Goal: Task Accomplishment & Management: Manage account settings

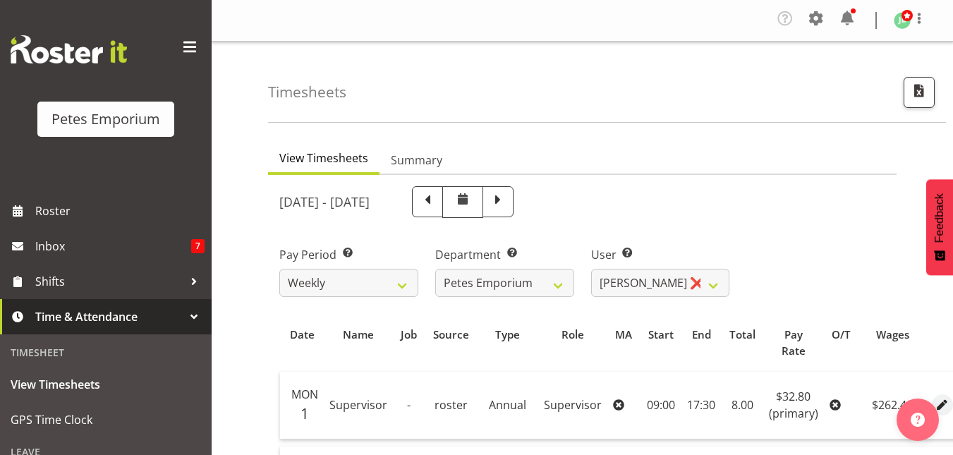
select select "713"
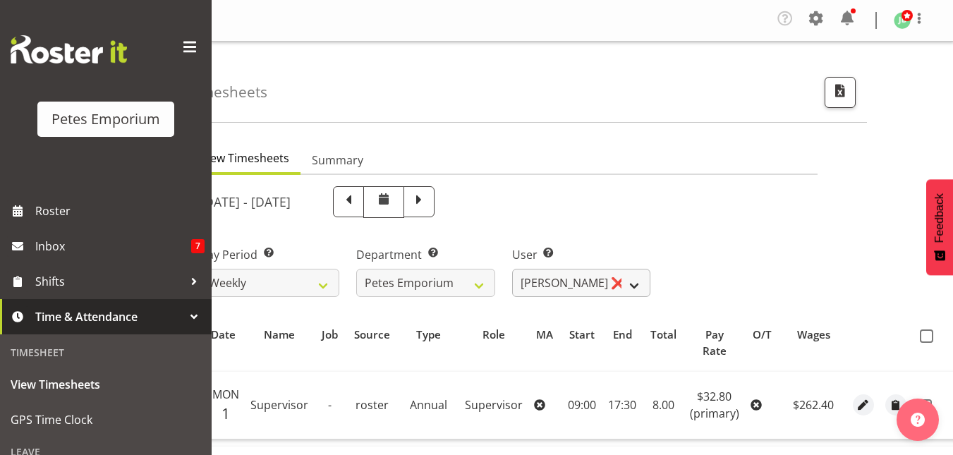
click at [634, 279] on select "Abigail Lane ✔ Alex-Micheal Taniwha ✔ Amelia Denz ✔ Beena Beena ✔ Christine Nev…" at bounding box center [581, 283] width 139 height 28
click at [512, 269] on select "Abigail Lane ✔ Alex-Micheal Taniwha ✔ Amelia Denz ✔ Beena Beena ✔ Christine Nev…" at bounding box center [581, 283] width 139 height 28
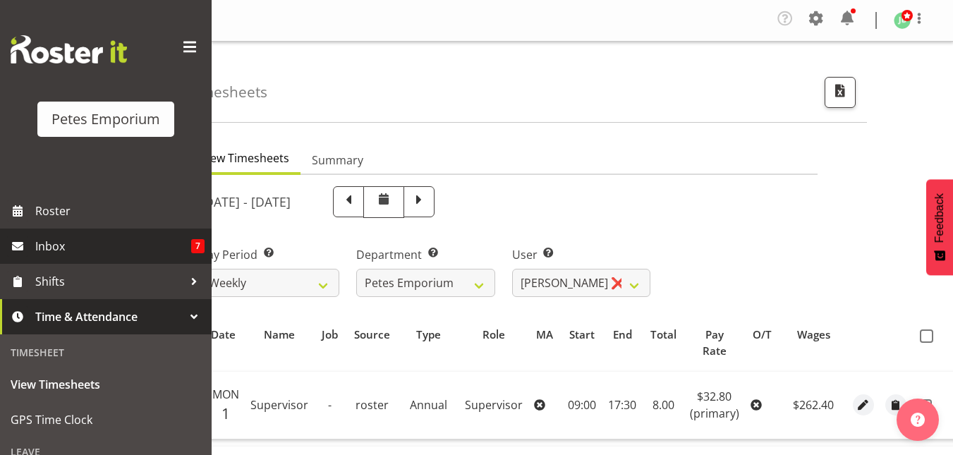
click at [83, 249] on span "Inbox" at bounding box center [113, 246] width 156 height 21
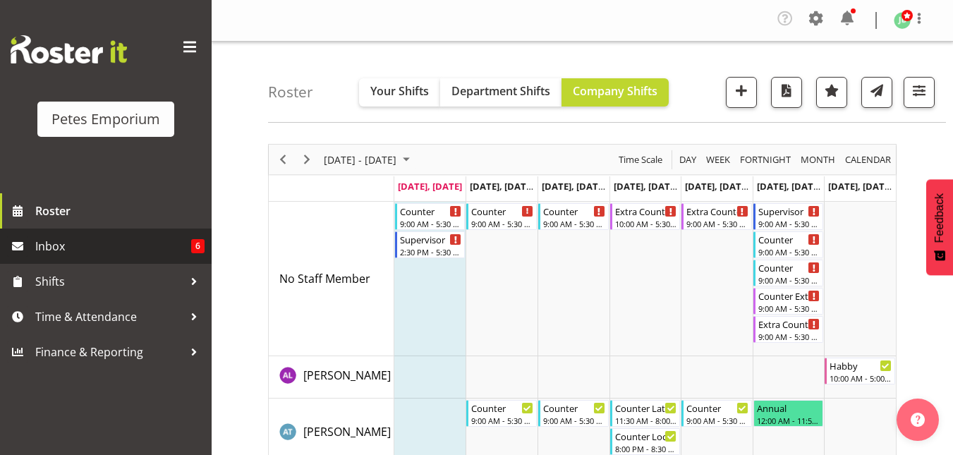
click at [112, 258] on link "Inbox 6" at bounding box center [106, 246] width 212 height 35
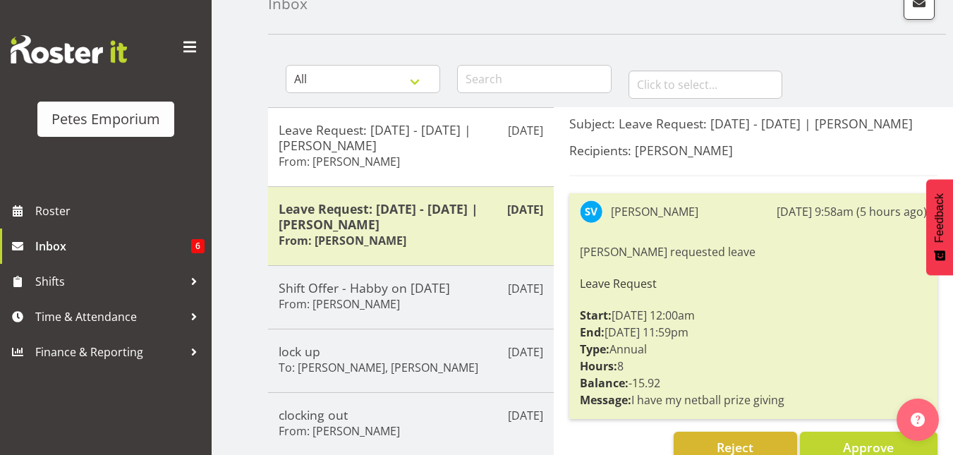
scroll to position [88, 0]
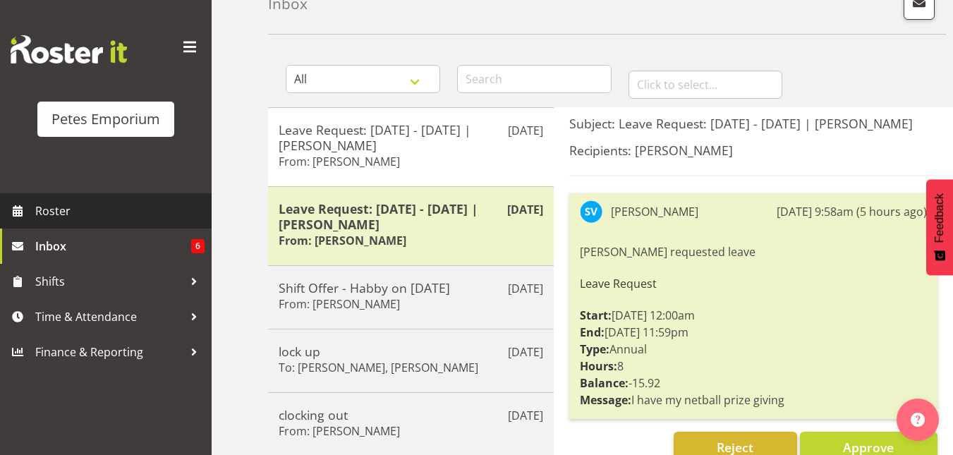
click at [95, 215] on span "Roster" at bounding box center [119, 210] width 169 height 21
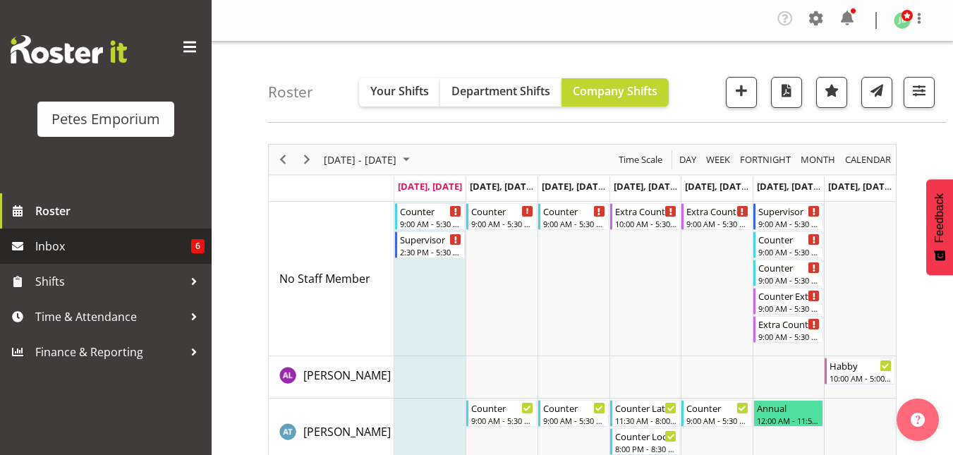
click at [42, 245] on span "Inbox" at bounding box center [113, 246] width 156 height 21
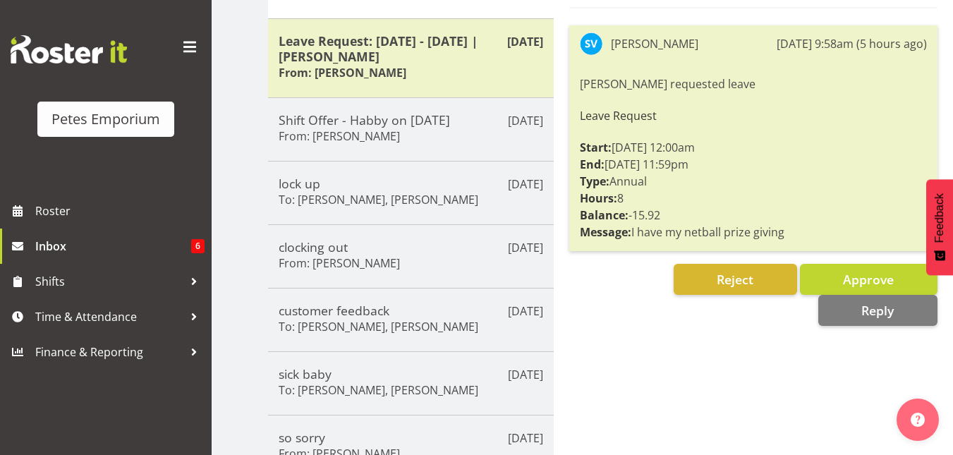
scroll to position [257, 0]
click at [733, 279] on span "Reject" at bounding box center [735, 278] width 37 height 17
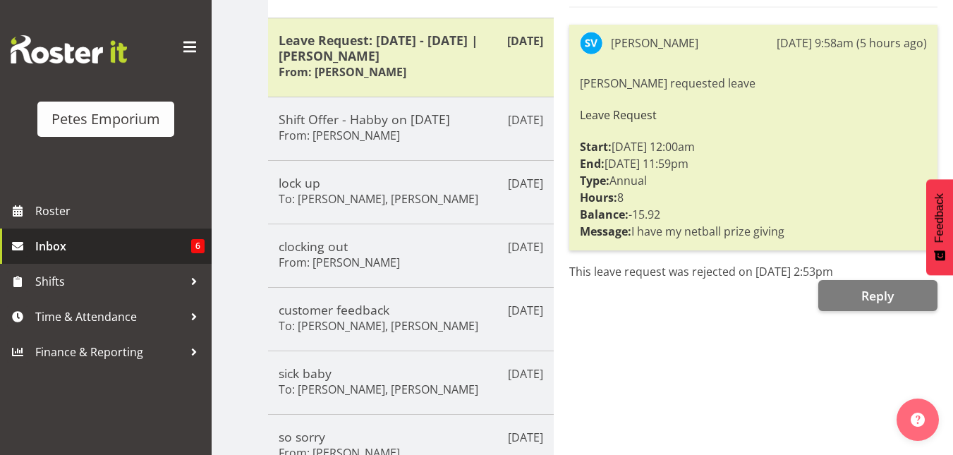
click at [74, 249] on span "Inbox" at bounding box center [113, 246] width 156 height 21
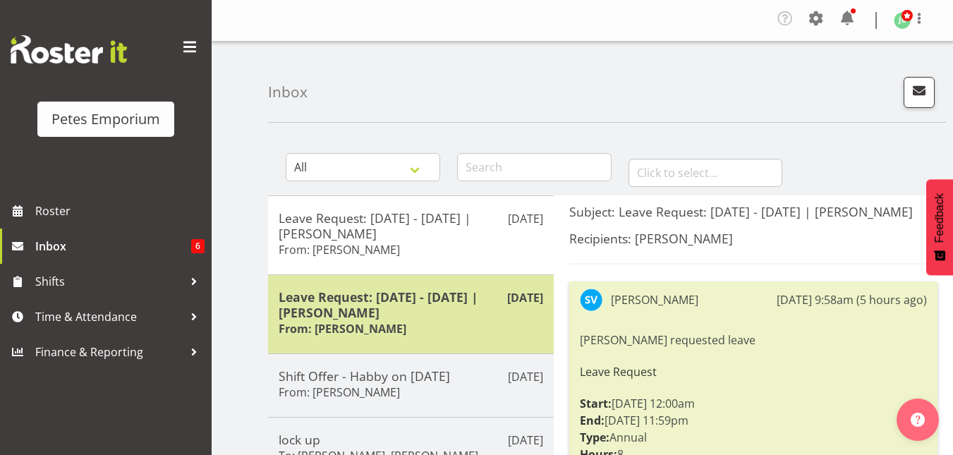
click at [389, 303] on h5 "Leave Request: [DATE] - [DATE] | [PERSON_NAME]" at bounding box center [411, 304] width 265 height 31
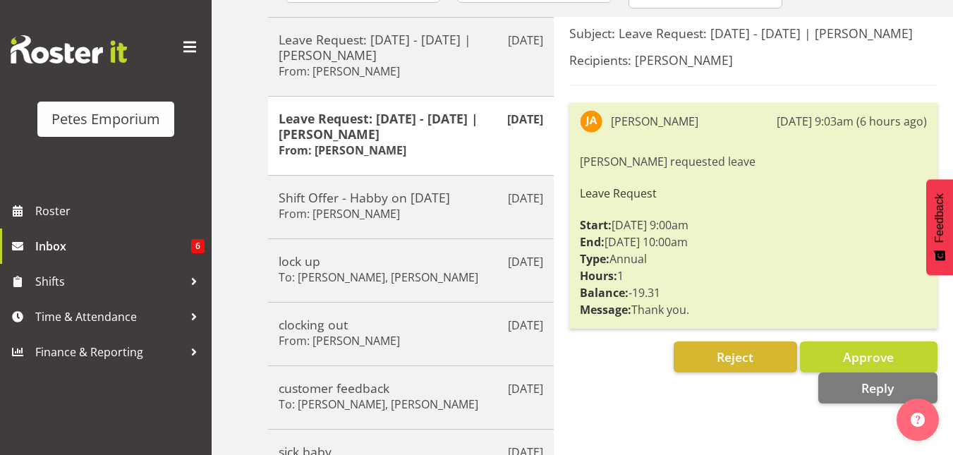
scroll to position [179, 0]
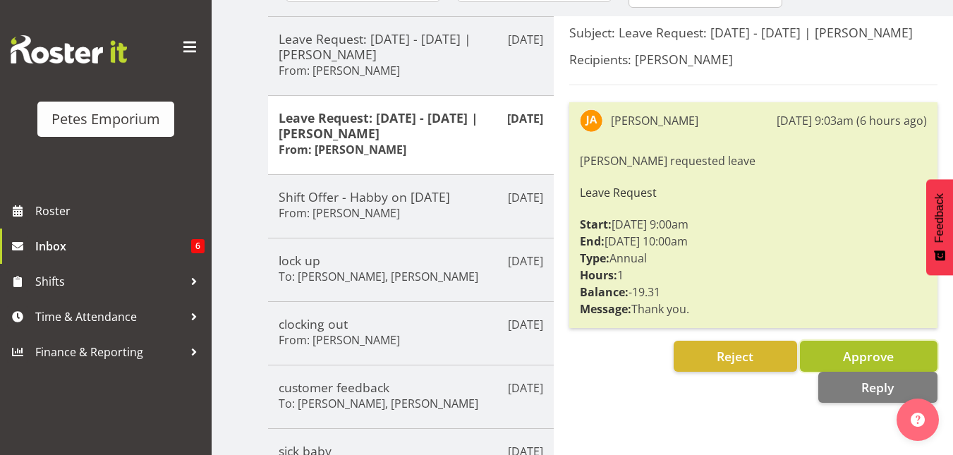
click at [856, 363] on span "Approve" at bounding box center [868, 356] width 51 height 17
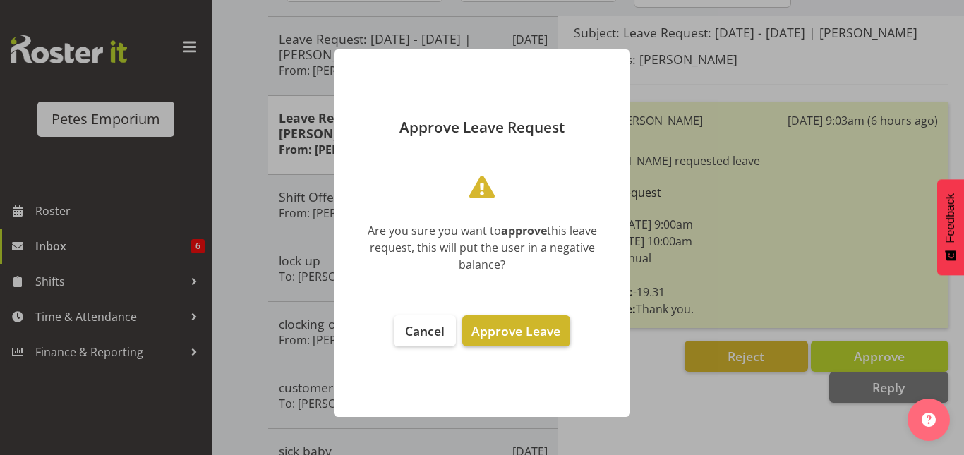
click at [535, 337] on span "Approve Leave" at bounding box center [515, 330] width 89 height 17
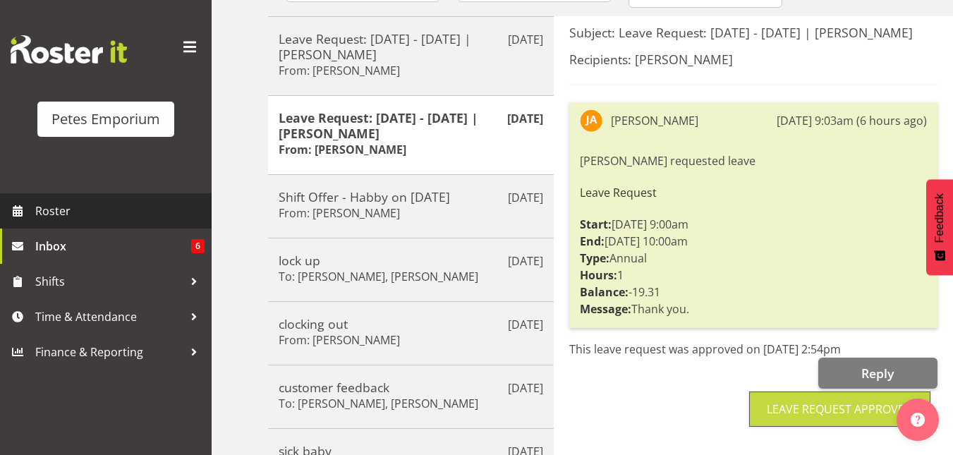
click at [94, 203] on span "Roster" at bounding box center [119, 210] width 169 height 21
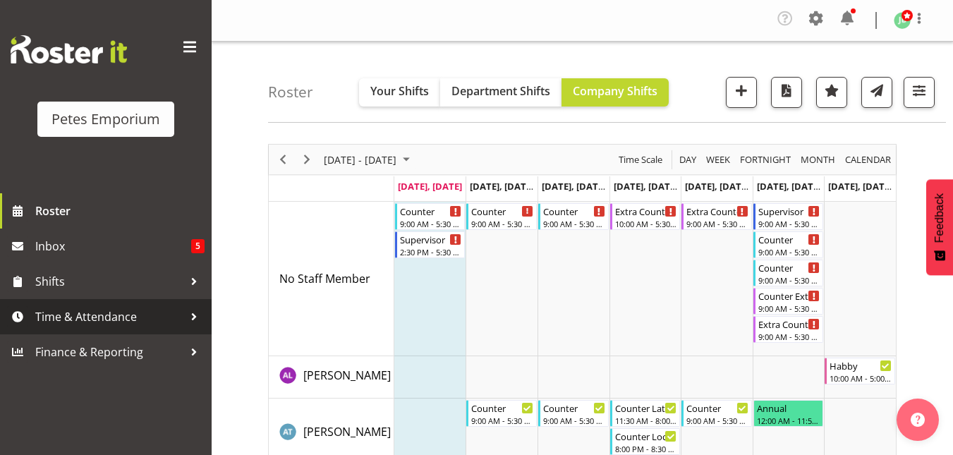
drag, startPoint x: 97, startPoint y: 316, endPoint x: 45, endPoint y: 322, distance: 52.6
drag, startPoint x: 45, startPoint y: 322, endPoint x: 184, endPoint y: 329, distance: 139.1
click at [184, 329] on link "Time & Attendance" at bounding box center [106, 316] width 212 height 35
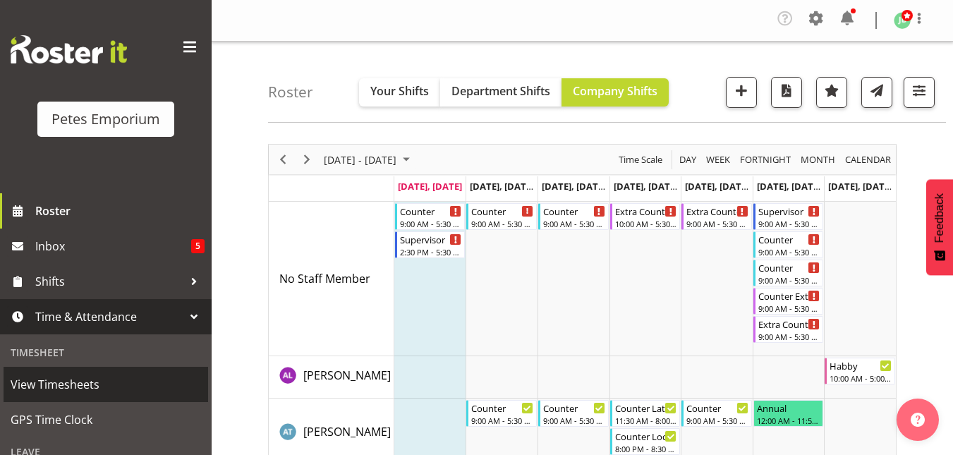
click at [104, 392] on span "View Timesheets" at bounding box center [106, 384] width 190 height 21
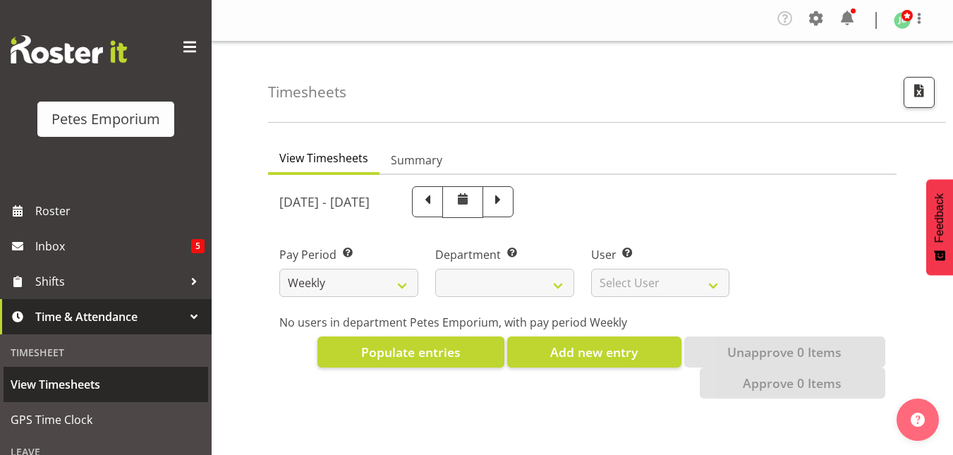
select select
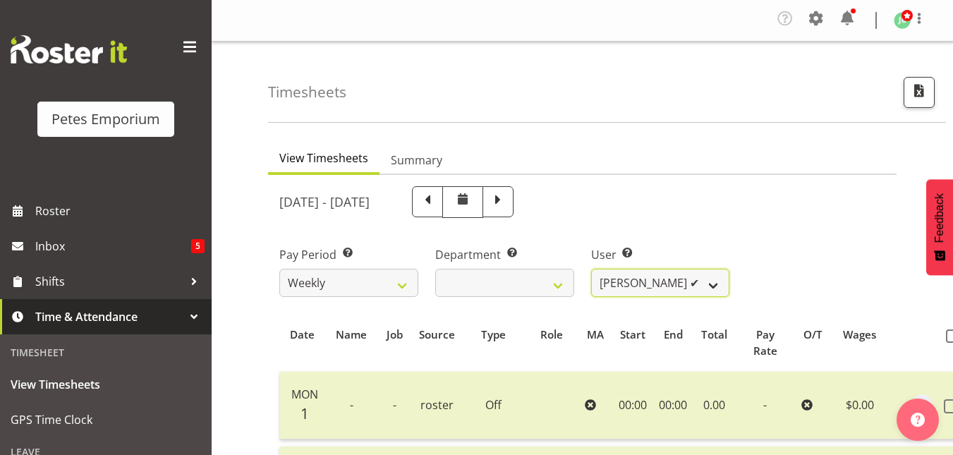
click at [720, 291] on select "Abigail Lane ✔ Alex-Micheal Taniwha ✔ Amelia Denz ✔ Beena Beena ✔ Christine Nev…" at bounding box center [660, 283] width 139 height 28
select select "713"
click at [591, 269] on select "Abigail Lane ✔ Alex-Micheal Taniwha ✔ Amelia Denz ✔ Beena Beena ✔ Christine Nev…" at bounding box center [660, 283] width 139 height 28
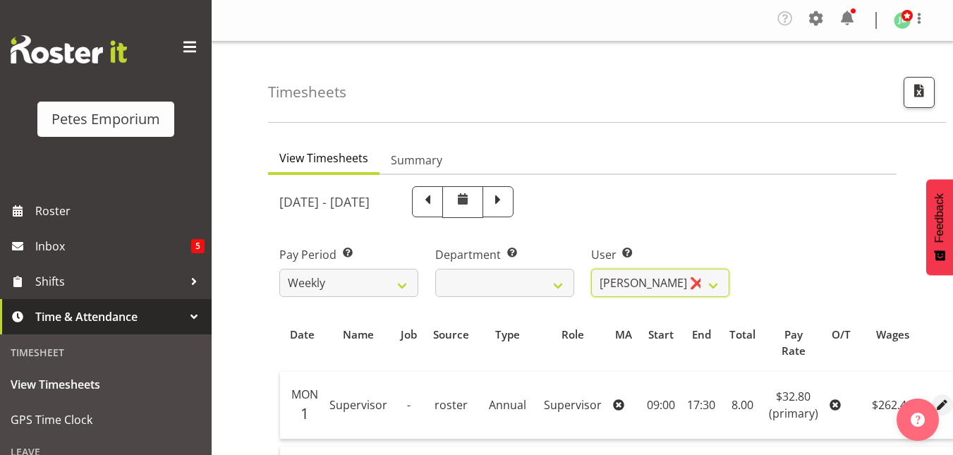
scroll to position [0, 79]
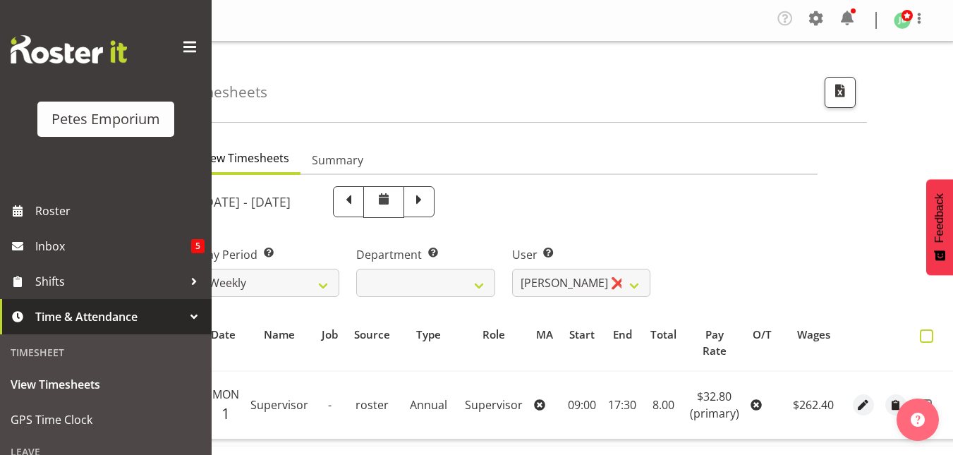
click at [923, 342] on span at bounding box center [926, 335] width 13 height 13
click at [923, 341] on input "checkbox" at bounding box center [924, 336] width 9 height 9
checkbox input "true"
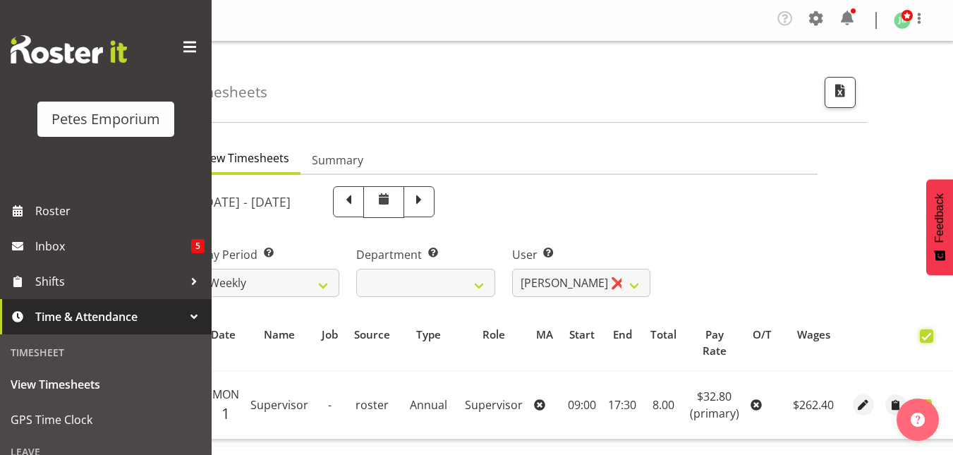
checkbox input "true"
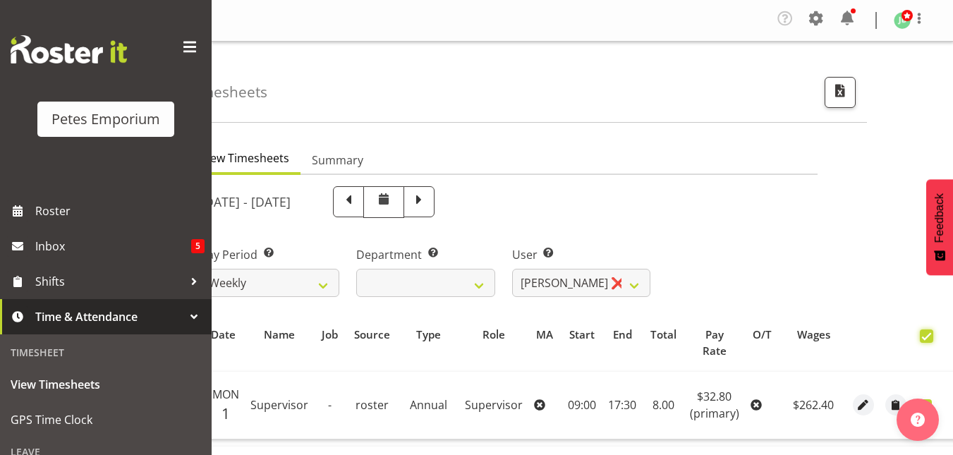
checkbox input "true"
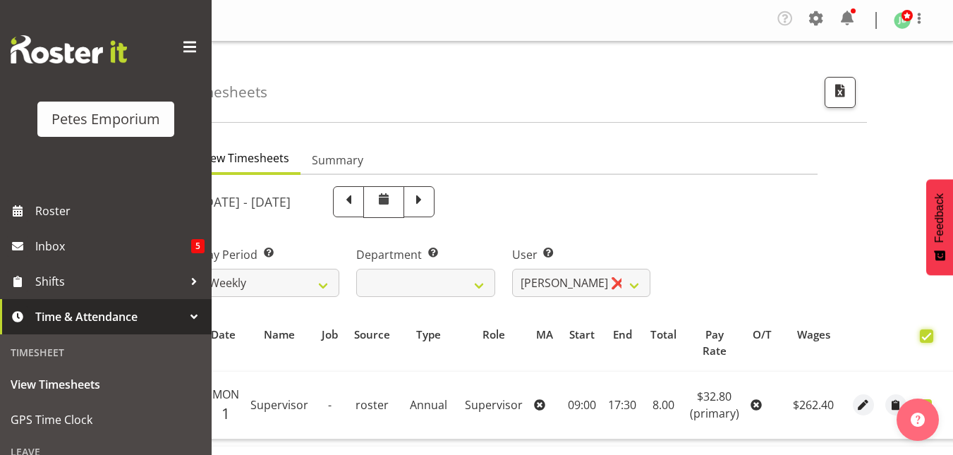
checkbox input "true"
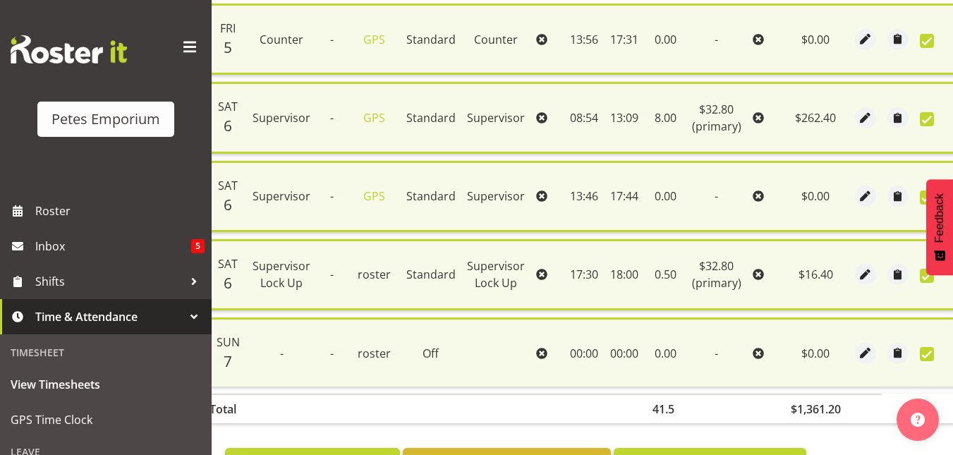
scroll to position [1130, 0]
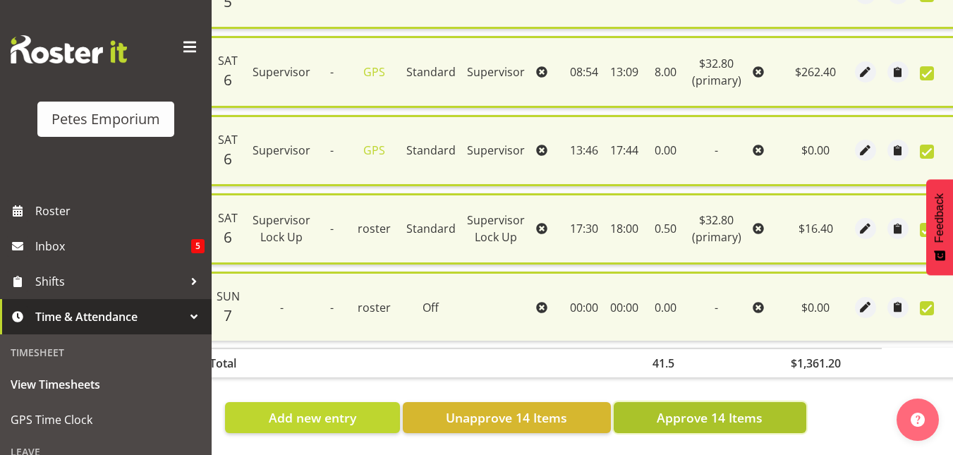
click at [734, 408] on span "Approve 14 Items" at bounding box center [710, 417] width 106 height 18
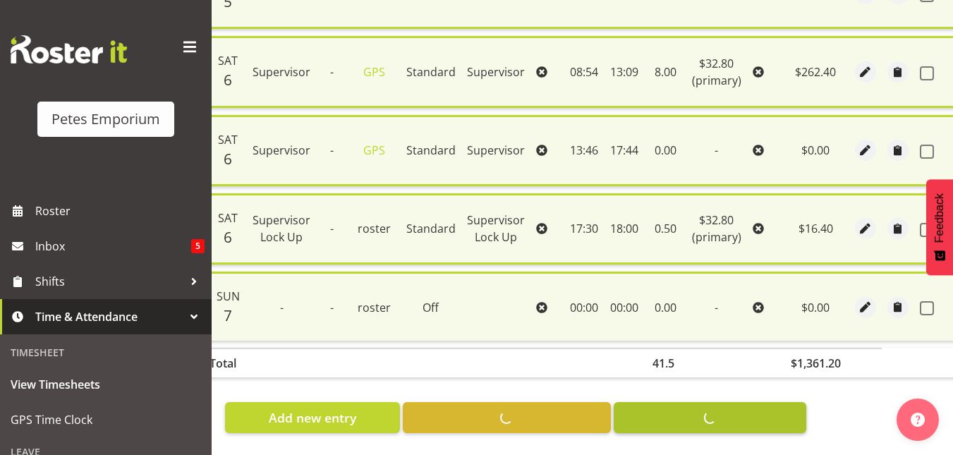
checkbox input "false"
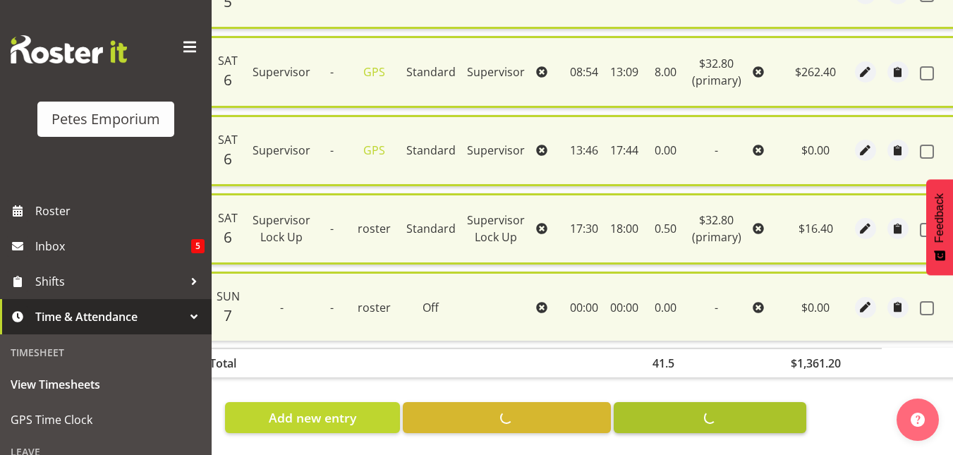
checkbox input "false"
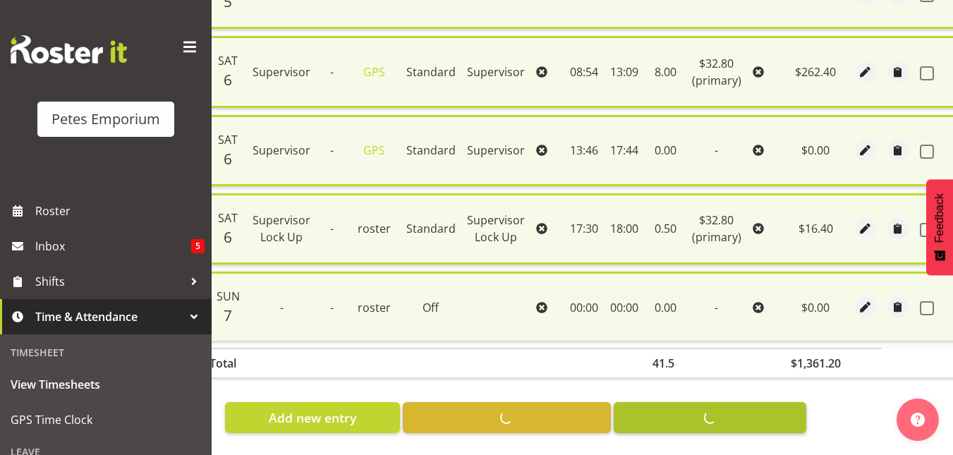
checkbox input "false"
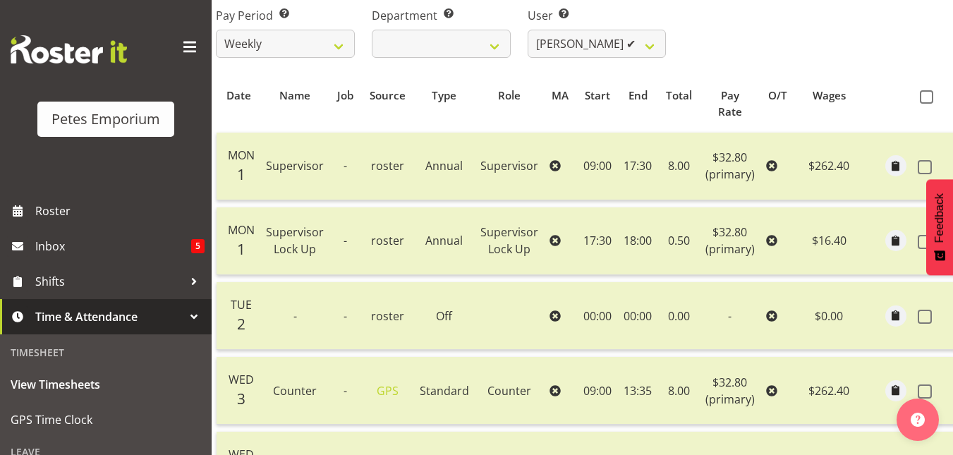
scroll to position [92, 0]
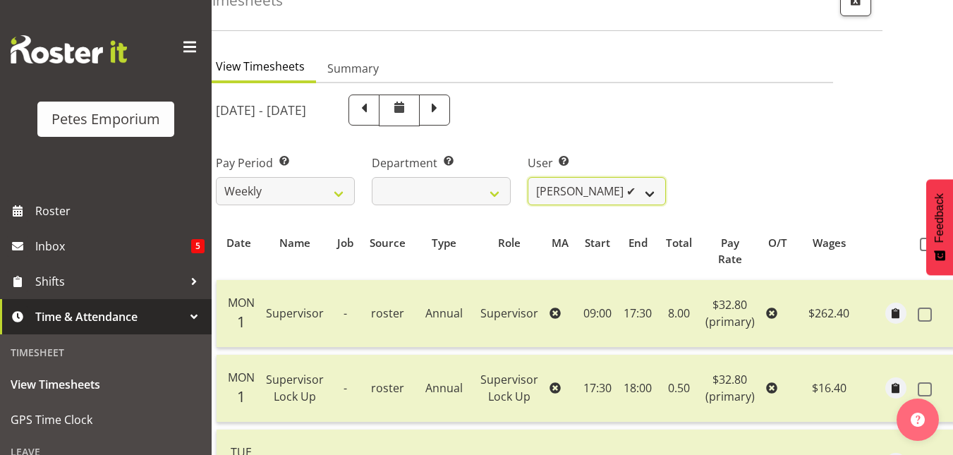
click at [638, 187] on select "Abigail Lane ✔ Alex-Micheal Taniwha ✔ Amelia Denz ✔ Beena Beena ✔ Christine Nev…" at bounding box center [597, 191] width 139 height 28
select select "2635"
click at [528, 177] on select "Abigail Lane ✔ Alex-Micheal Taniwha ✔ Amelia Denz ✔ Beena Beena ✔ Christine Nev…" at bounding box center [597, 191] width 139 height 28
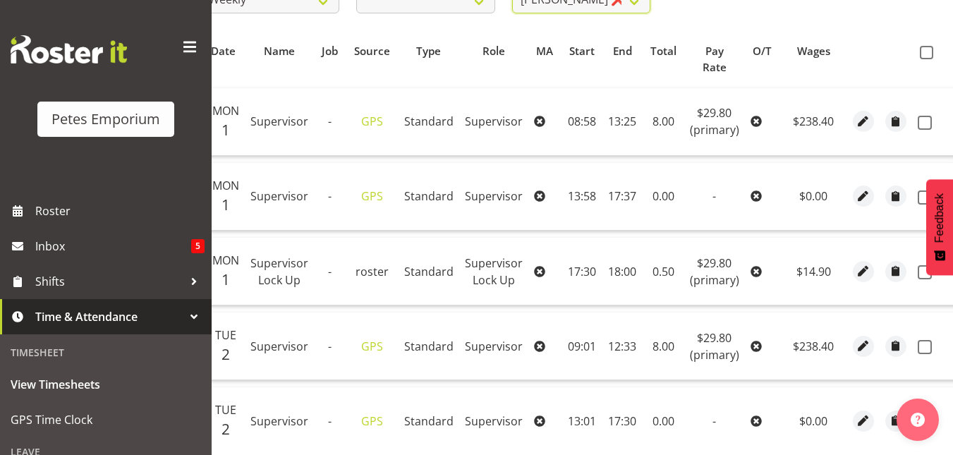
scroll to position [248, 0]
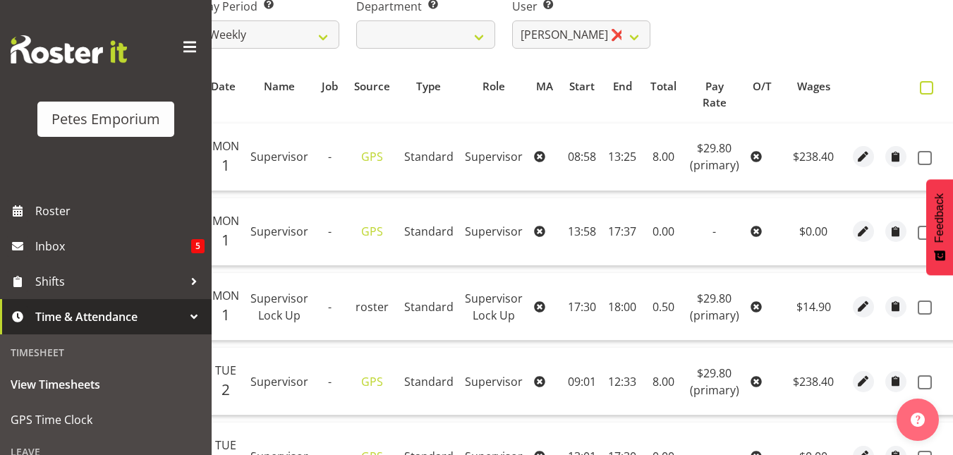
click at [923, 90] on span at bounding box center [926, 87] width 13 height 13
click at [923, 90] on input "checkbox" at bounding box center [924, 87] width 9 height 9
checkbox input "true"
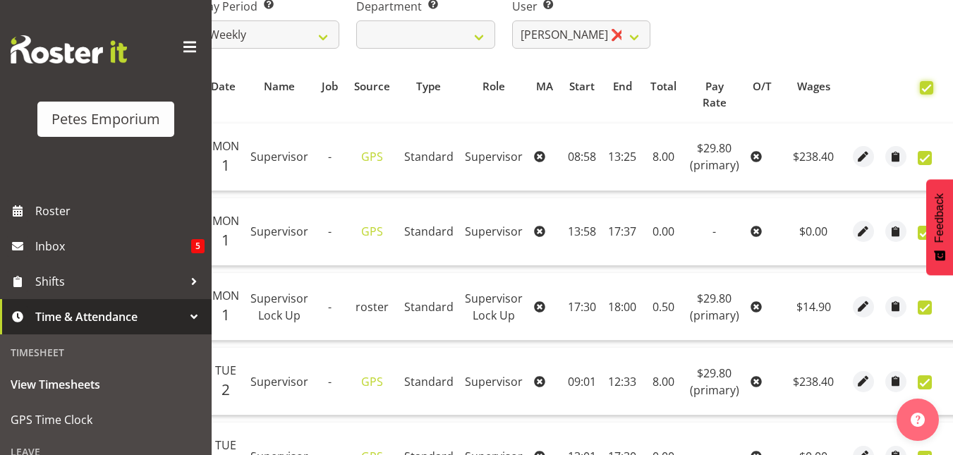
checkbox input "true"
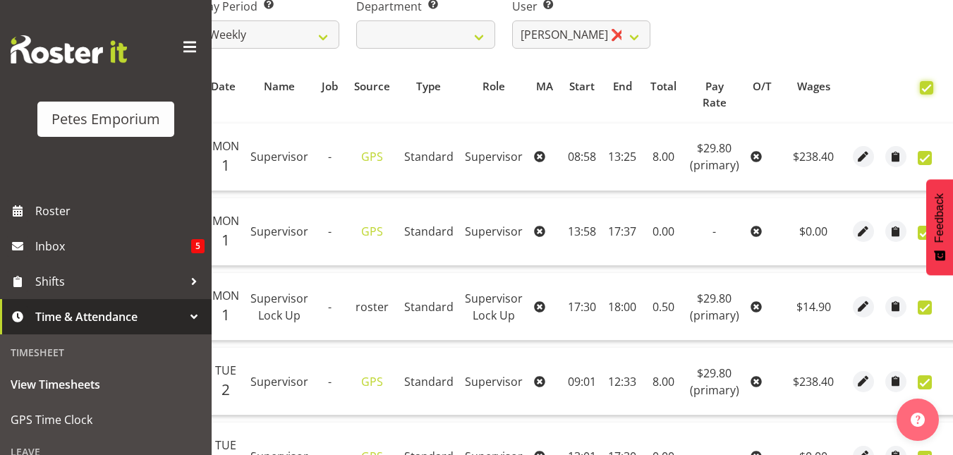
checkbox input "true"
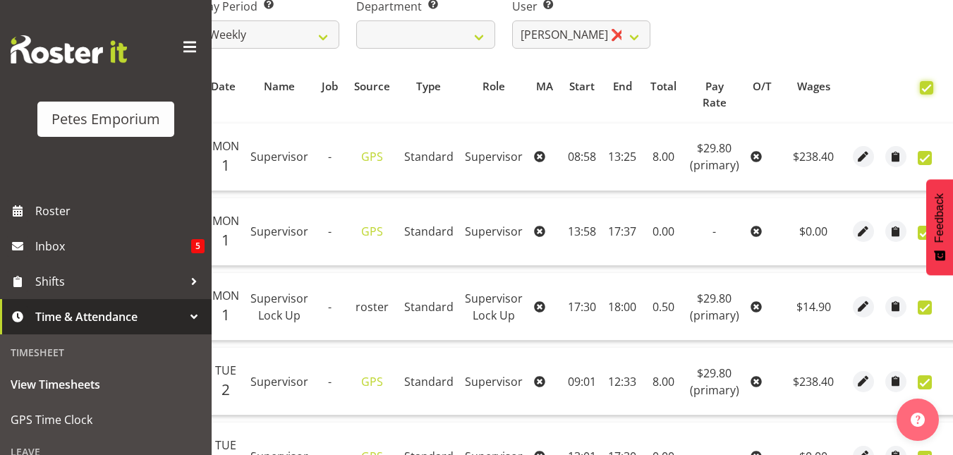
checkbox input "true"
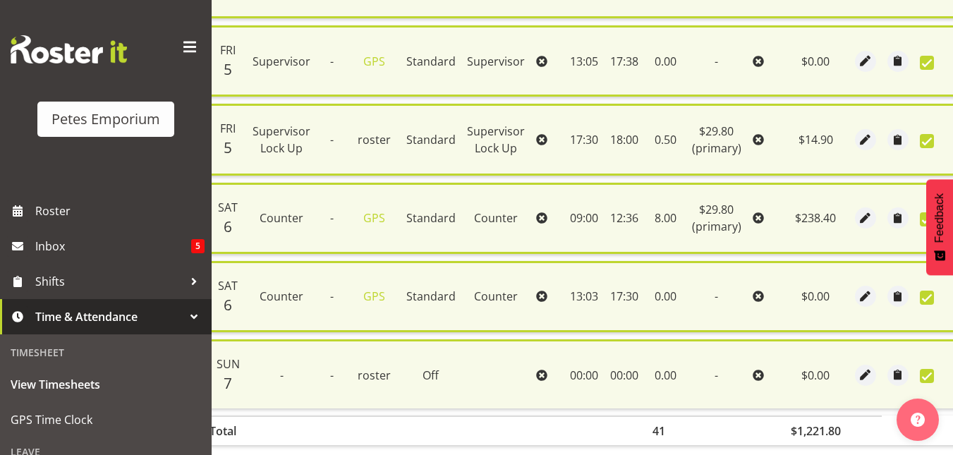
scroll to position [1130, 0]
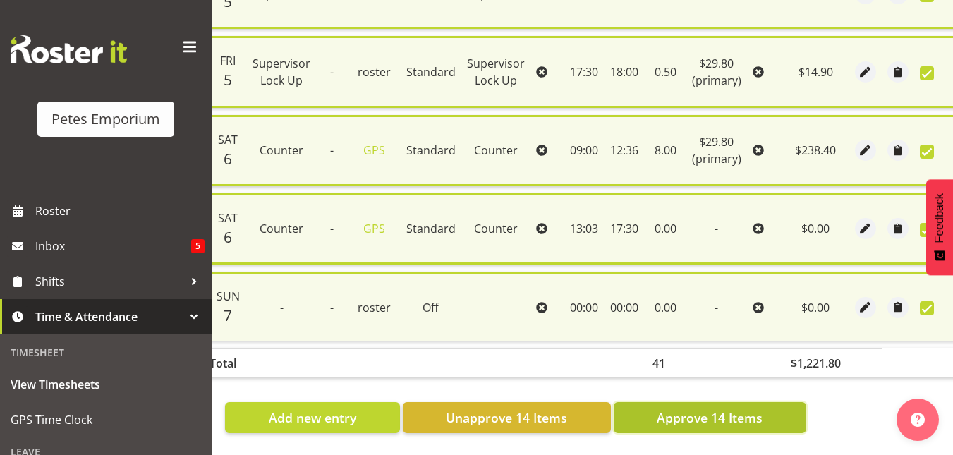
click at [725, 408] on span "Approve 14 Items" at bounding box center [710, 417] width 106 height 18
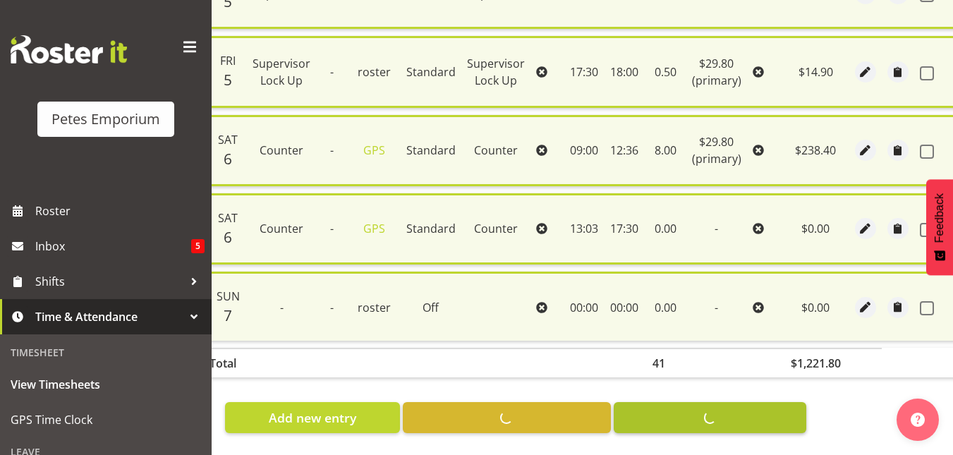
checkbox input "false"
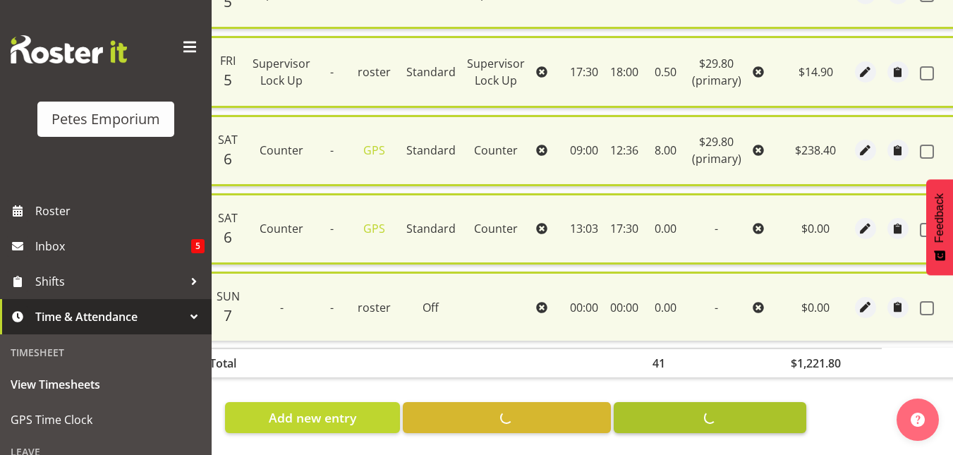
checkbox input "false"
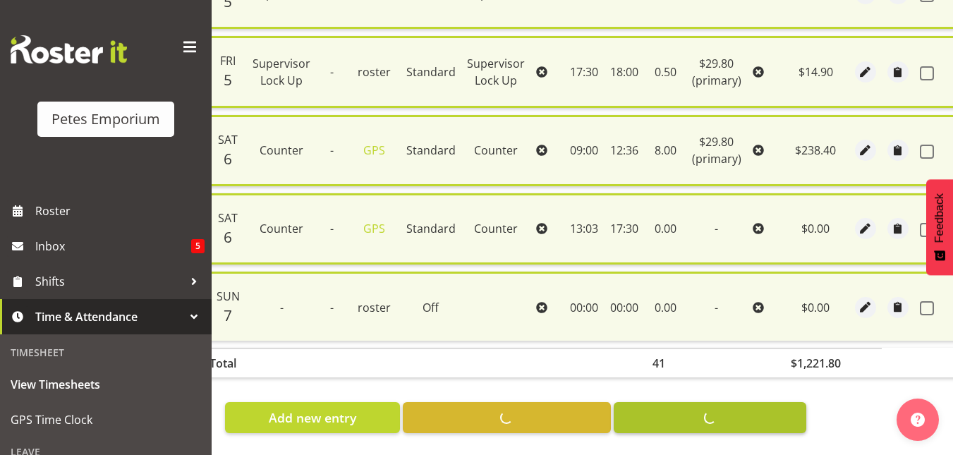
checkbox input "false"
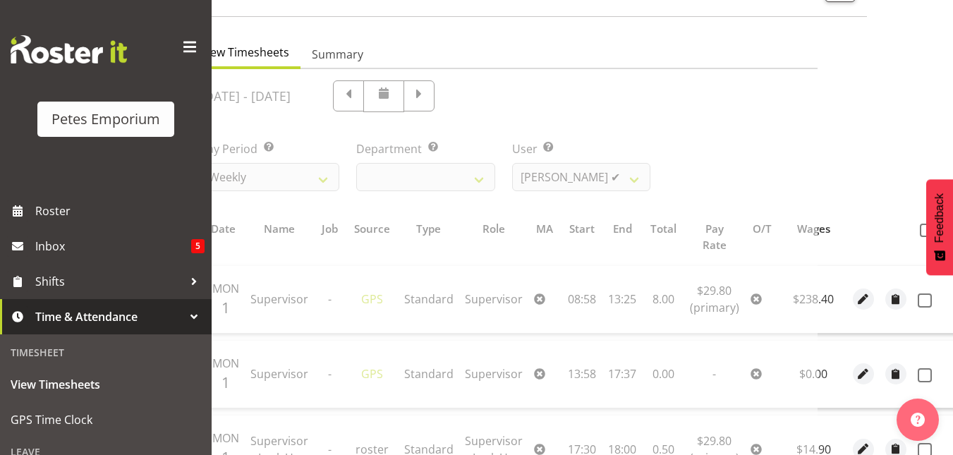
scroll to position [71, 0]
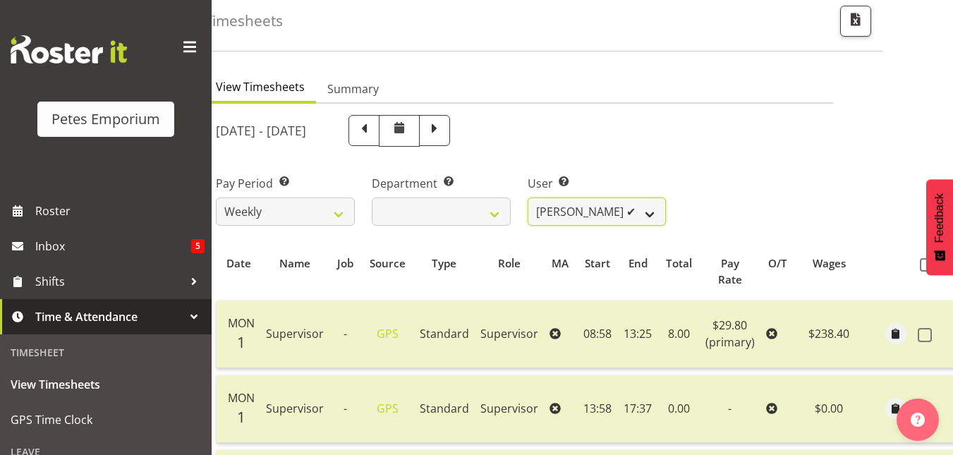
click at [649, 215] on select "Abigail Lane ✔ Alex-Micheal Taniwha ✔ Amelia Denz ✔ Beena Beena ✔ Christine Nev…" at bounding box center [597, 212] width 139 height 28
select select "5865"
click at [528, 198] on select "Abigail Lane ✔ Alex-Micheal Taniwha ✔ Amelia Denz ✔ Beena Beena ✔ Christine Nev…" at bounding box center [597, 212] width 139 height 28
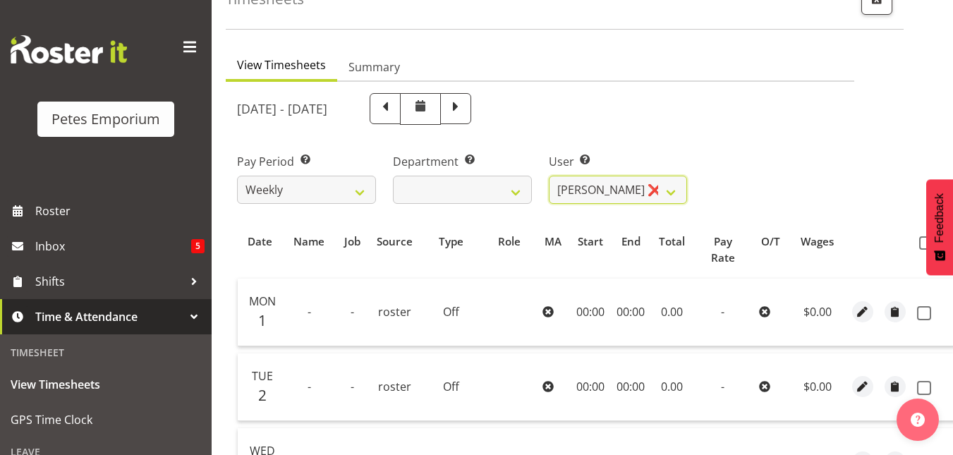
scroll to position [0, 0]
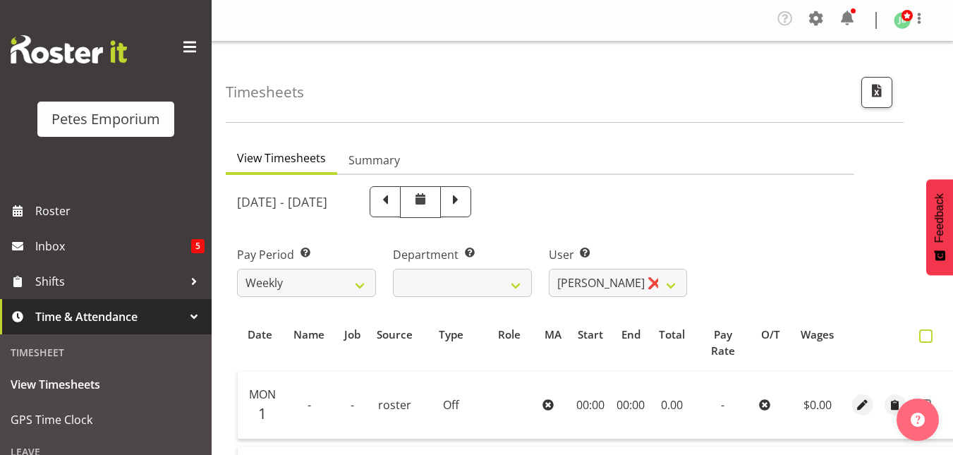
click at [922, 334] on span at bounding box center [925, 335] width 13 height 13
click at [922, 334] on input "checkbox" at bounding box center [923, 336] width 9 height 9
checkbox input "true"
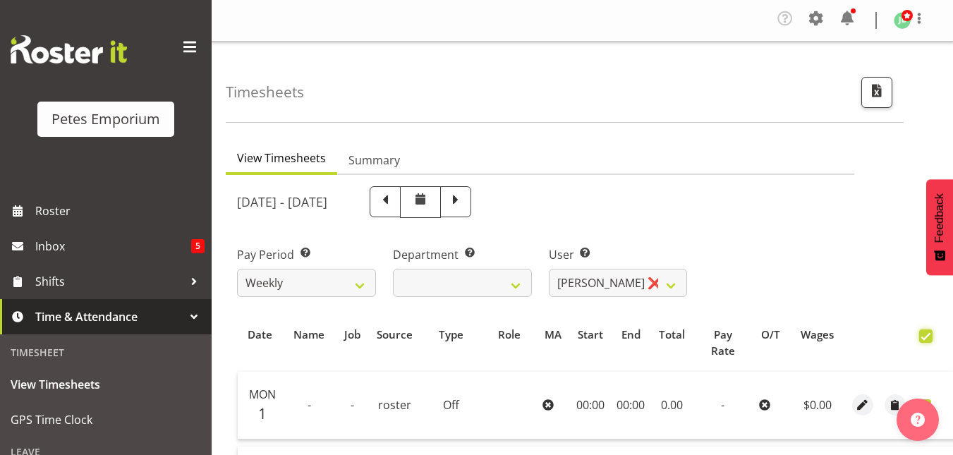
checkbox input "true"
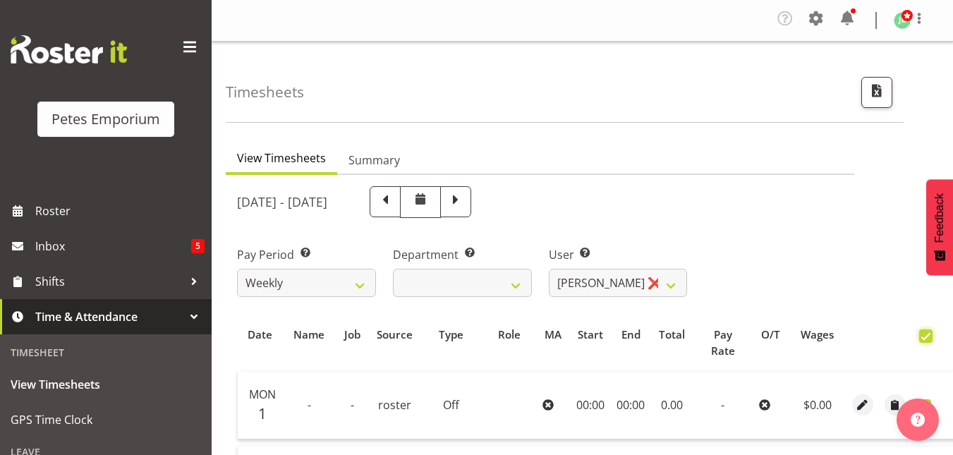
checkbox input "true"
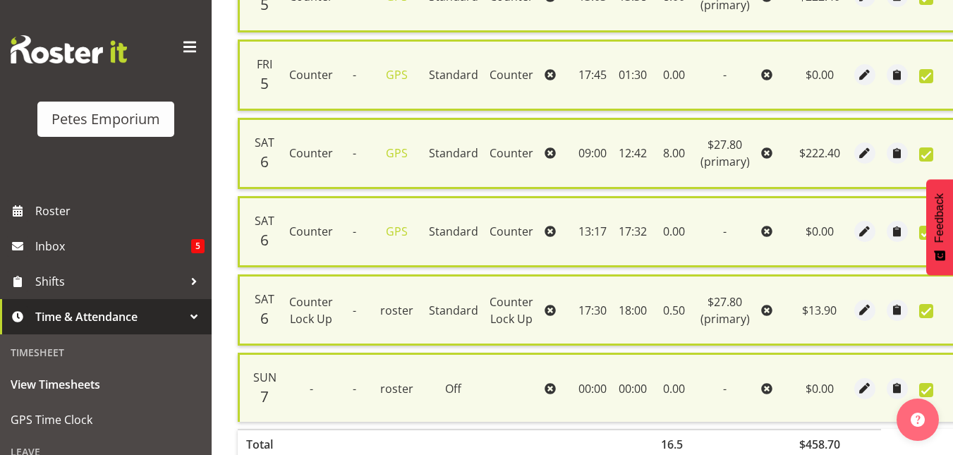
scroll to position [816, 0]
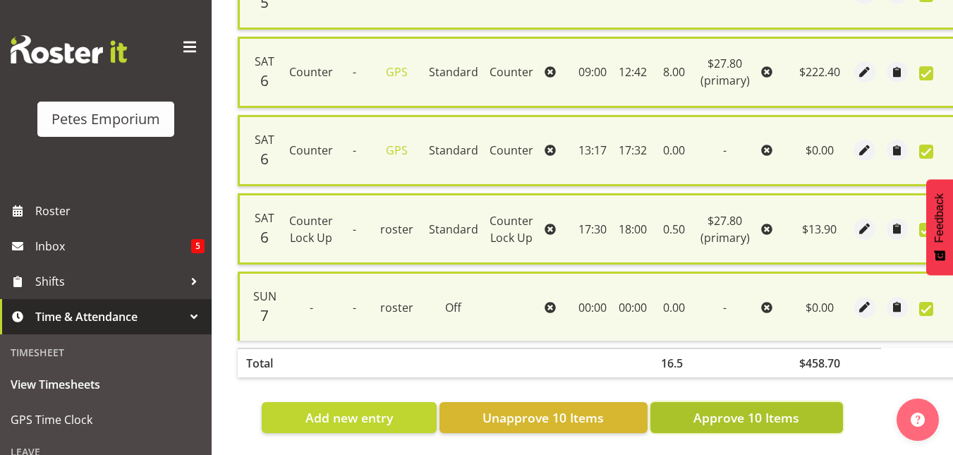
click at [783, 415] on span "Approve 10 Items" at bounding box center [746, 417] width 106 height 18
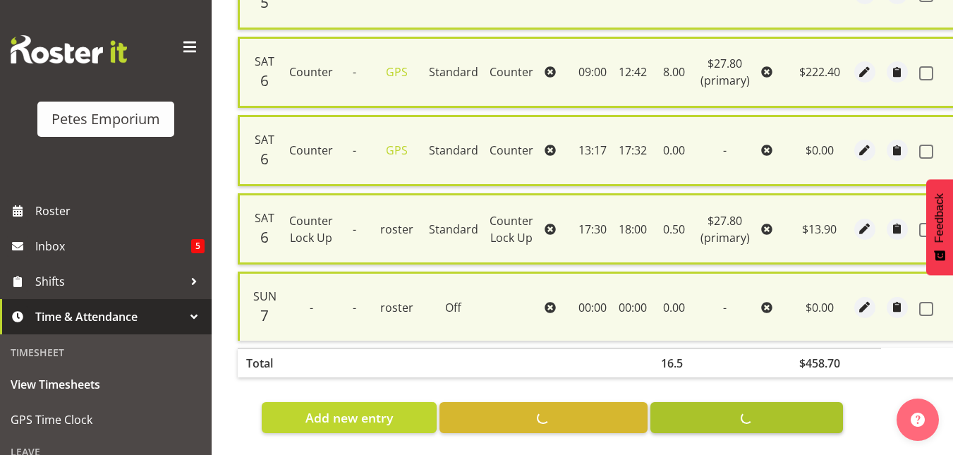
checkbox input "false"
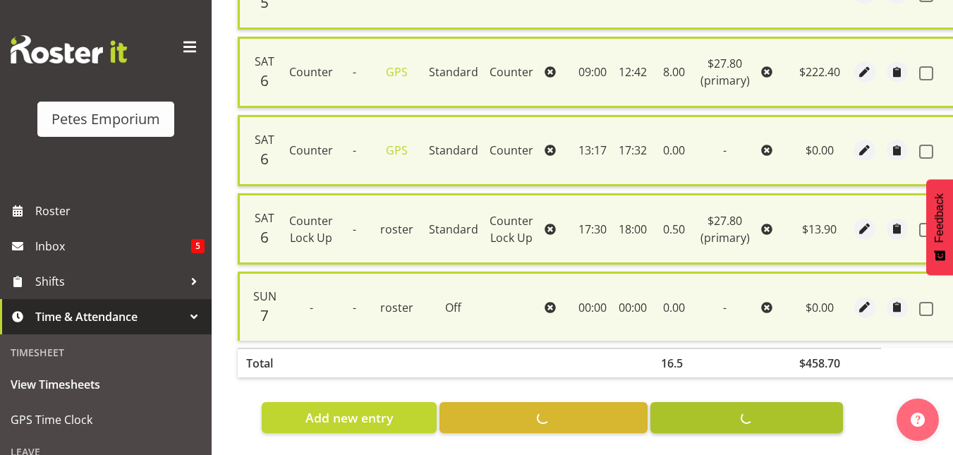
checkbox input "false"
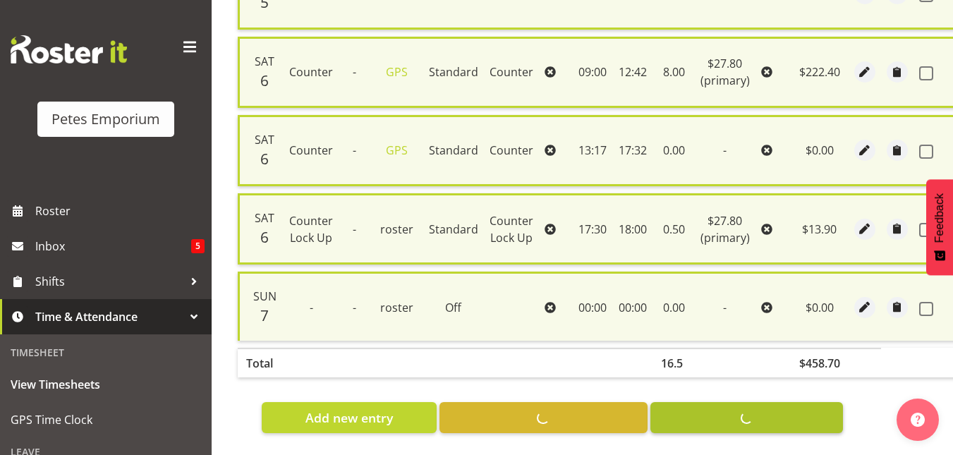
checkbox input "false"
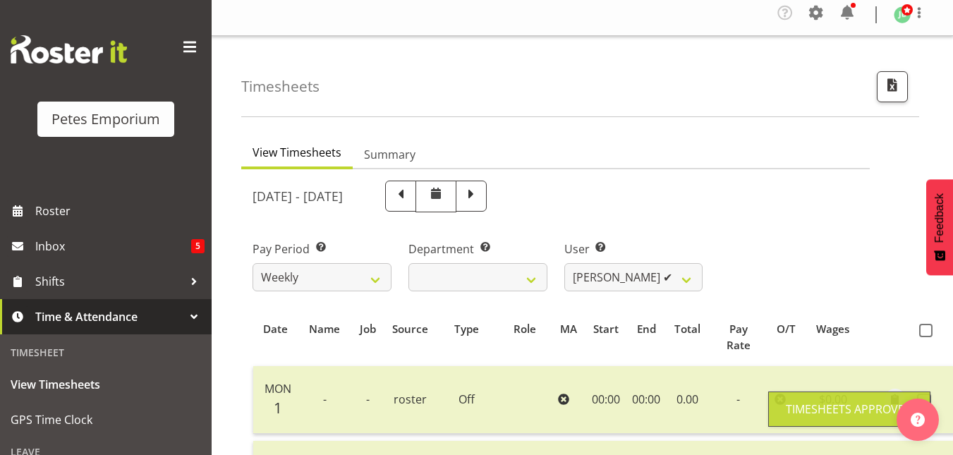
scroll to position [0, 0]
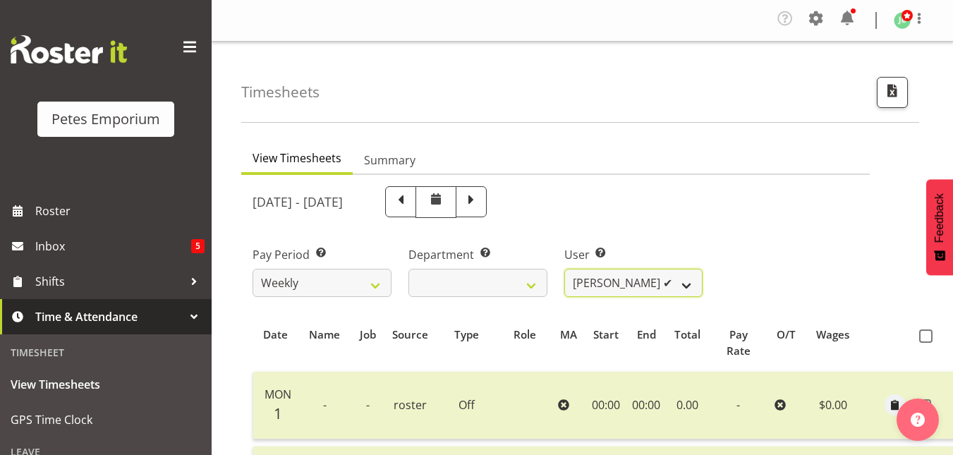
click at [693, 277] on select "Abigail Lane ✔ Alex-Micheal Taniwha ✔ Amelia Denz ✔ Beena Beena ✔ Christine Nev…" at bounding box center [633, 283] width 139 height 28
select select "5814"
click at [564, 269] on select "Abigail Lane ✔ Alex-Micheal Taniwha ✔ Amelia Denz ✔ Beena Beena ✔ Christine Nev…" at bounding box center [633, 283] width 139 height 28
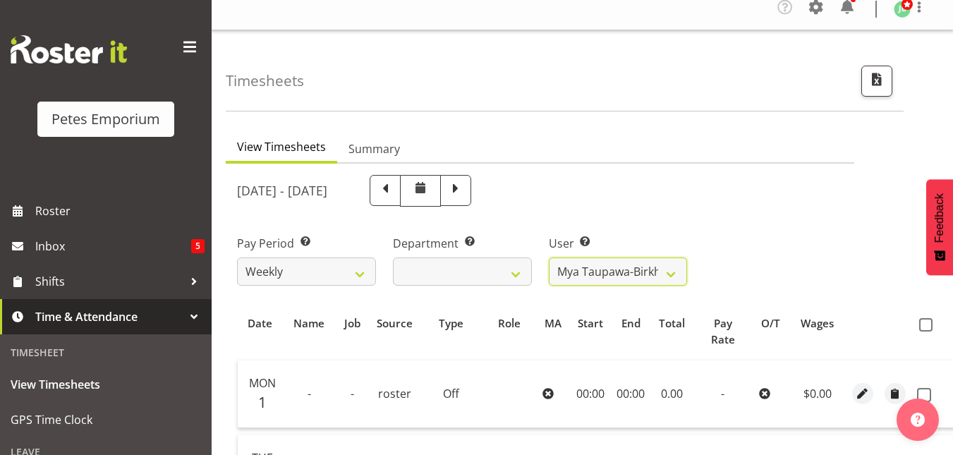
scroll to position [7, 0]
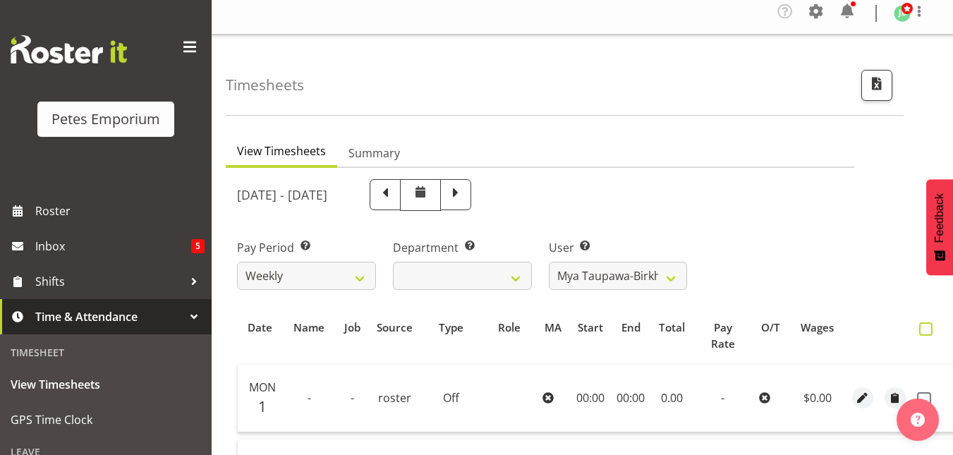
click at [921, 328] on span at bounding box center [925, 328] width 13 height 13
click at [921, 328] on input "checkbox" at bounding box center [923, 329] width 9 height 9
checkbox input "true"
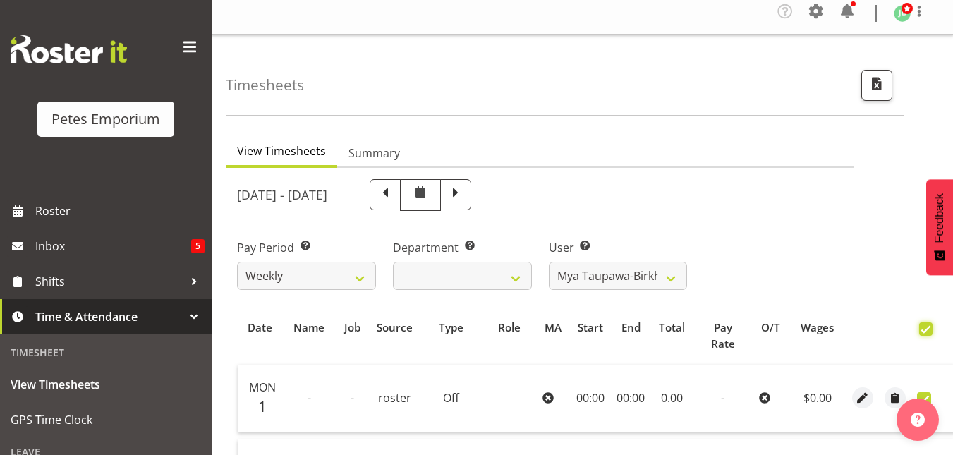
checkbox input "true"
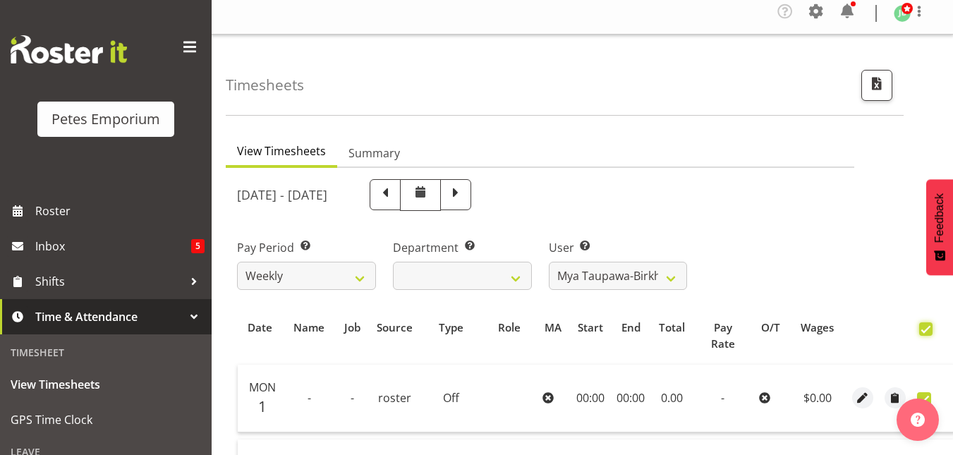
checkbox input "true"
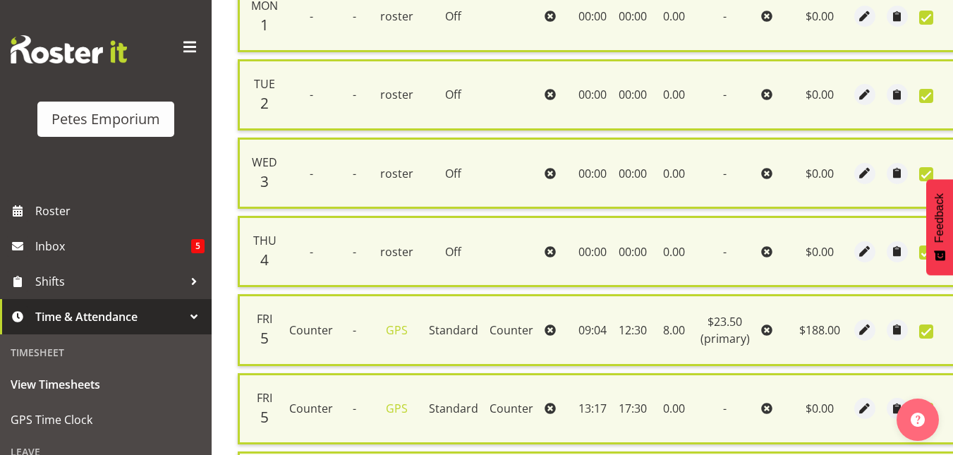
scroll to position [660, 0]
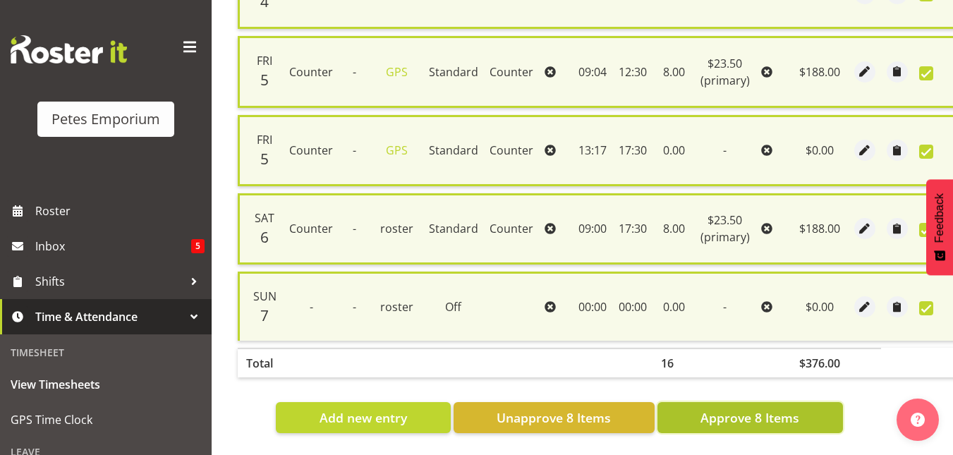
click at [752, 402] on button "Approve 8 Items" at bounding box center [750, 417] width 186 height 31
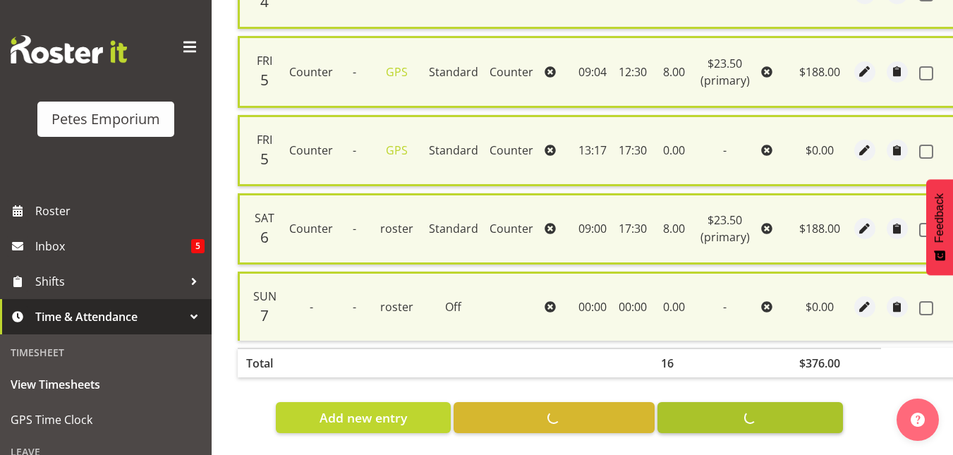
checkbox input "false"
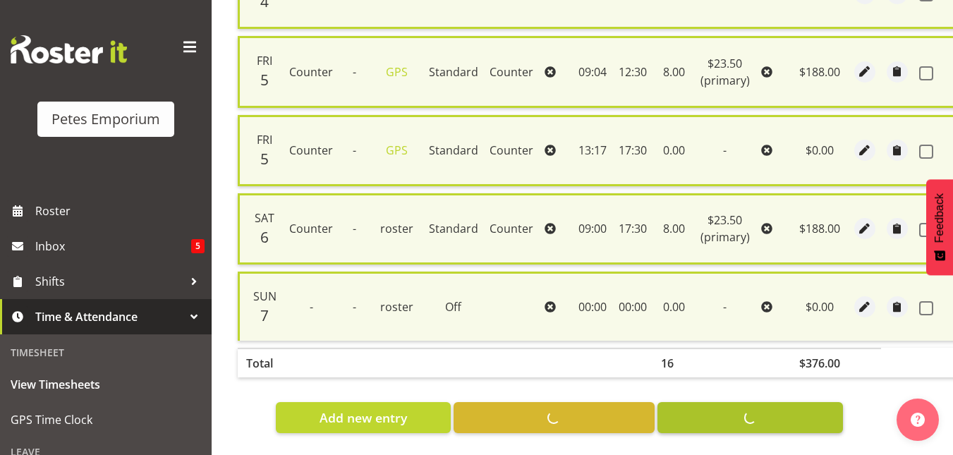
checkbox input "false"
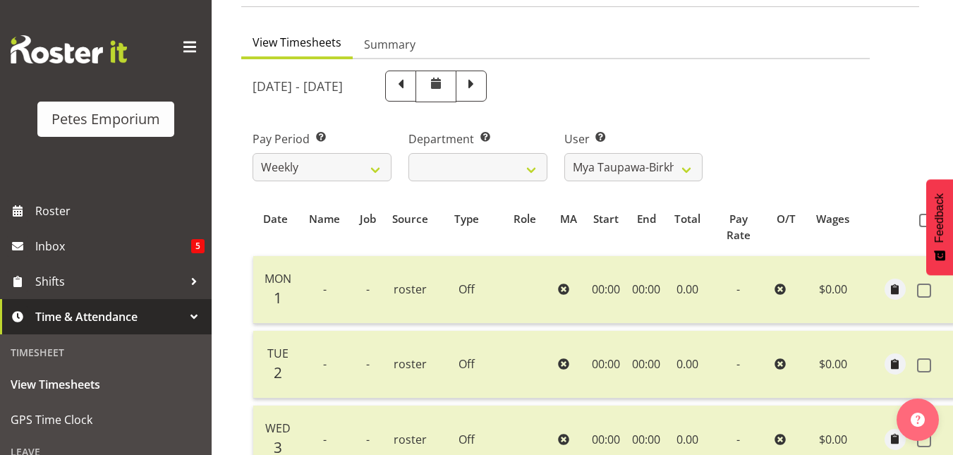
scroll to position [110, 0]
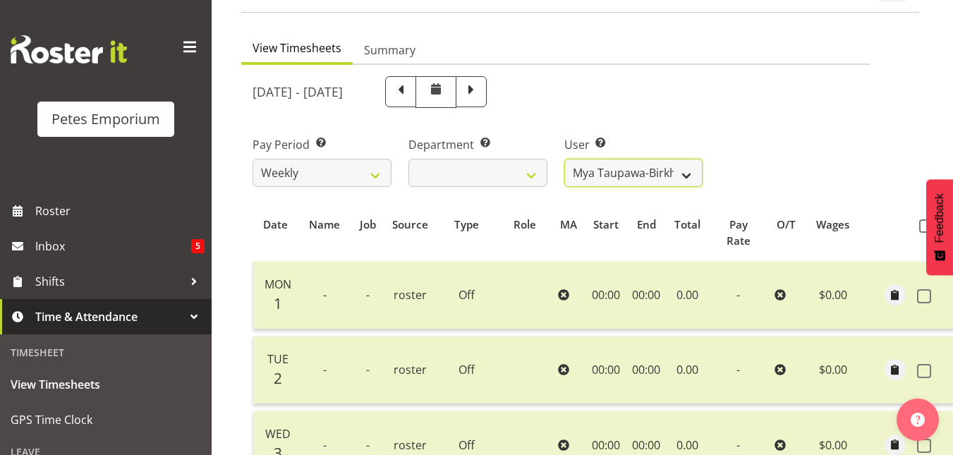
click at [690, 177] on select "Abigail Lane ✔ Alex-Micheal Taniwha ✔ Amelia Denz ✔ Beena Beena ✔ Christine Nev…" at bounding box center [633, 173] width 139 height 28
select select "8388"
click at [564, 159] on select "Abigail Lane ✔ Alex-Micheal Taniwha ✔ Amelia Denz ✔ Beena Beena ✔ Christine Nev…" at bounding box center [633, 173] width 139 height 28
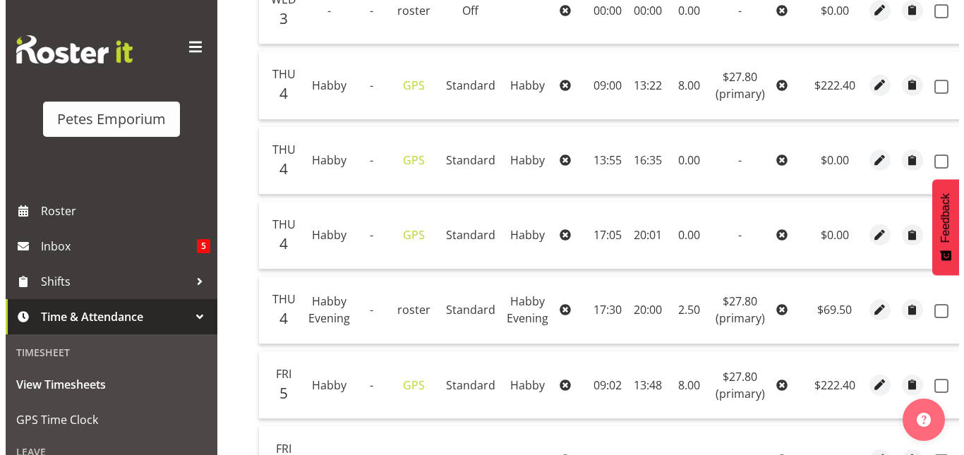
scroll to position [620, 0]
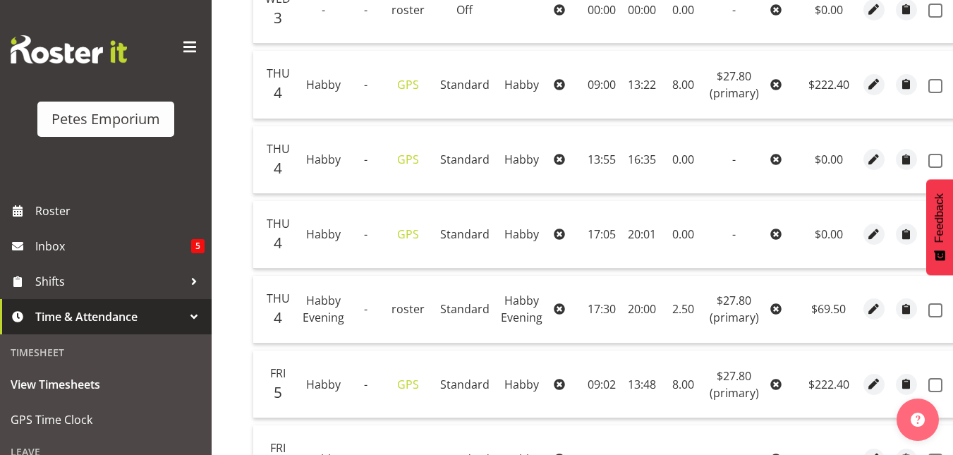
drag, startPoint x: 871, startPoint y: 314, endPoint x: 604, endPoint y: 303, distance: 267.6
drag, startPoint x: 604, startPoint y: 303, endPoint x: 869, endPoint y: 316, distance: 265.6
click at [871, 312] on span "button" at bounding box center [874, 309] width 16 height 16
select select "156"
select select "Standard"
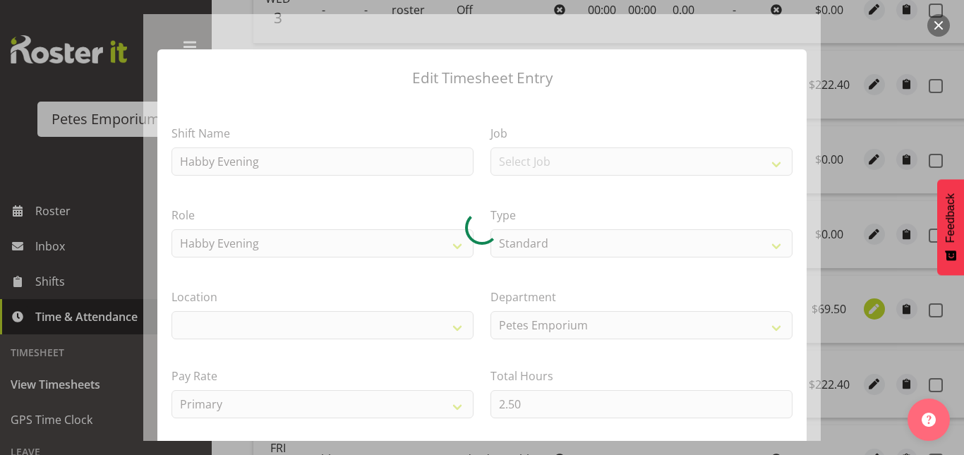
select select
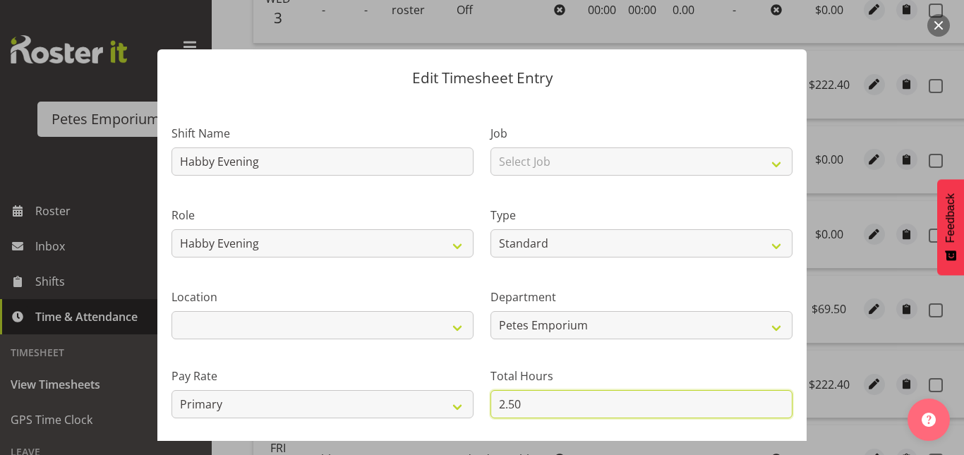
click at [522, 401] on input "2.50" at bounding box center [641, 404] width 302 height 28
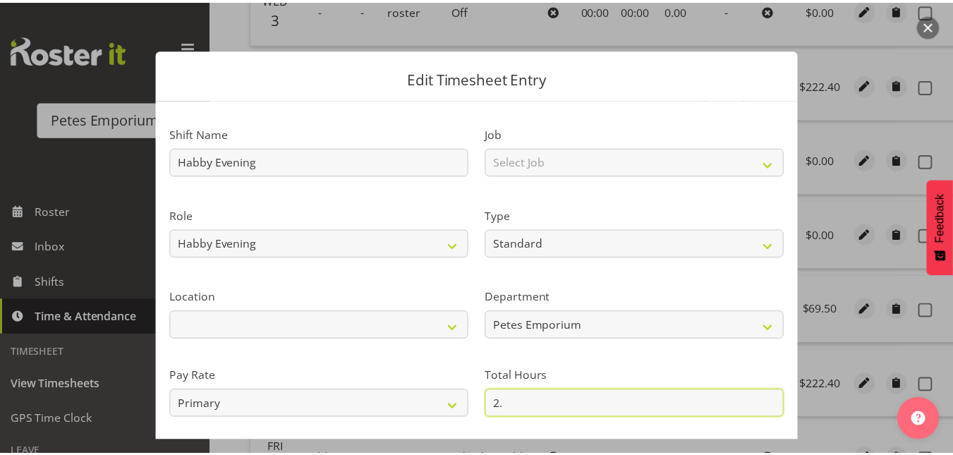
scroll to position [154, 0]
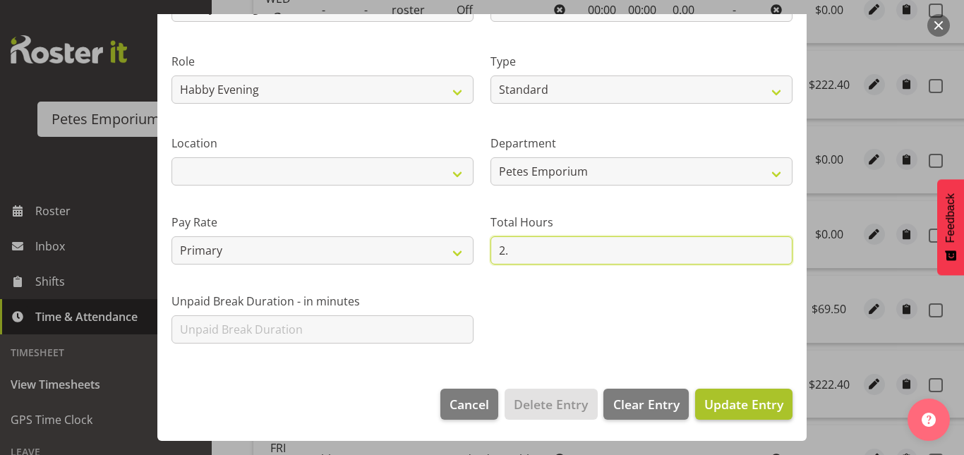
type input "2."
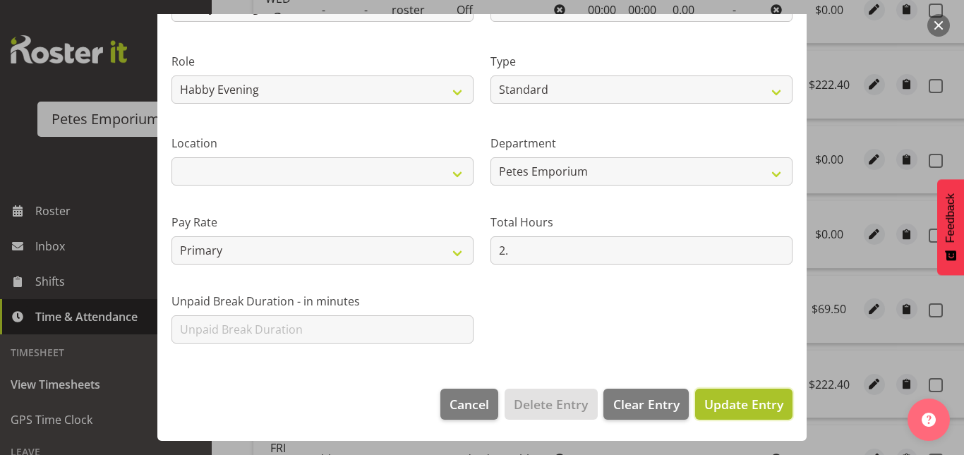
click at [763, 400] on span "Update Entry" at bounding box center [743, 404] width 79 height 17
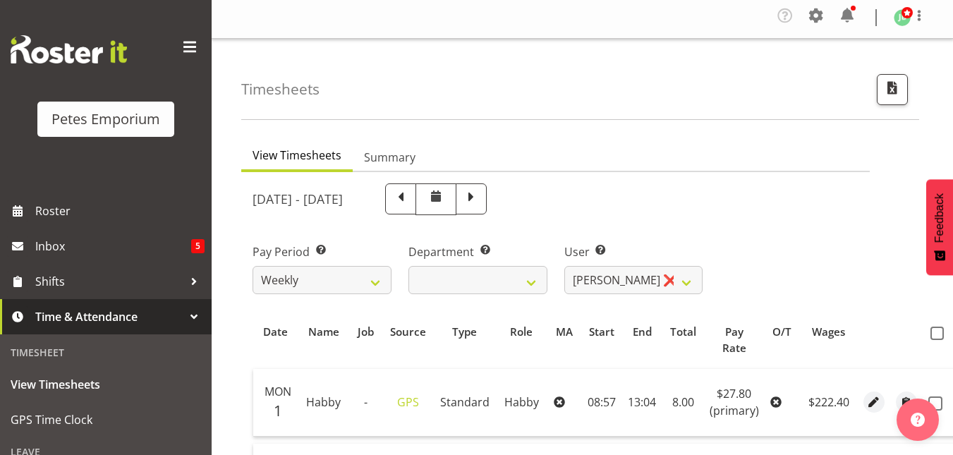
scroll to position [0, 0]
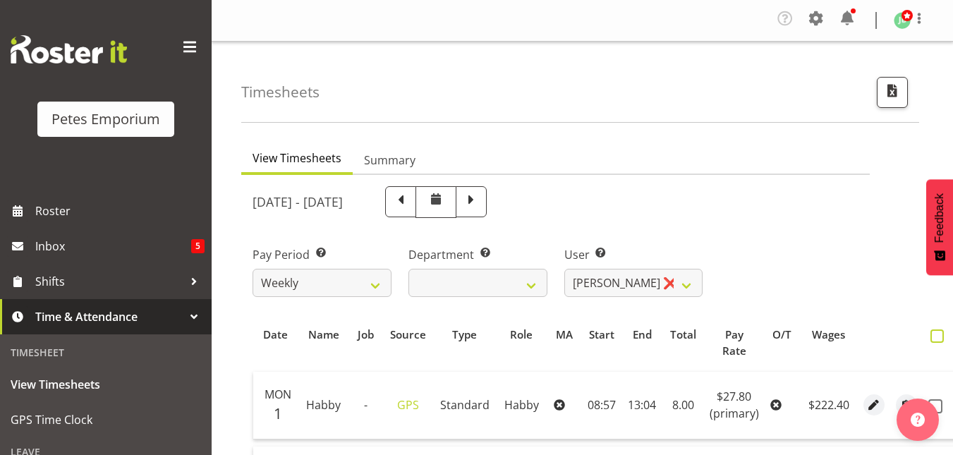
click at [938, 339] on span at bounding box center [936, 335] width 13 height 13
click at [938, 339] on input "checkbox" at bounding box center [934, 336] width 9 height 9
checkbox input "true"
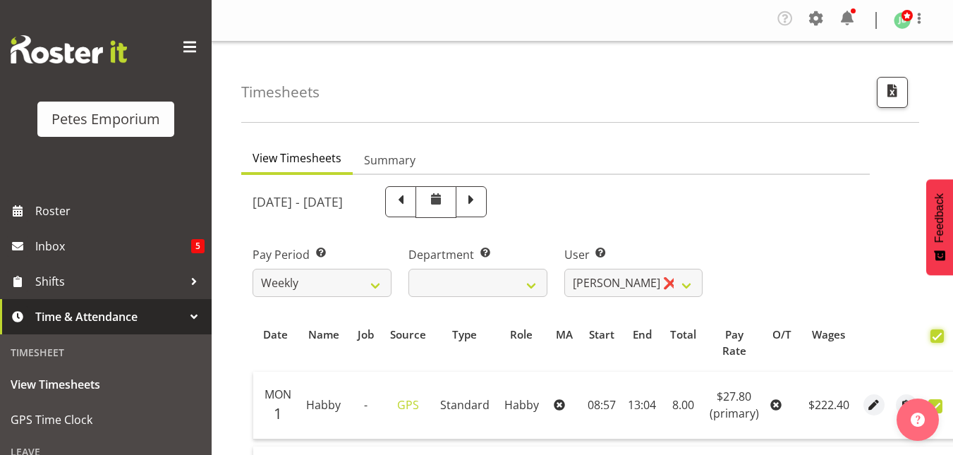
checkbox input "true"
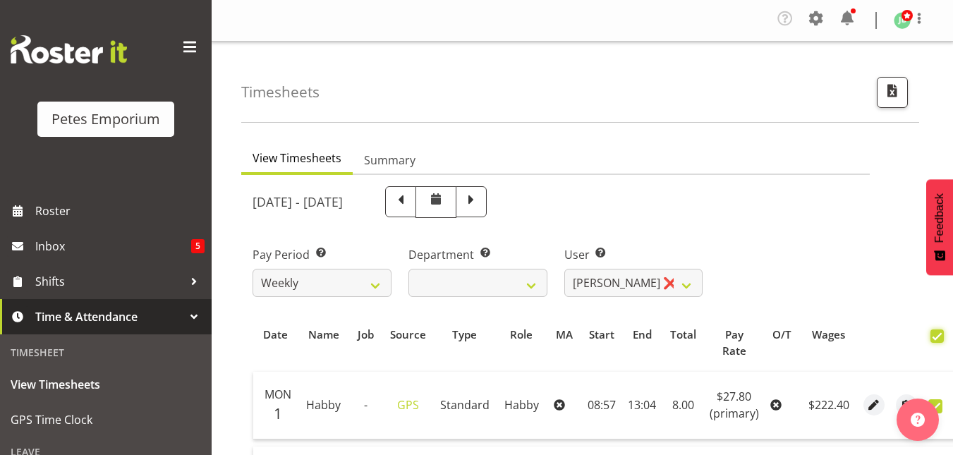
checkbox input "true"
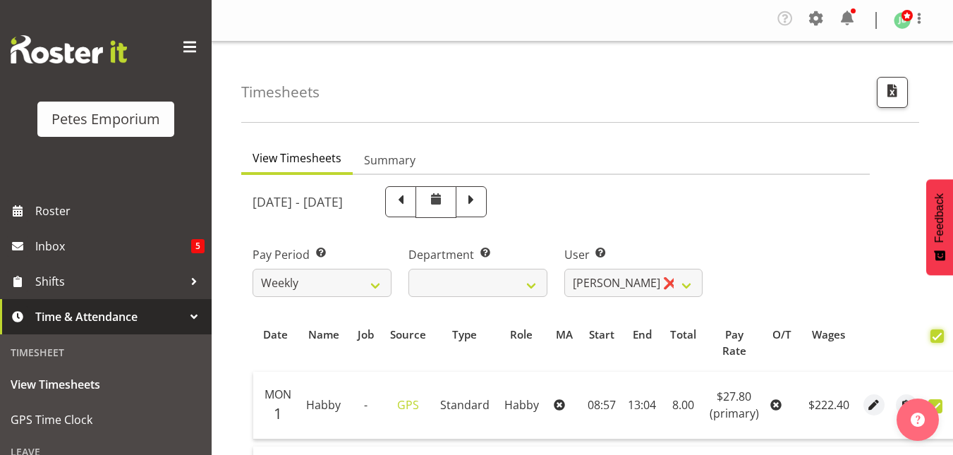
checkbox input "true"
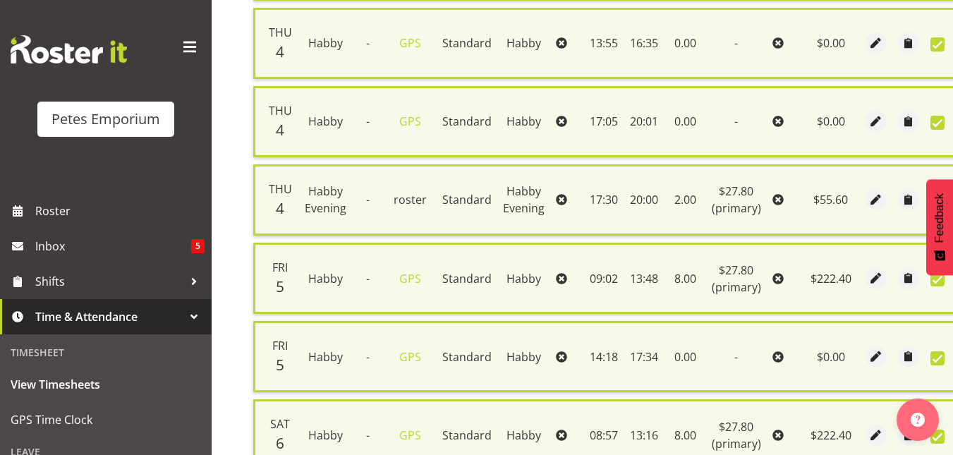
scroll to position [1052, 0]
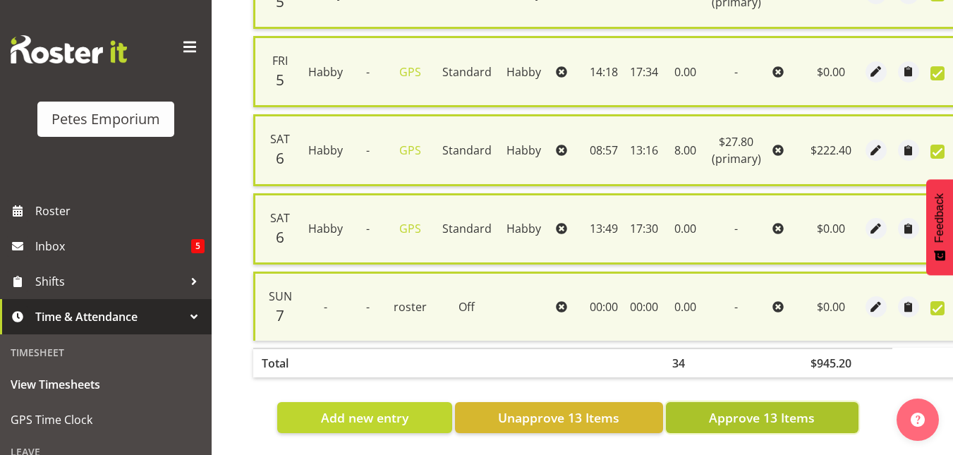
click at [767, 408] on span "Approve 13 Items" at bounding box center [762, 417] width 106 height 18
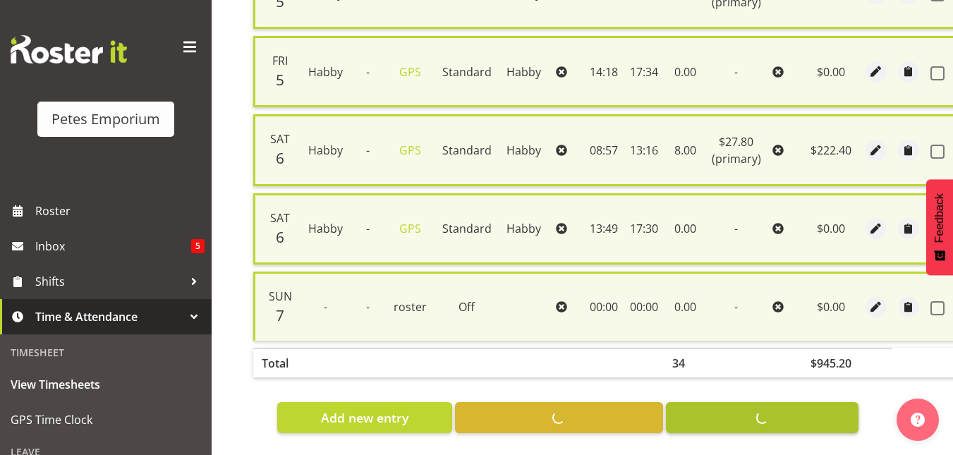
checkbox input "false"
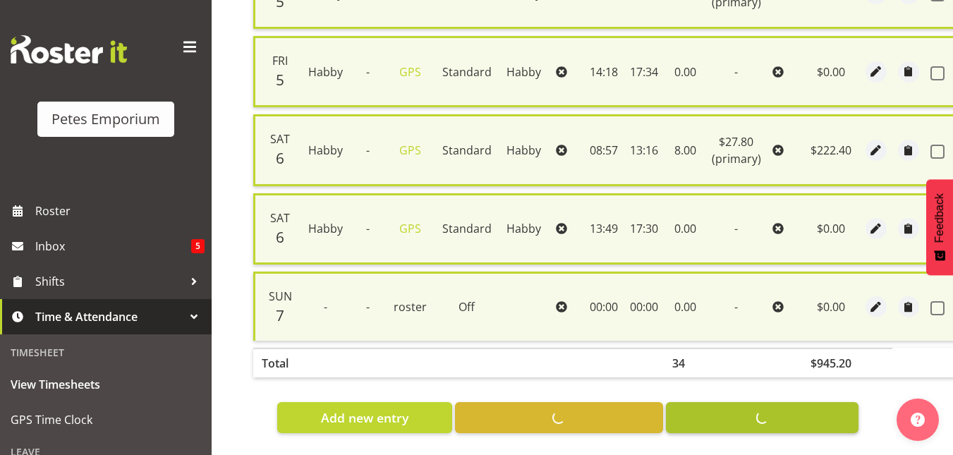
checkbox input "false"
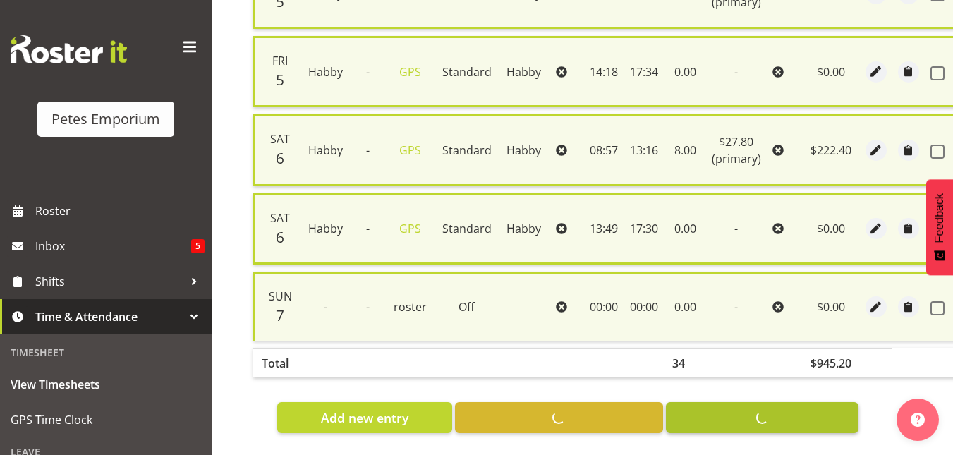
checkbox input "false"
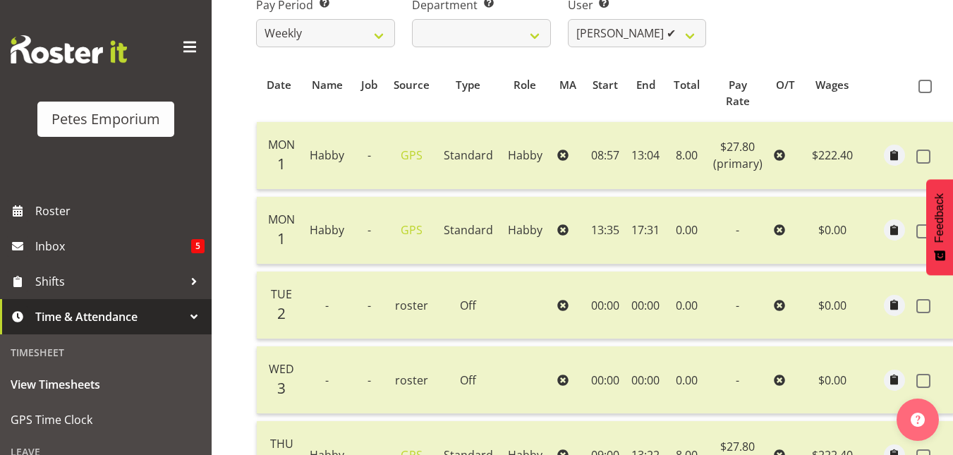
scroll to position [242, 0]
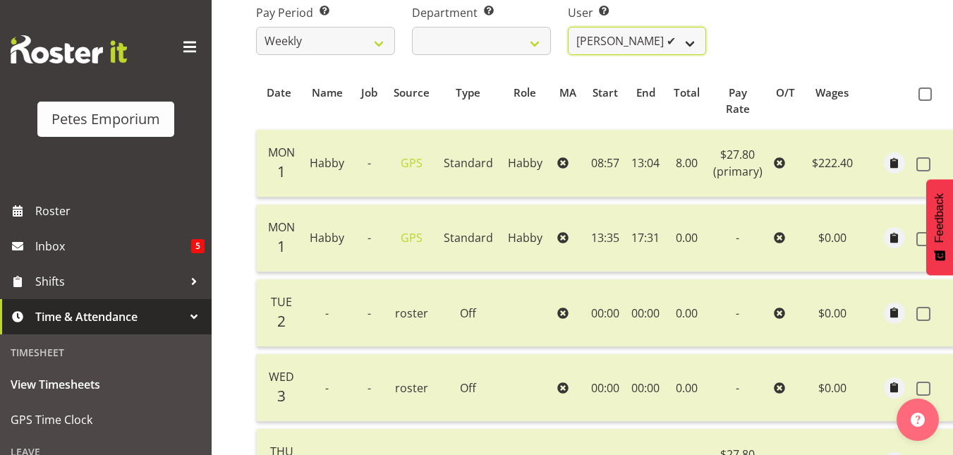
click at [691, 41] on select "Abigail Lane ✔ Alex-Micheal Taniwha ✔ Amelia Denz ✔ Beena Beena ✔ Christine Nev…" at bounding box center [637, 41] width 139 height 28
select select "719"
click at [568, 27] on select "Abigail Lane ✔ Alex-Micheal Taniwha ✔ Amelia Denz ✔ Beena Beena ✔ Christine Nev…" at bounding box center [637, 41] width 139 height 28
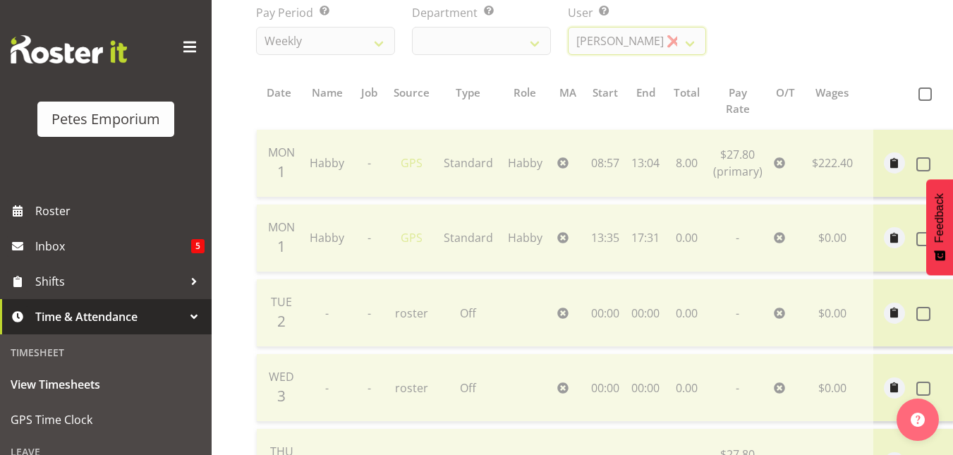
scroll to position [0, 0]
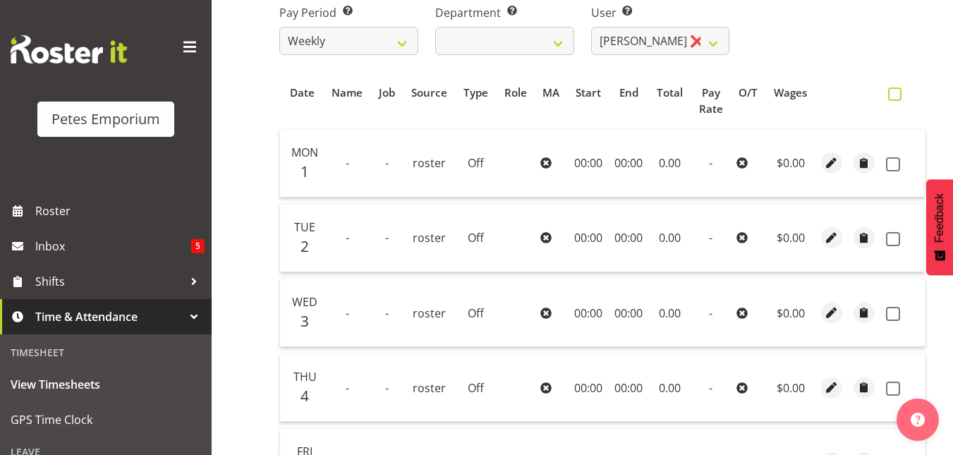
click at [895, 92] on span at bounding box center [894, 93] width 13 height 13
click at [895, 92] on input "checkbox" at bounding box center [892, 94] width 9 height 9
checkbox input "true"
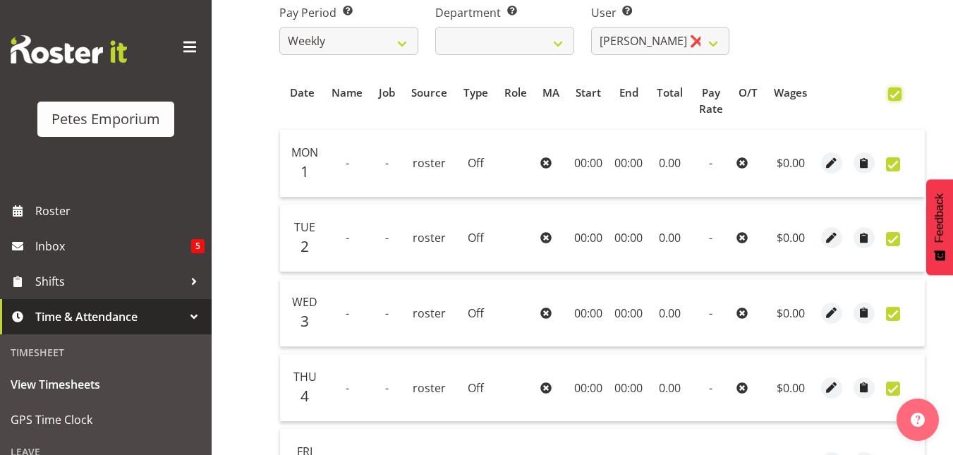
checkbox input "true"
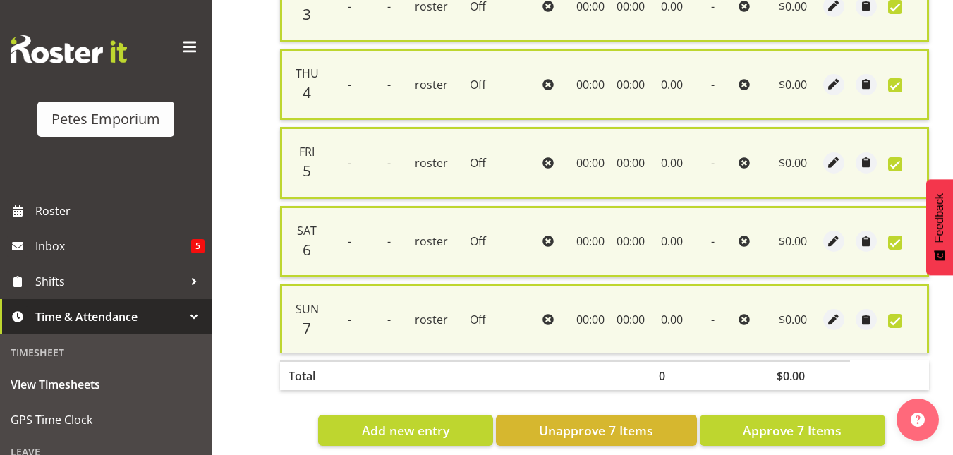
scroll to position [581, 0]
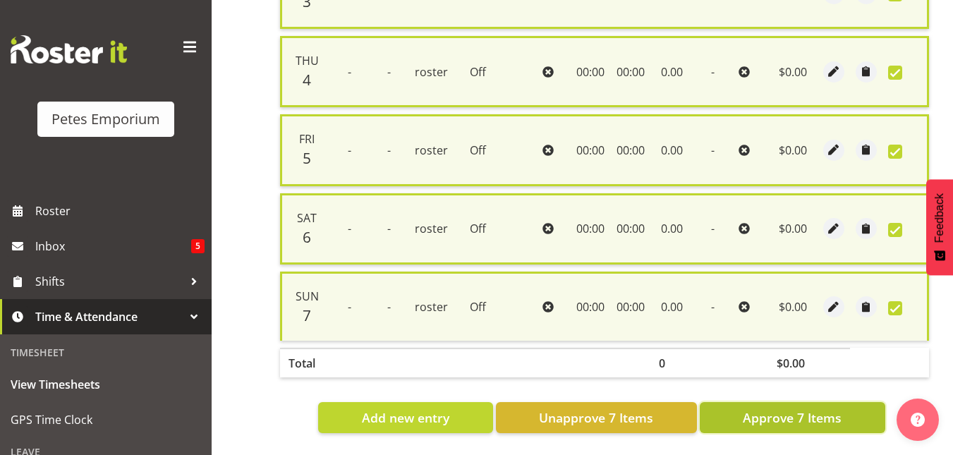
click at [792, 416] on span "Approve 7 Items" at bounding box center [792, 417] width 99 height 18
checkbox input "false"
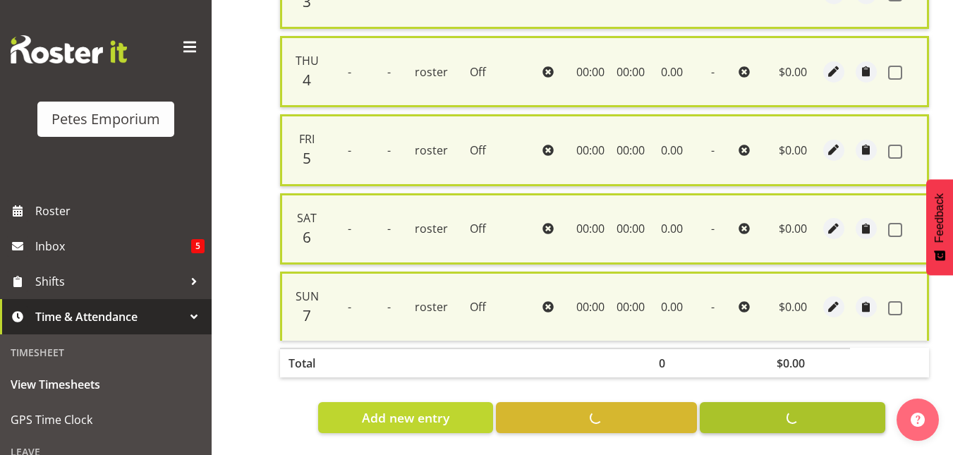
checkbox input "false"
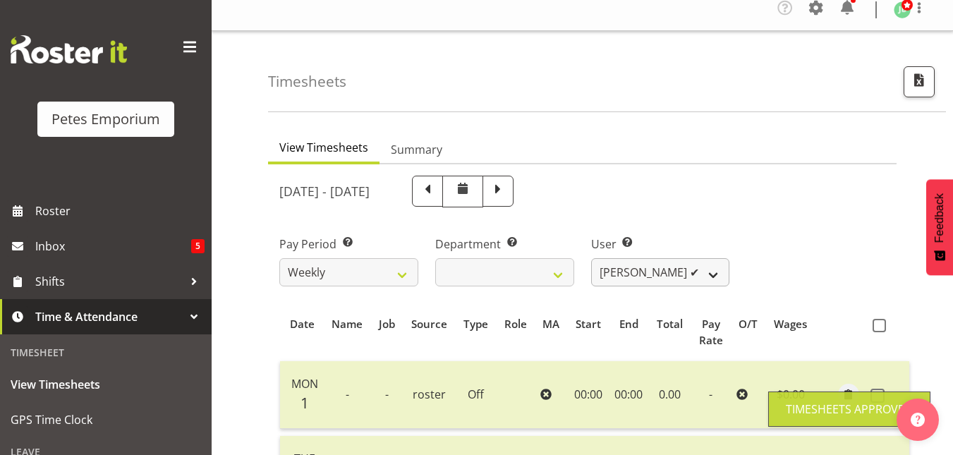
scroll to position [0, 0]
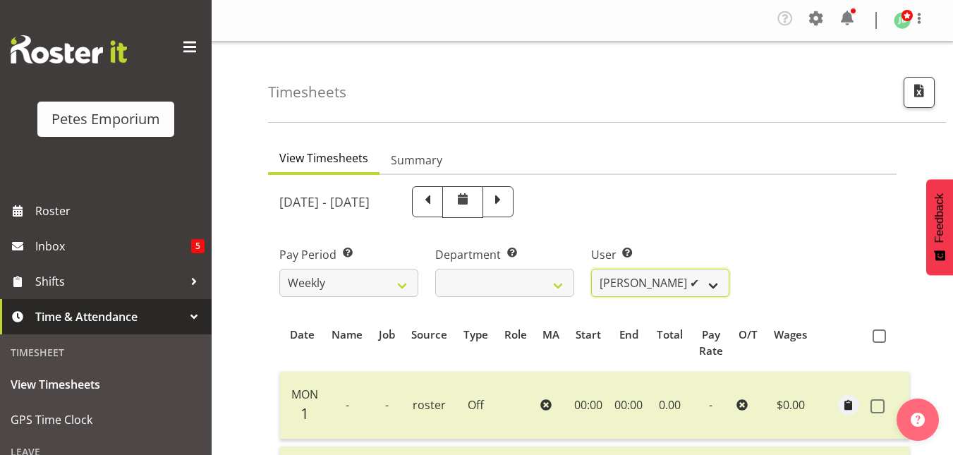
click at [721, 281] on select "Abigail Lane ✔ Alex-Micheal Taniwha ✔ Amelia Denz ✔ Beena Beena ✔ Christine Nev…" at bounding box center [660, 283] width 139 height 28
select select "721"
click at [591, 269] on select "Abigail Lane ✔ Alex-Micheal Taniwha ✔ Amelia Denz ✔ Beena Beena ✔ Christine Nev…" at bounding box center [660, 283] width 139 height 28
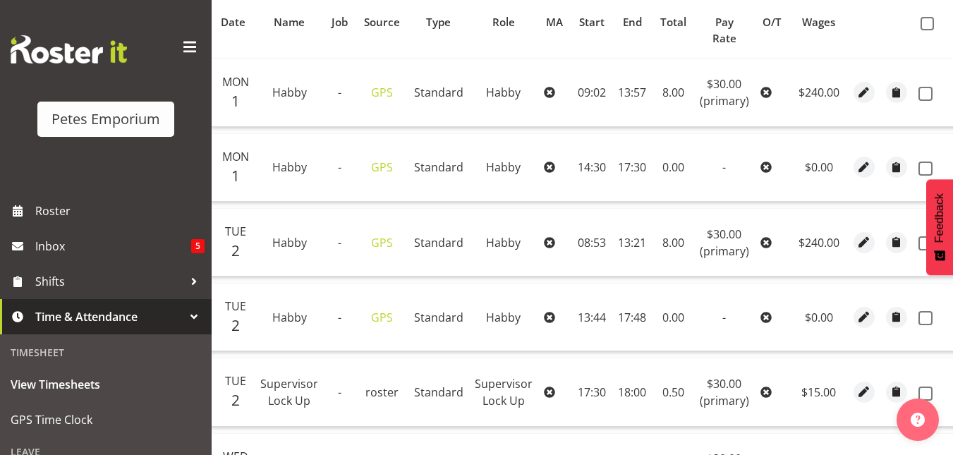
scroll to position [312, 0]
click at [923, 28] on span at bounding box center [927, 24] width 13 height 13
click at [923, 28] on input "checkbox" at bounding box center [925, 24] width 9 height 9
checkbox input "true"
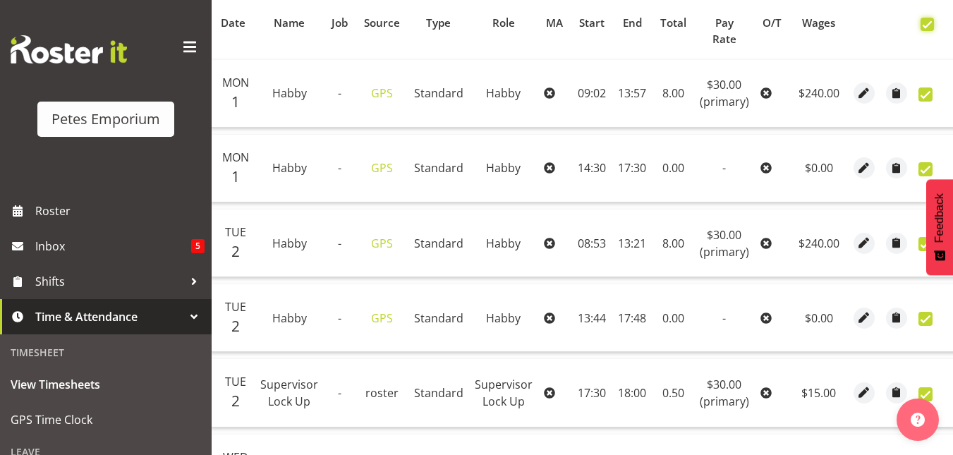
checkbox input "true"
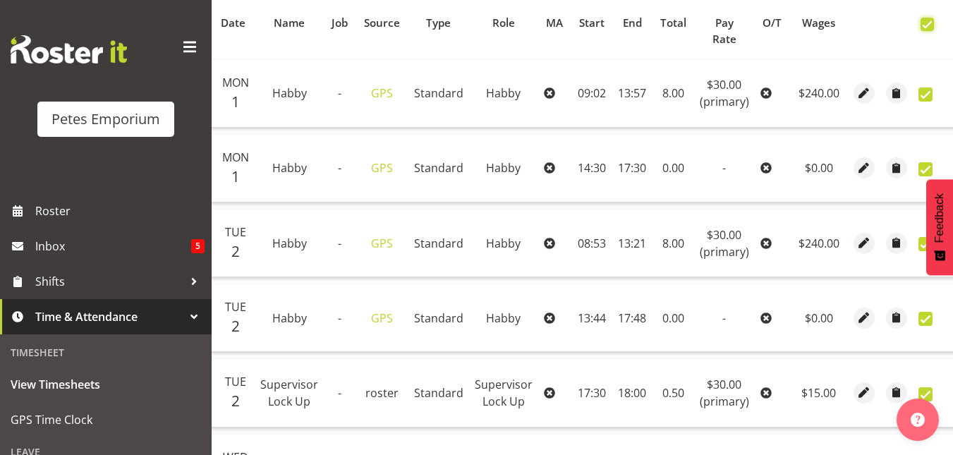
checkbox input "true"
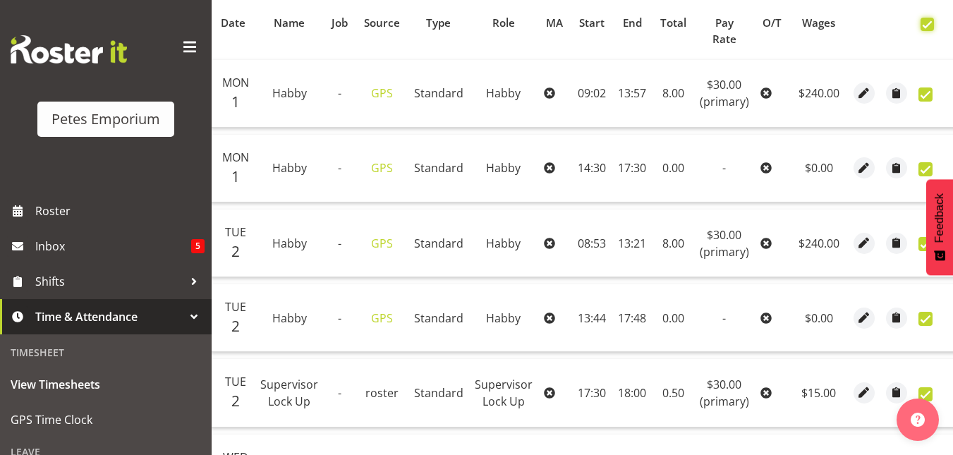
checkbox input "true"
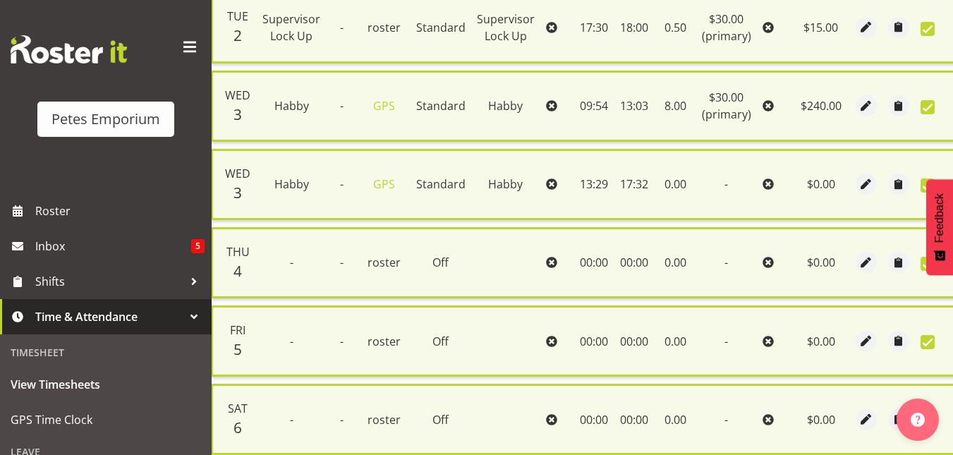
scroll to position [1052, 0]
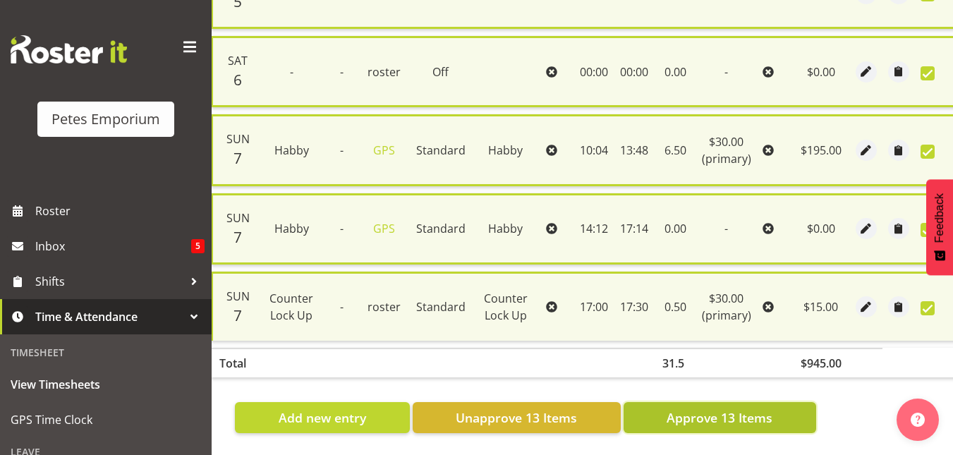
click at [719, 417] on button "Approve 13 Items" at bounding box center [720, 417] width 193 height 31
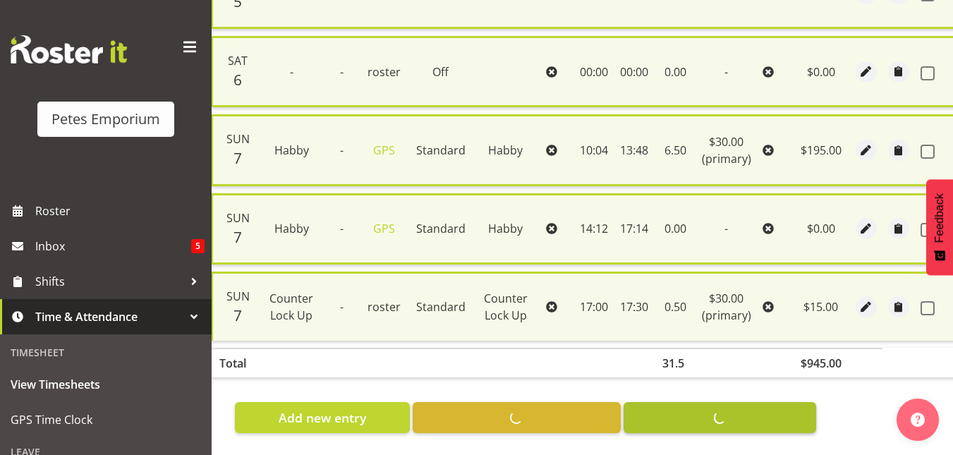
checkbox input "false"
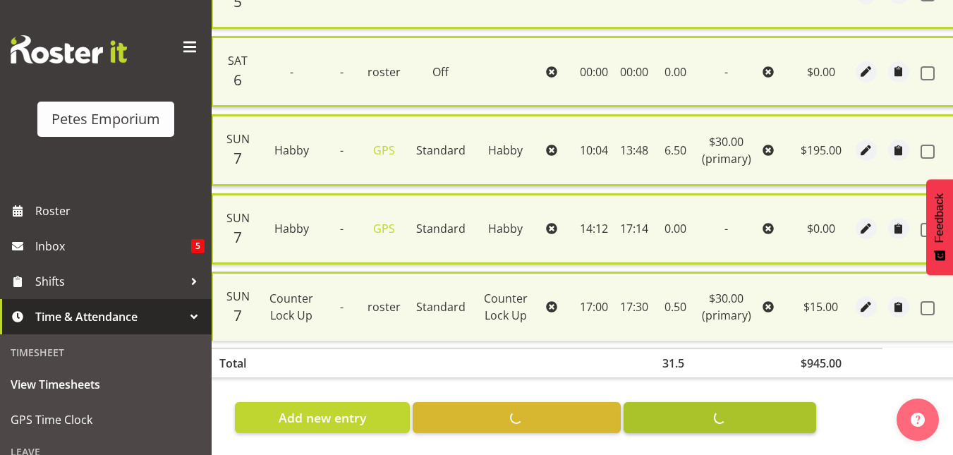
checkbox input "false"
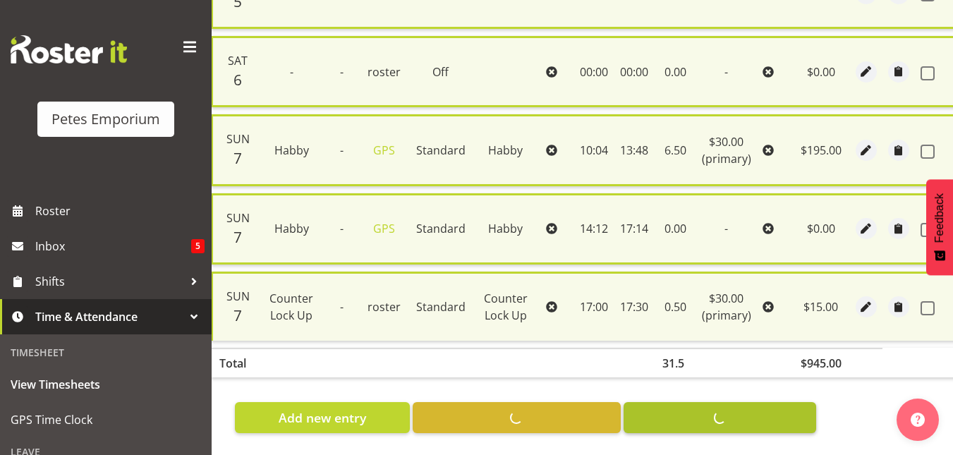
checkbox input "false"
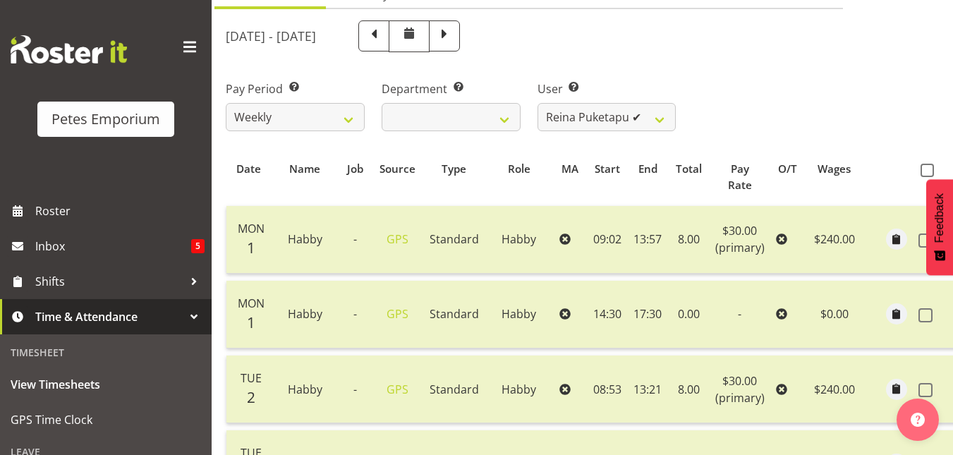
scroll to position [140, 0]
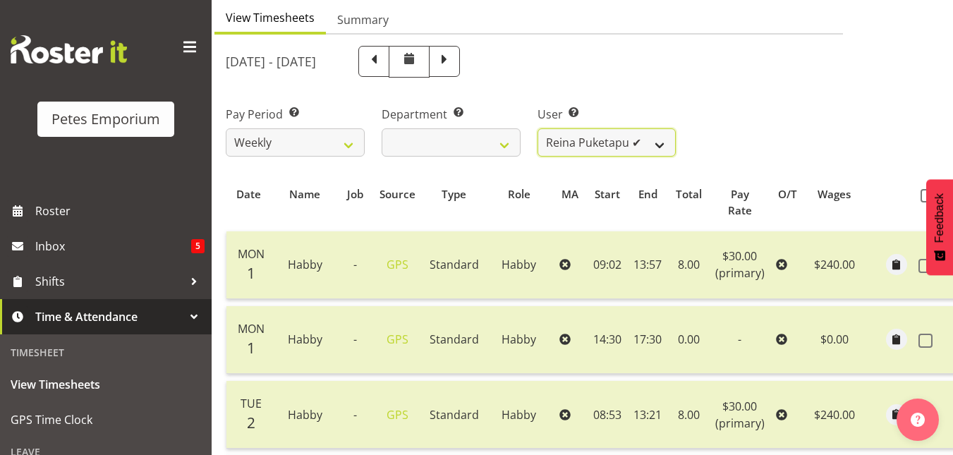
click at [657, 145] on select "Abigail Lane ✔ Alex-Micheal Taniwha ✔ Amelia Denz ✔ Beena Beena ✔ Christine Nev…" at bounding box center [607, 142] width 139 height 28
select select "722"
click at [538, 128] on select "Abigail Lane ✔ Alex-Micheal Taniwha ✔ Amelia Denz ✔ Beena Beena ✔ Christine Nev…" at bounding box center [607, 142] width 139 height 28
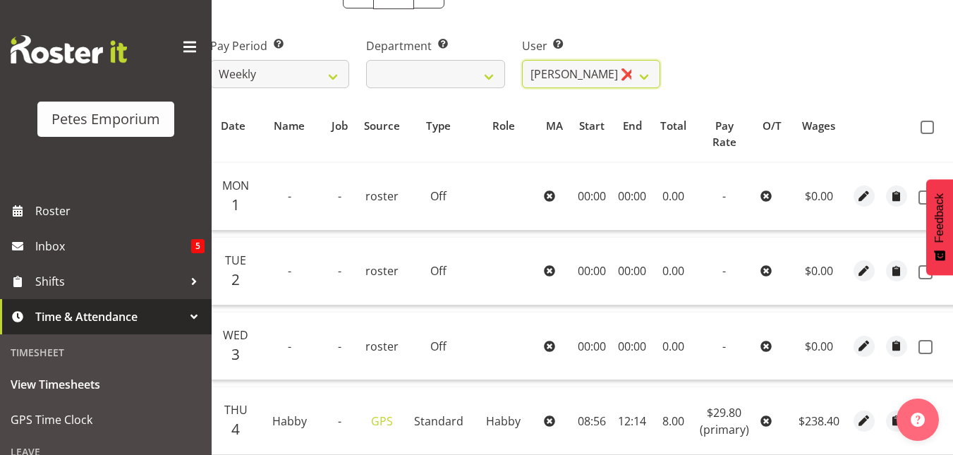
scroll to position [207, 0]
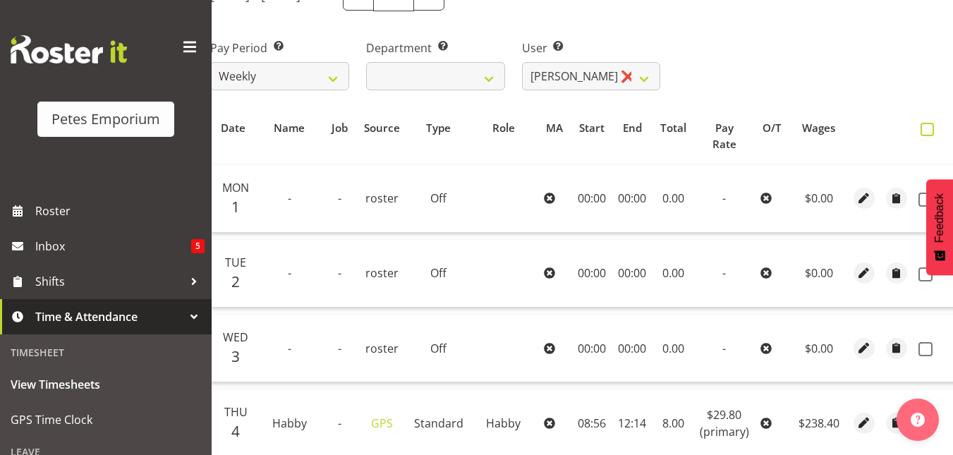
click at [929, 126] on span at bounding box center [927, 129] width 13 height 13
click at [929, 126] on input "checkbox" at bounding box center [925, 129] width 9 height 9
checkbox input "true"
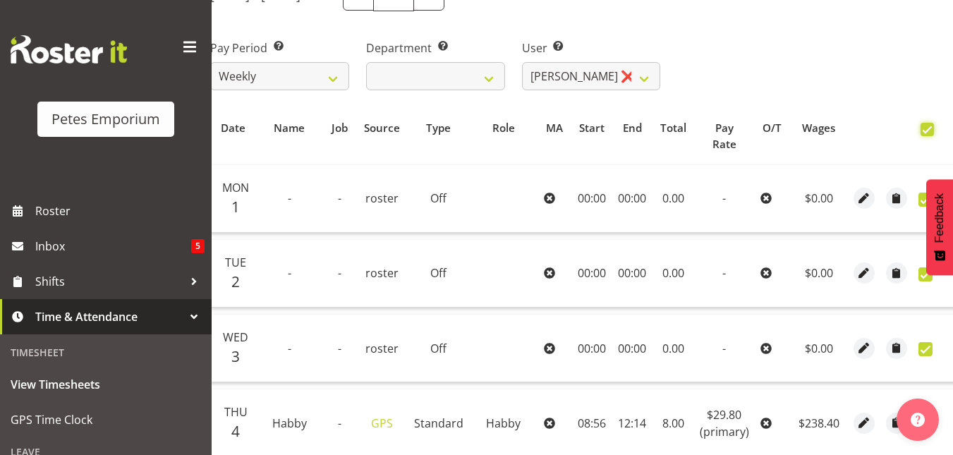
checkbox input "true"
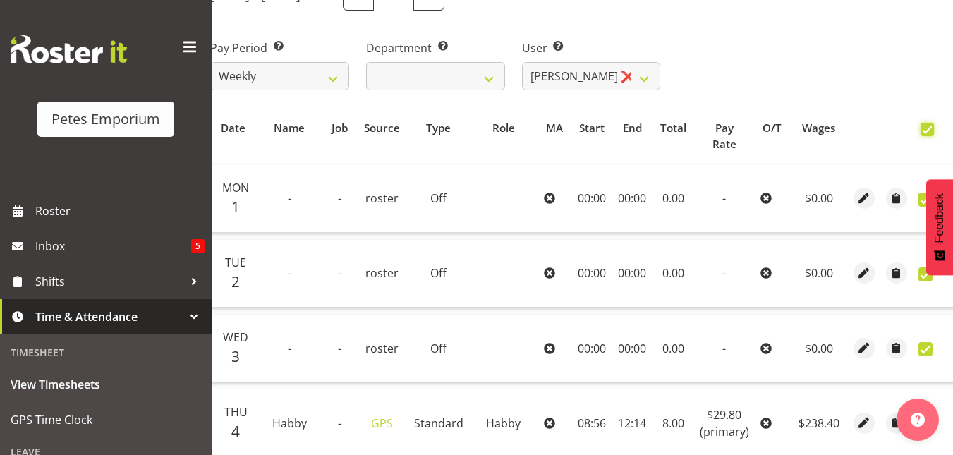
checkbox input "true"
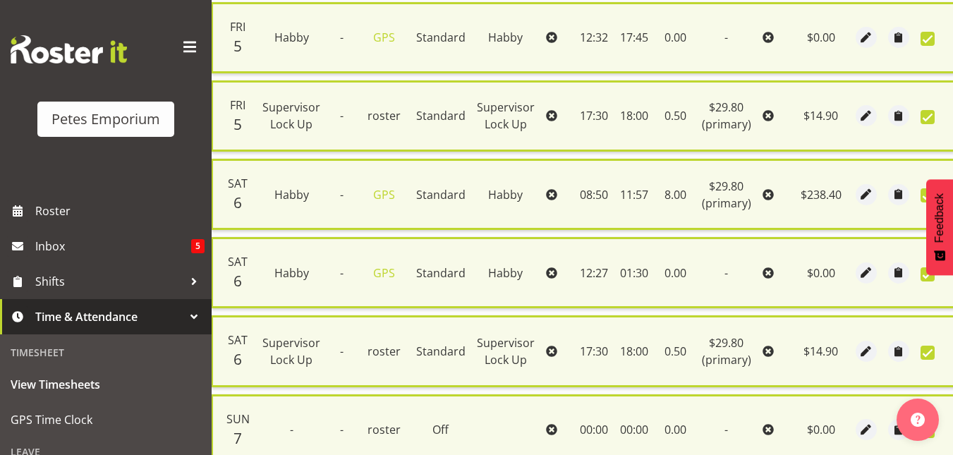
scroll to position [974, 0]
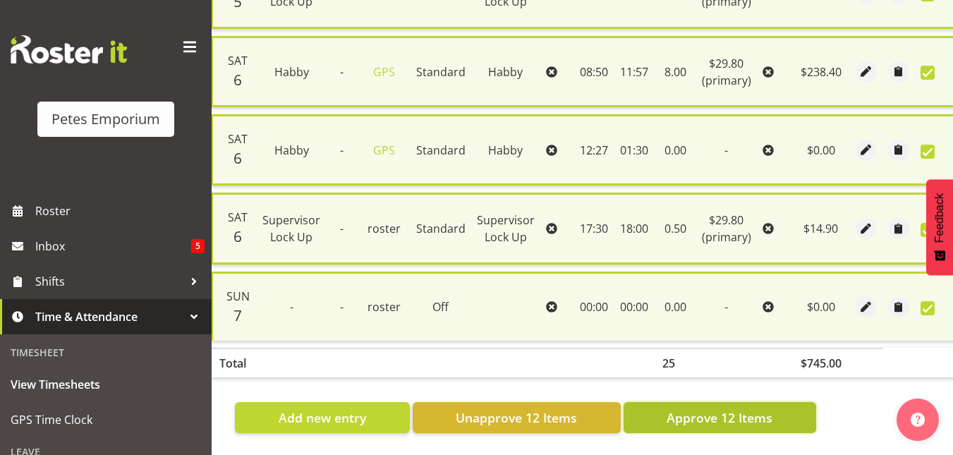
click at [720, 402] on button "Approve 12 Items" at bounding box center [720, 417] width 193 height 31
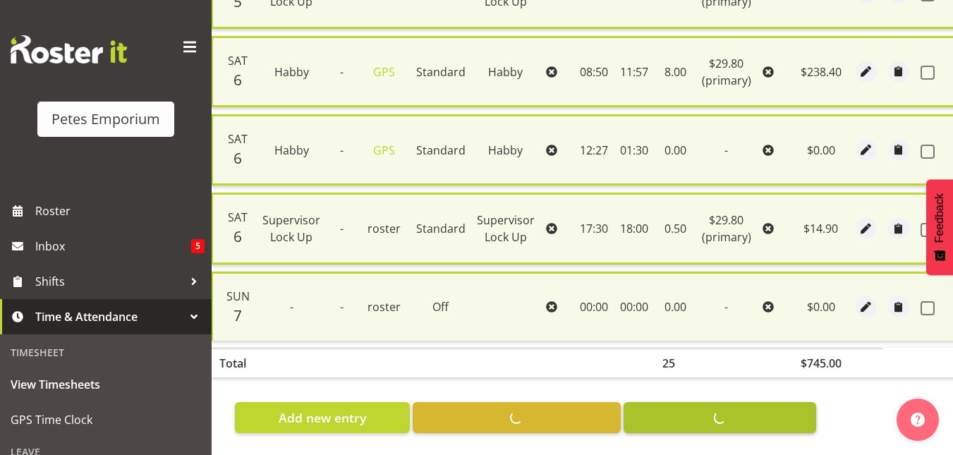
checkbox input "false"
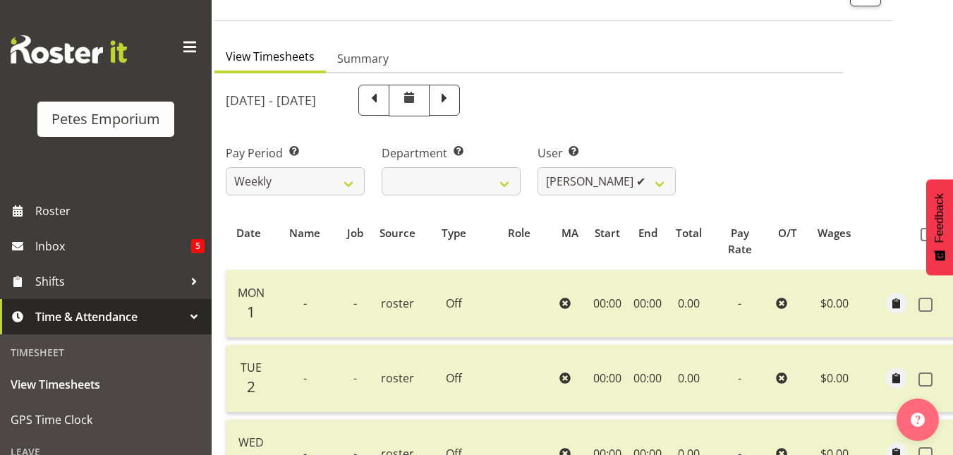
scroll to position [101, 0]
click at [655, 187] on select "Abigail Lane ✔ Alex-Micheal Taniwha ✔ Amelia Denz ✔ Beena Beena ✔ Christine Nev…" at bounding box center [607, 182] width 139 height 28
click at [538, 168] on select "Abigail Lane ✔ Alex-Micheal Taniwha ✔ Amelia Denz ✔ Beena Beena ✔ Christine Nev…" at bounding box center [607, 182] width 139 height 28
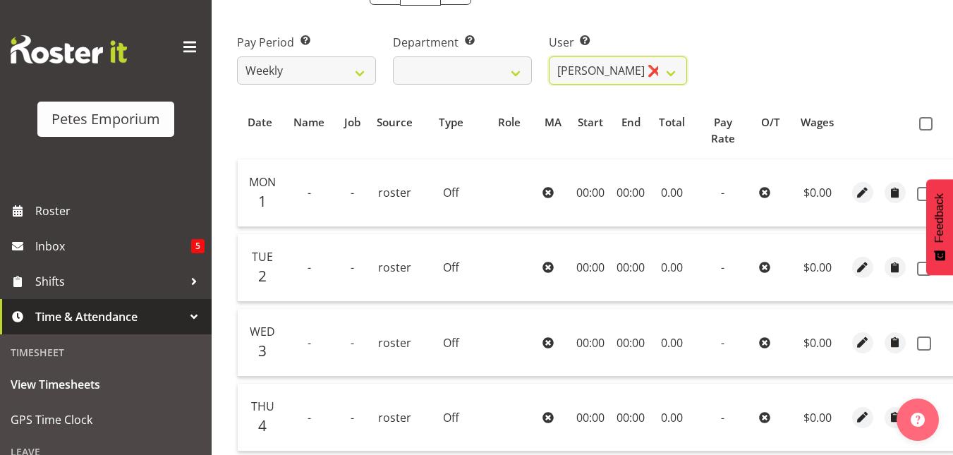
scroll to position [212, 0]
click at [920, 120] on span at bounding box center [925, 124] width 13 height 13
click at [920, 120] on input "checkbox" at bounding box center [923, 124] width 9 height 9
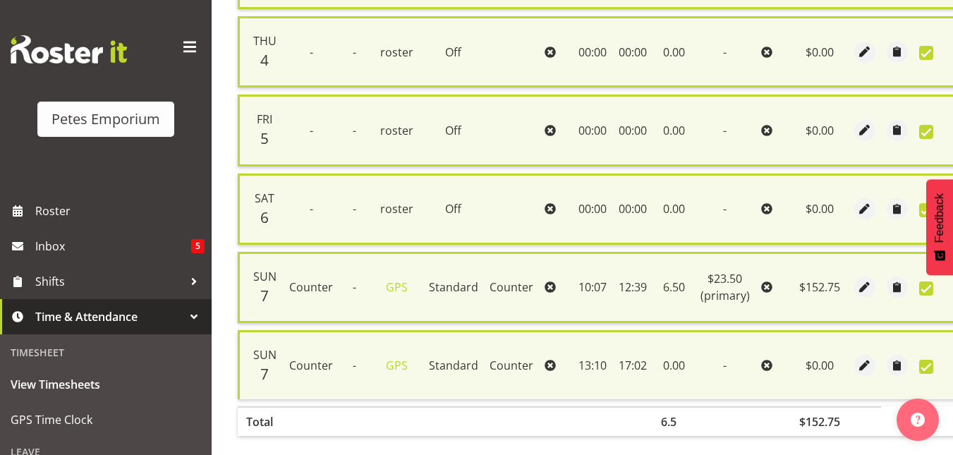
scroll to position [660, 0]
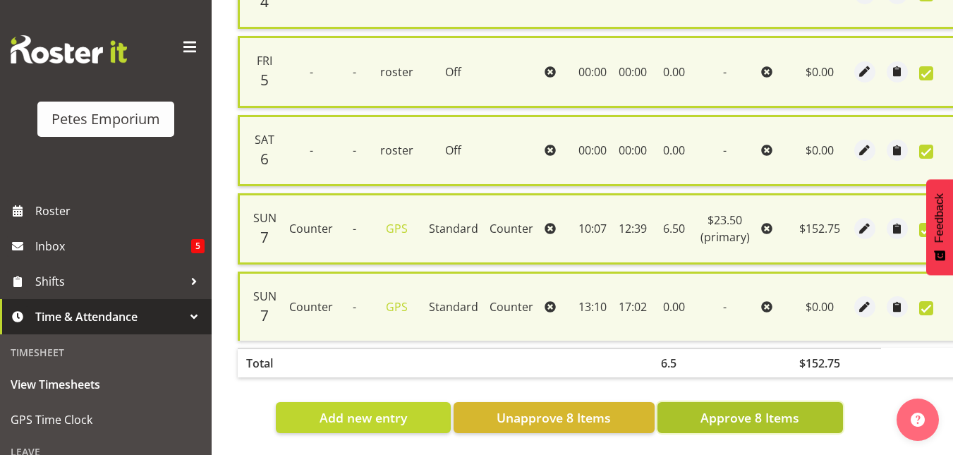
click at [746, 409] on span "Approve 8 Items" at bounding box center [750, 417] width 99 height 18
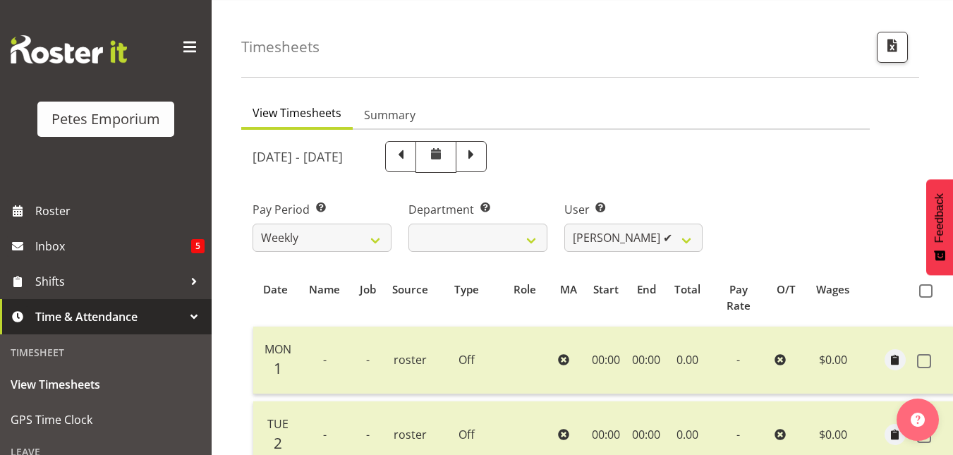
scroll to position [0, 0]
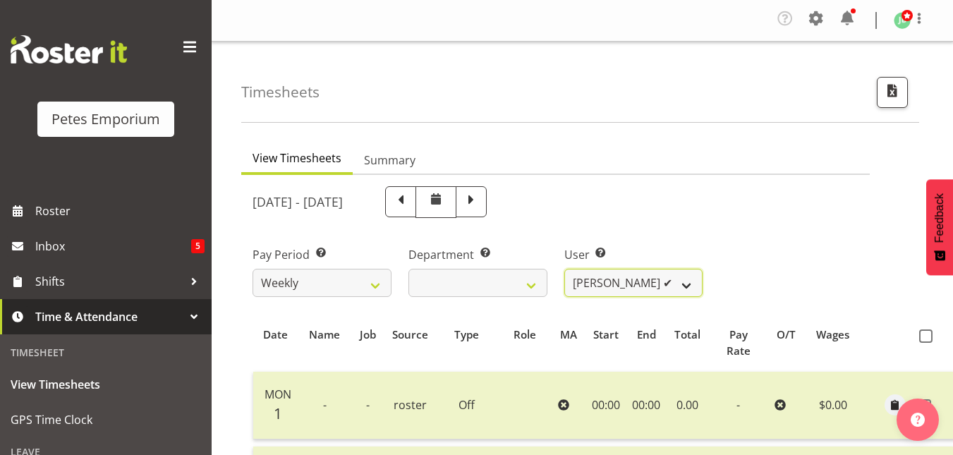
click at [679, 272] on select "Abigail Lane ✔ Alex-Micheal Taniwha ✔ Amelia Denz ✔ Beena Beena ✔ Christine Nev…" at bounding box center [633, 283] width 139 height 28
click at [564, 269] on select "Abigail Lane ✔ Alex-Micheal Taniwha ✔ Amelia Denz ✔ Beena Beena ✔ Christine Nev…" at bounding box center [633, 283] width 139 height 28
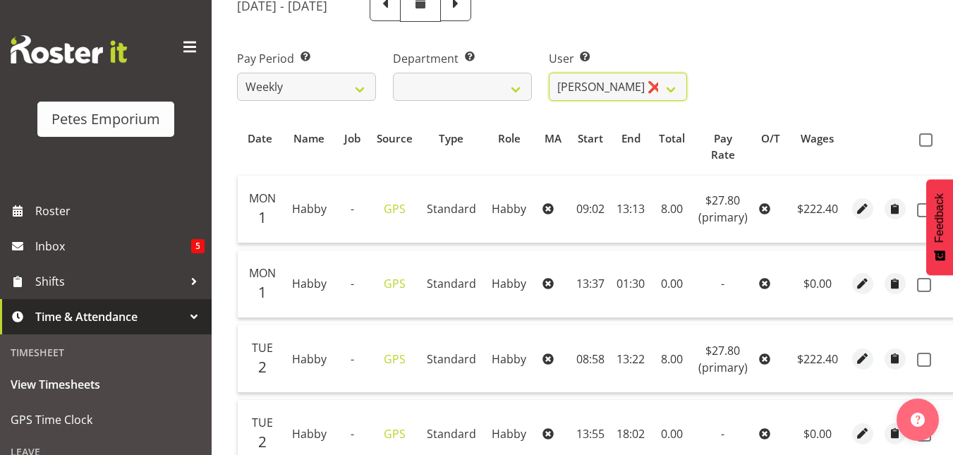
scroll to position [194, 0]
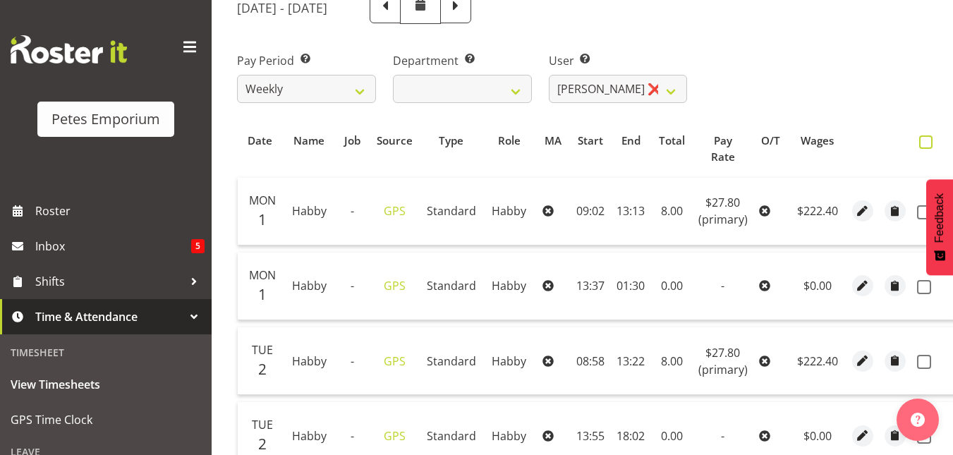
click at [919, 144] on span at bounding box center [925, 141] width 13 height 13
click at [919, 144] on input "checkbox" at bounding box center [923, 142] width 9 height 9
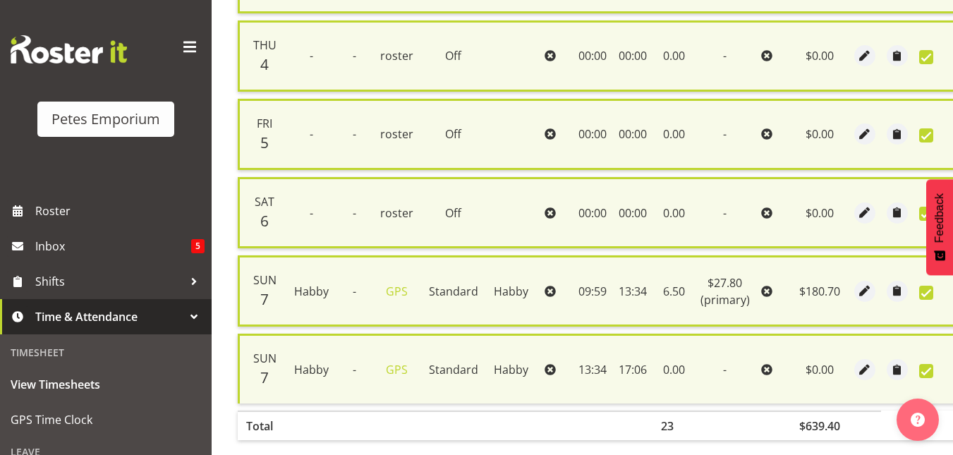
scroll to position [895, 0]
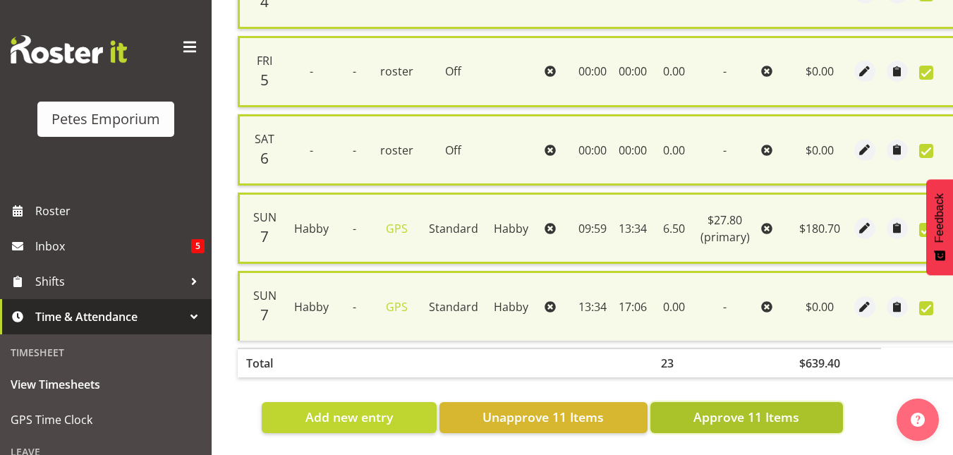
click at [755, 419] on button "Approve 11 Items" at bounding box center [746, 417] width 193 height 31
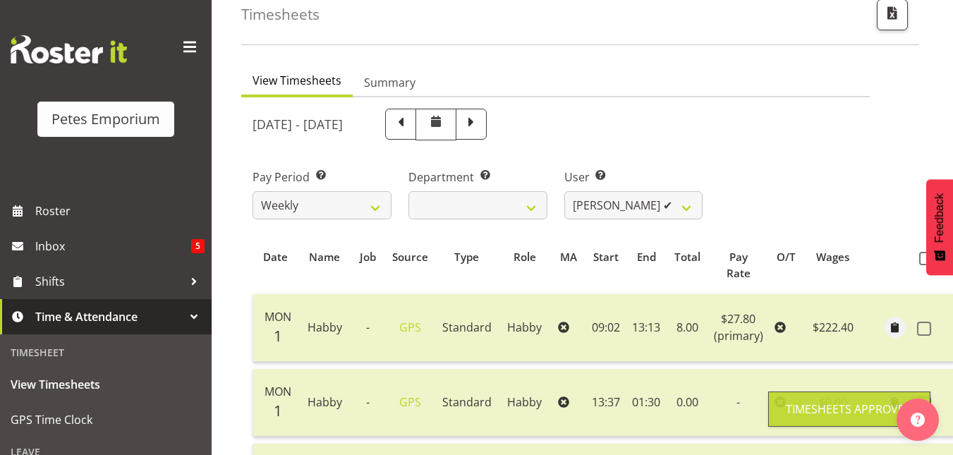
scroll to position [65, 0]
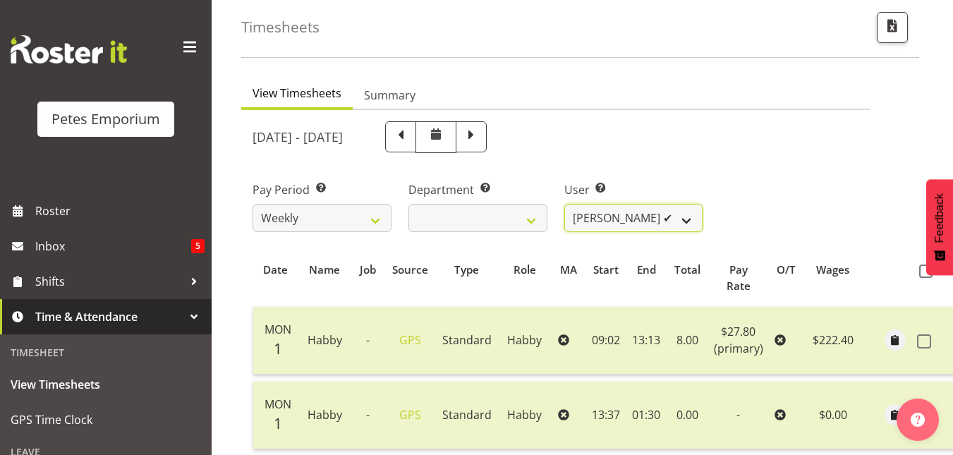
click at [677, 224] on select "Abigail Lane ✔ Alex-Micheal Taniwha ✔ Amelia Denz ✔ Beena Beena ✔ Christine Nev…" at bounding box center [633, 218] width 139 height 28
click at [564, 204] on select "Abigail Lane ✔ Alex-Micheal Taniwha ✔ Amelia Denz ✔ Beena Beena ✔ Christine Nev…" at bounding box center [633, 218] width 139 height 28
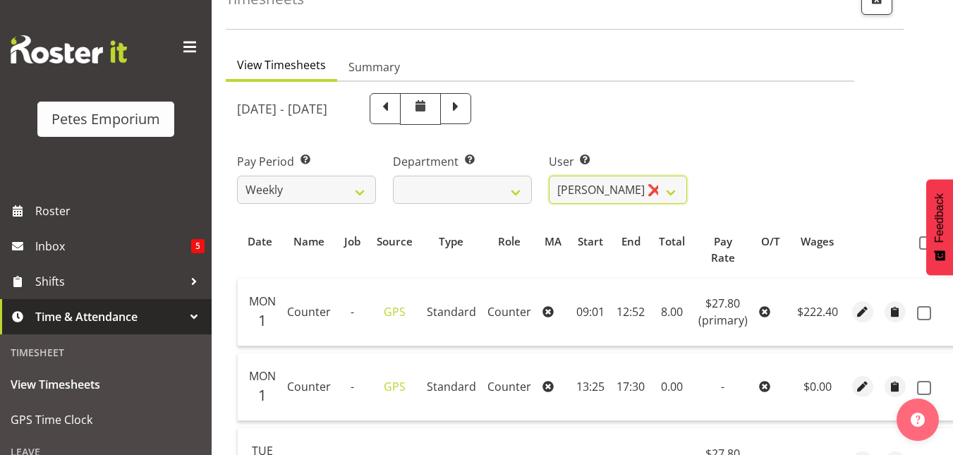
scroll to position [83, 0]
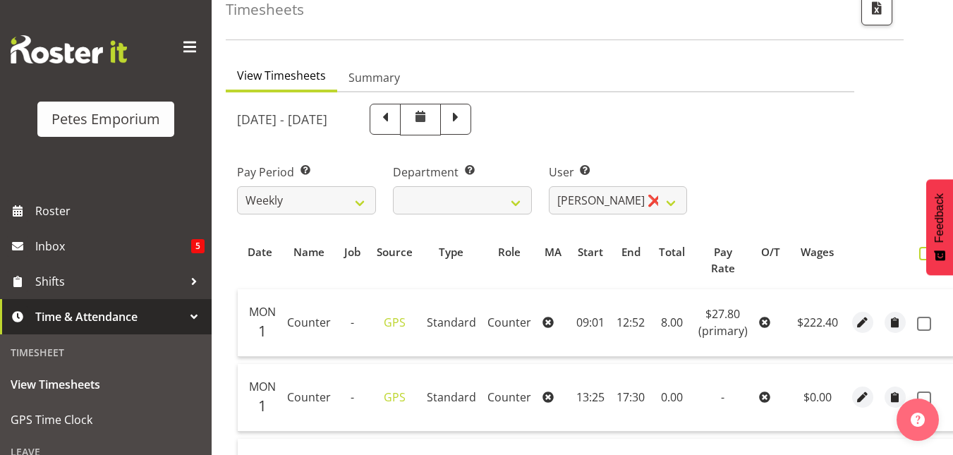
click at [920, 253] on span at bounding box center [925, 253] width 13 height 13
click at [920, 253] on input "checkbox" at bounding box center [923, 253] width 9 height 9
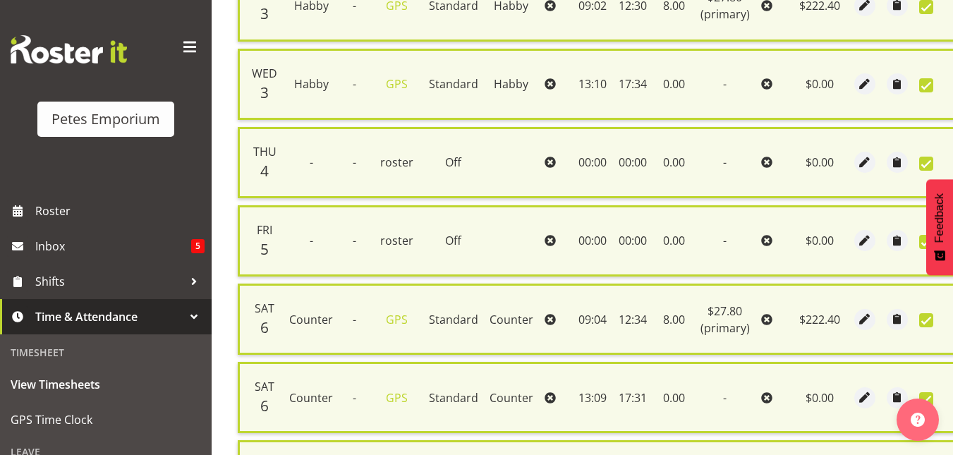
scroll to position [895, 0]
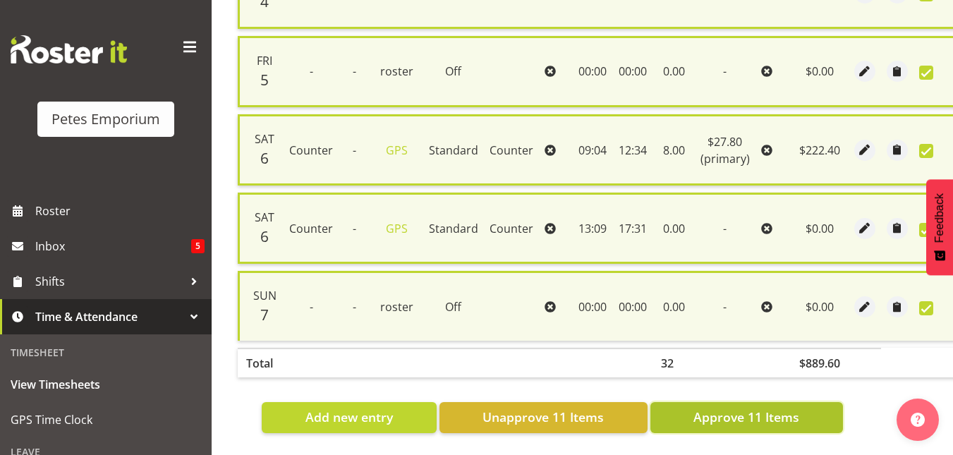
click at [739, 414] on span "Approve 11 Items" at bounding box center [746, 417] width 106 height 18
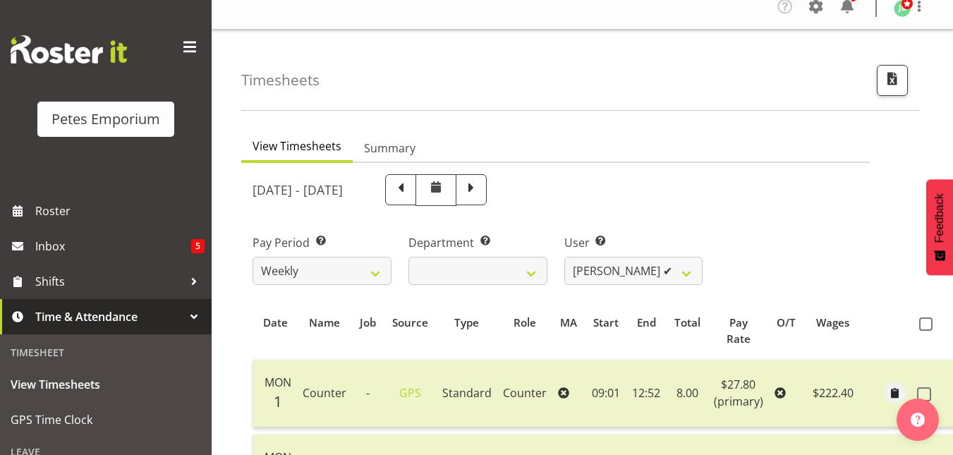
scroll to position [0, 0]
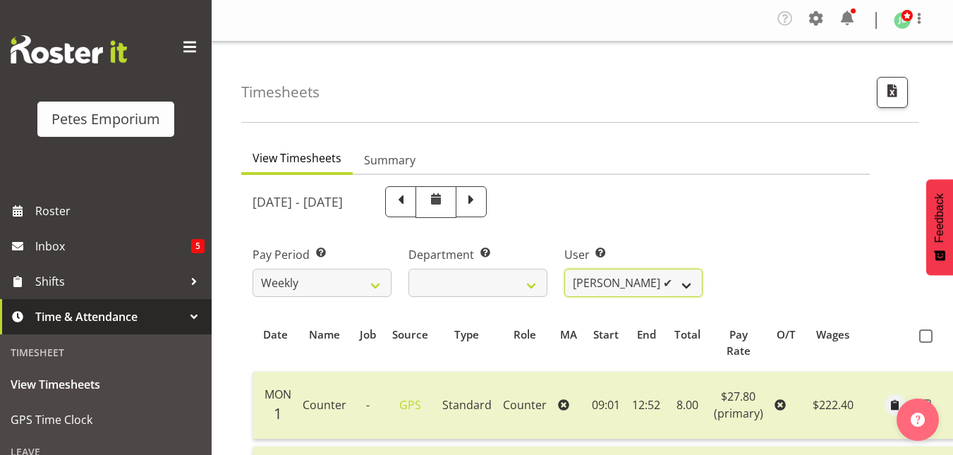
click at [690, 290] on select "Abigail Lane ✔ Alex-Micheal Taniwha ✔ Amelia Denz ✔ Beena Beena ✔ Christine Nev…" at bounding box center [633, 283] width 139 height 28
click at [564, 269] on select "Abigail Lane ✔ Alex-Micheal Taniwha ✔ Amelia Denz ✔ Beena Beena ✔ Christine Nev…" at bounding box center [633, 283] width 139 height 28
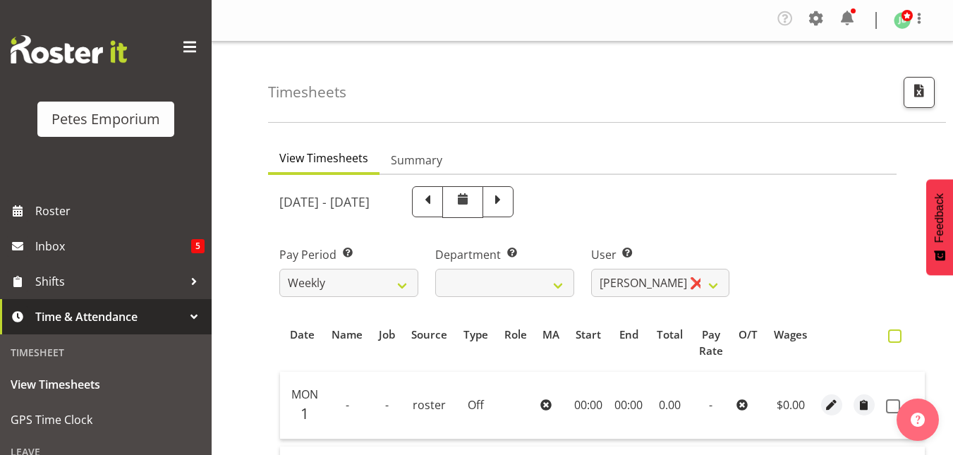
click at [897, 339] on span at bounding box center [894, 335] width 13 height 13
click at [897, 339] on input "checkbox" at bounding box center [892, 336] width 9 height 9
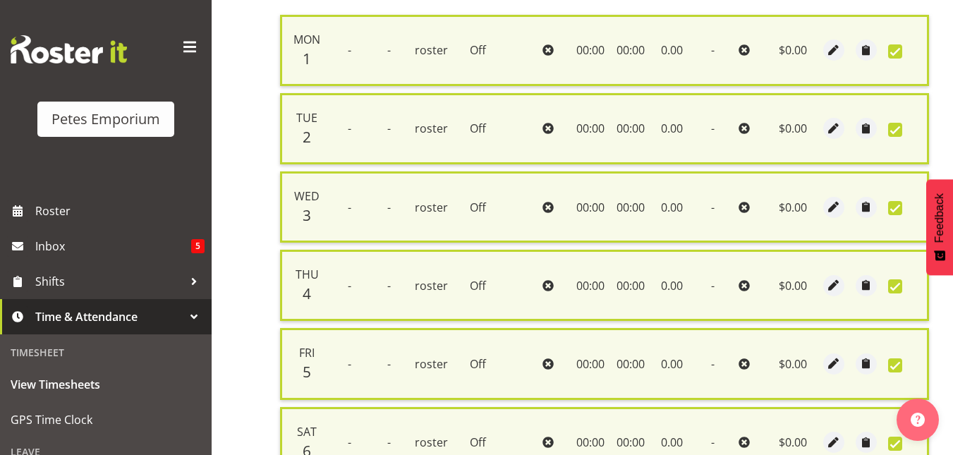
scroll to position [581, 0]
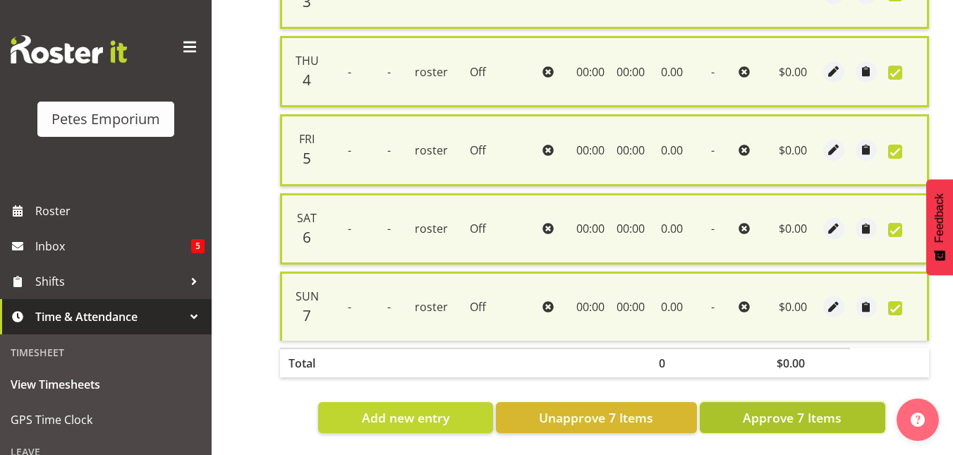
click at [770, 408] on span "Approve 7 Items" at bounding box center [792, 417] width 99 height 18
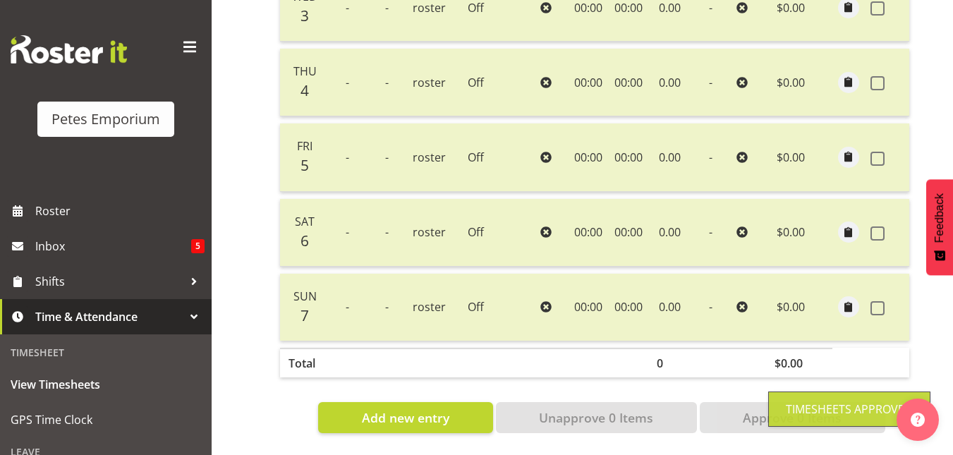
scroll to position [0, 0]
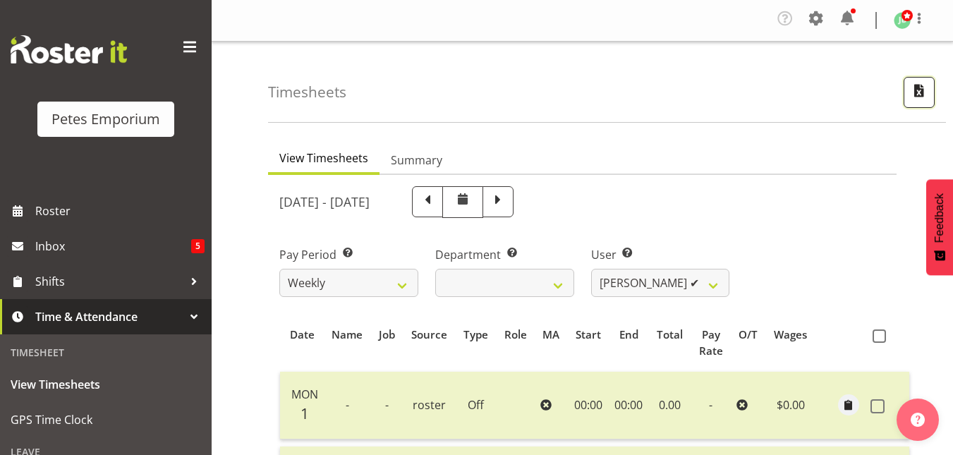
click at [923, 83] on span "button" at bounding box center [919, 90] width 18 height 18
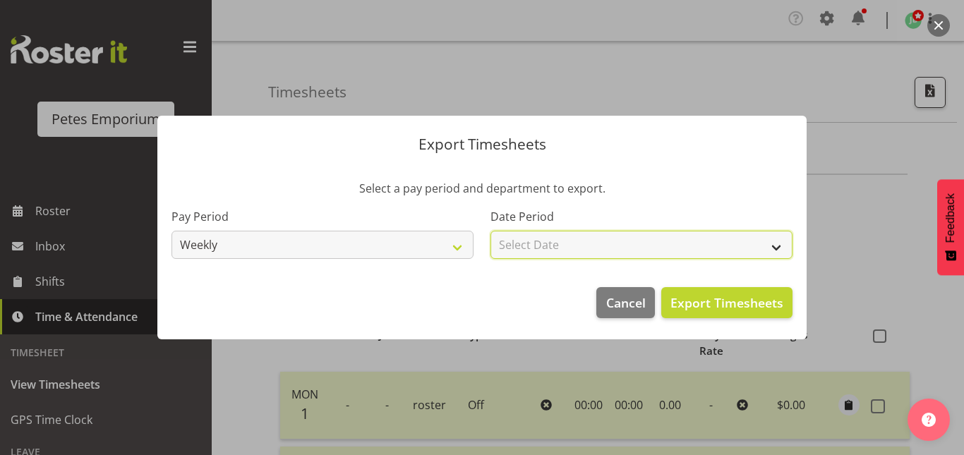
click at [780, 244] on select "Select Date Week starting 08/09/2025 Week starting 01/09/2025 Week starting 25/…" at bounding box center [641, 245] width 302 height 28
click at [490, 231] on select "Select Date Week starting 08/09/2025 Week starting 01/09/2025 Week starting 25/…" at bounding box center [641, 245] width 302 height 28
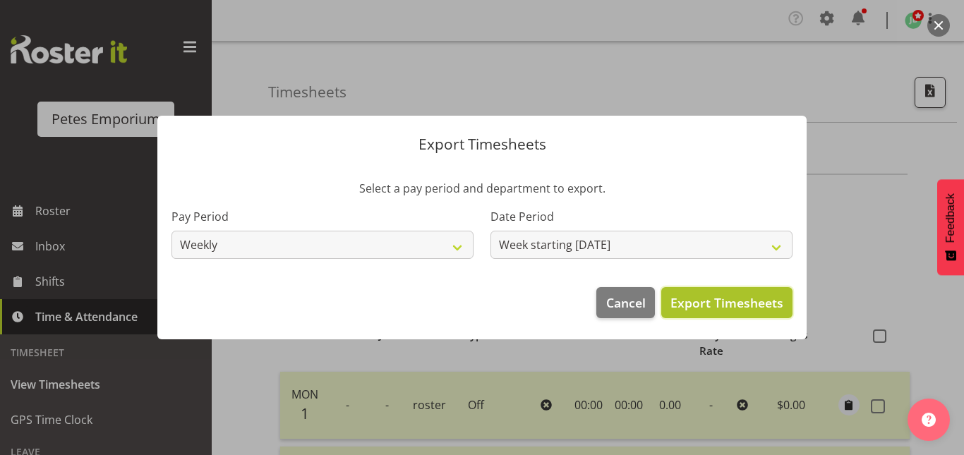
click at [713, 296] on span "Export Timesheets" at bounding box center [726, 302] width 113 height 18
click at [856, 32] on div at bounding box center [482, 227] width 964 height 455
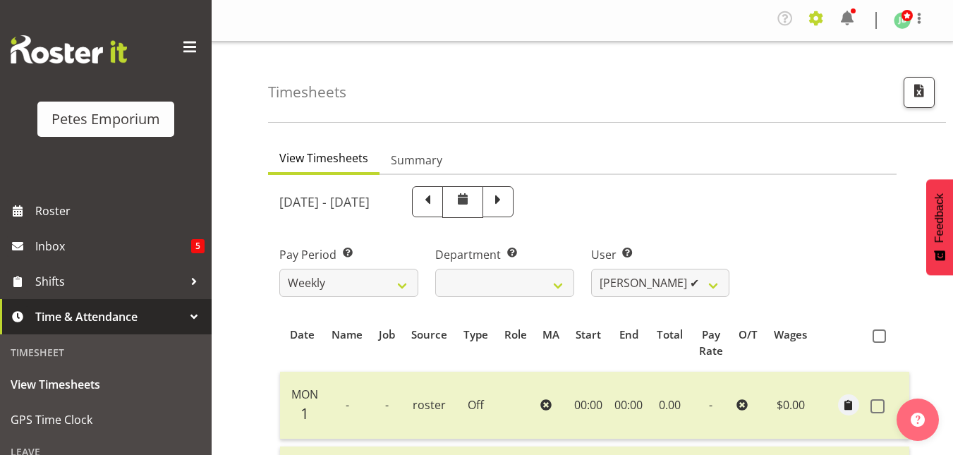
click at [813, 16] on span at bounding box center [816, 18] width 23 height 23
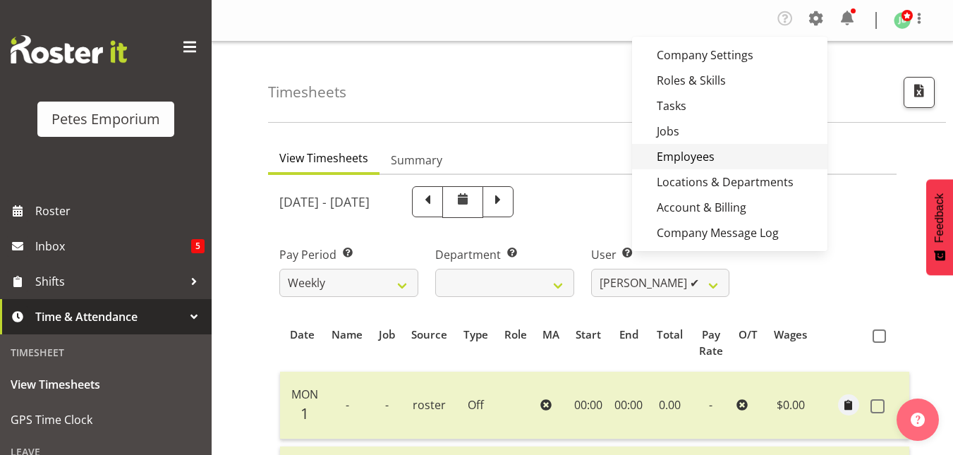
click at [689, 156] on link "Employees" at bounding box center [729, 156] width 195 height 25
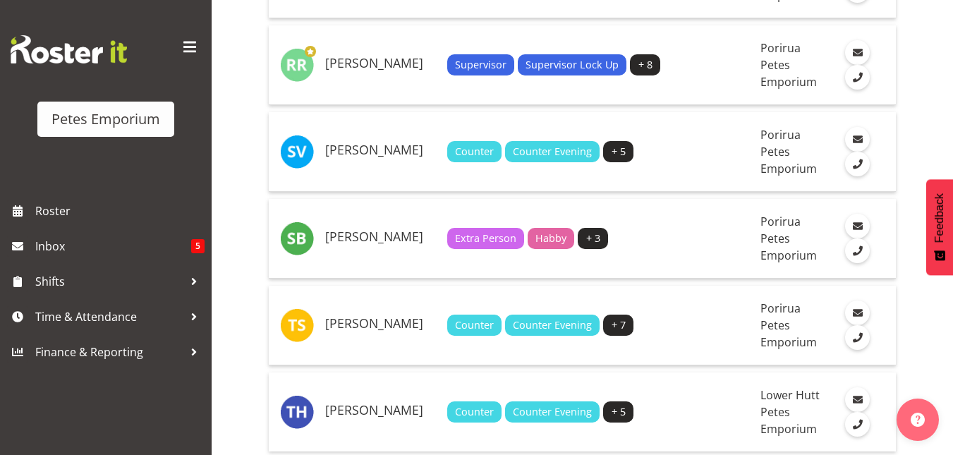
scroll to position [2533, 0]
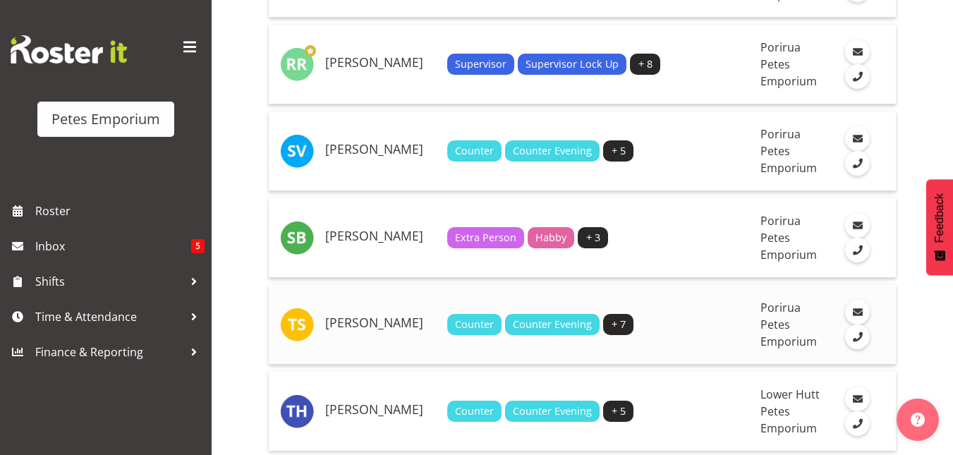
click at [686, 320] on div "Counter Counter Evening + 7" at bounding box center [598, 324] width 303 height 21
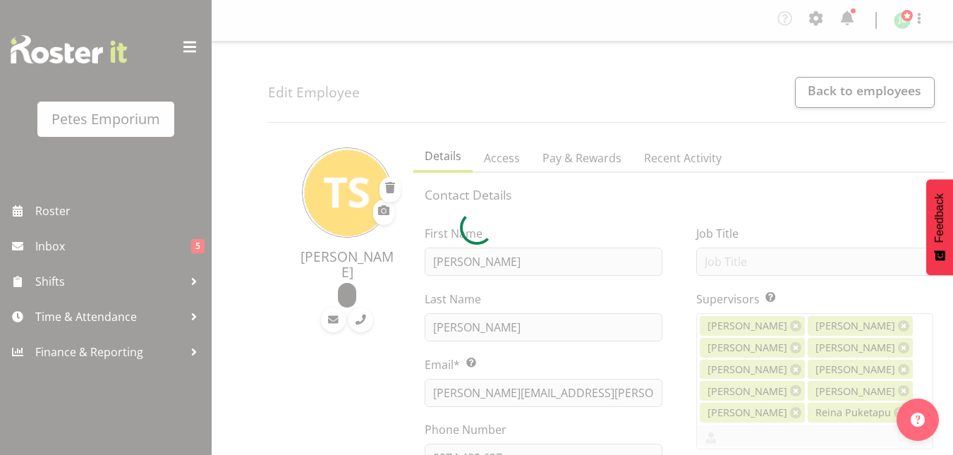
select select "TimelineWeek"
select select
select select "100"
click at [835, 94] on div at bounding box center [476, 227] width 953 height 455
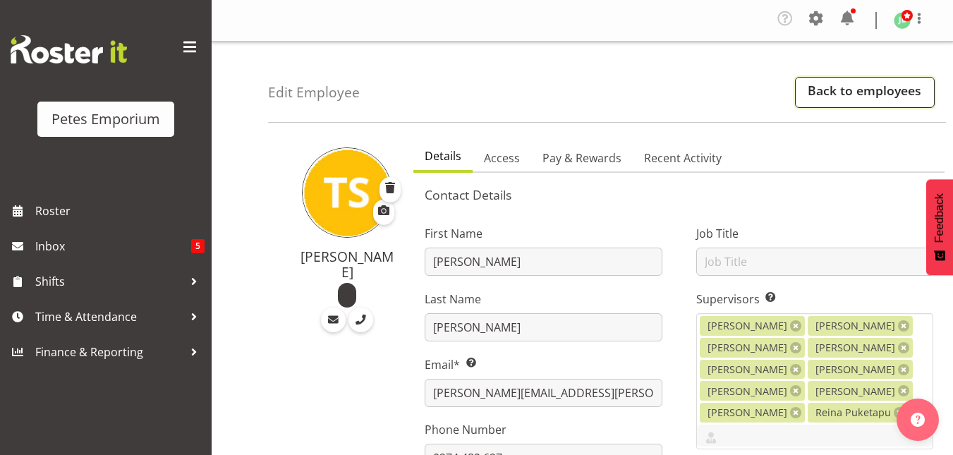
click at [835, 94] on link "Back to employees" at bounding box center [865, 92] width 140 height 31
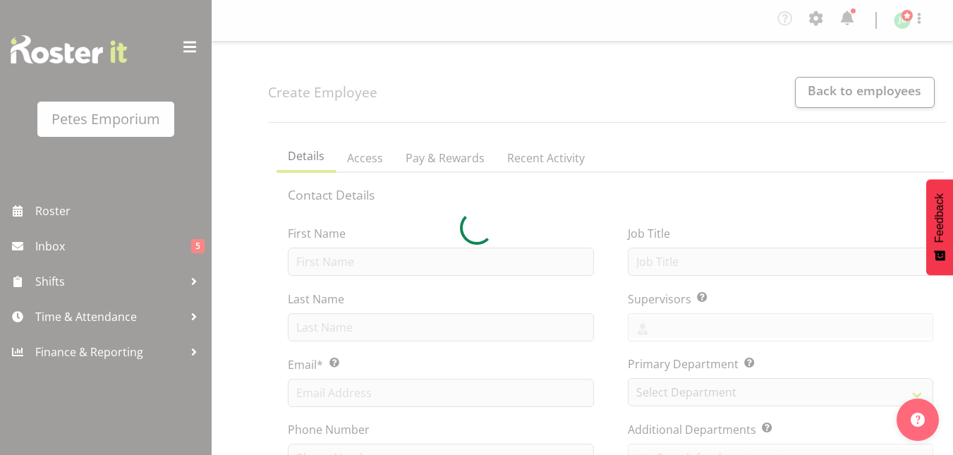
click at [856, 89] on div at bounding box center [476, 227] width 953 height 455
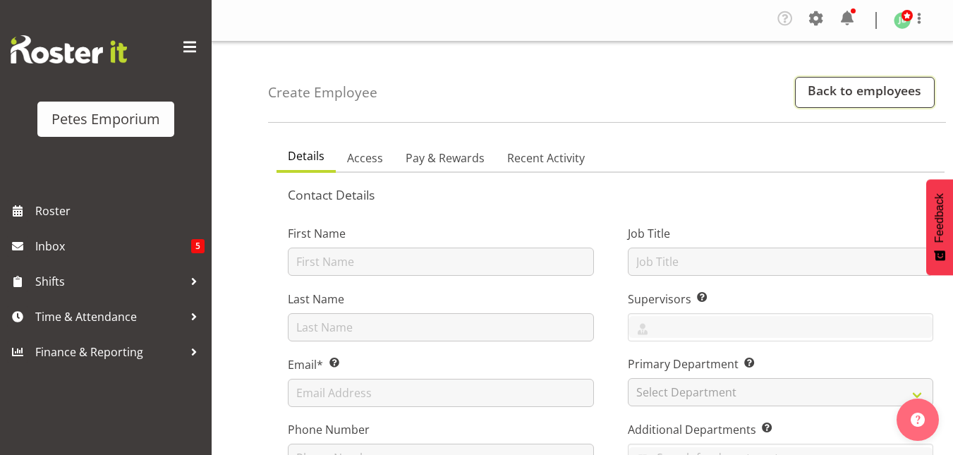
click at [856, 89] on link "Back to employees" at bounding box center [865, 92] width 140 height 31
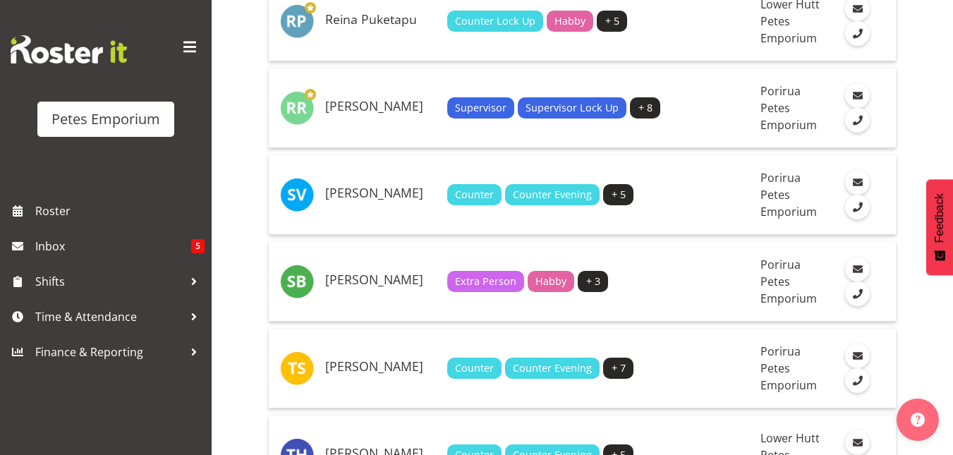
scroll to position [2619, 0]
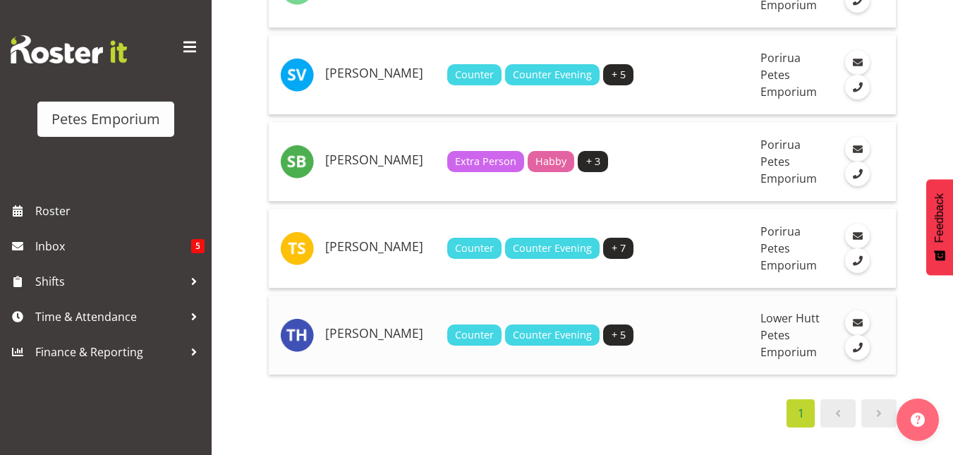
click at [653, 334] on div "Counter Counter Evening + 5" at bounding box center [598, 335] width 303 height 21
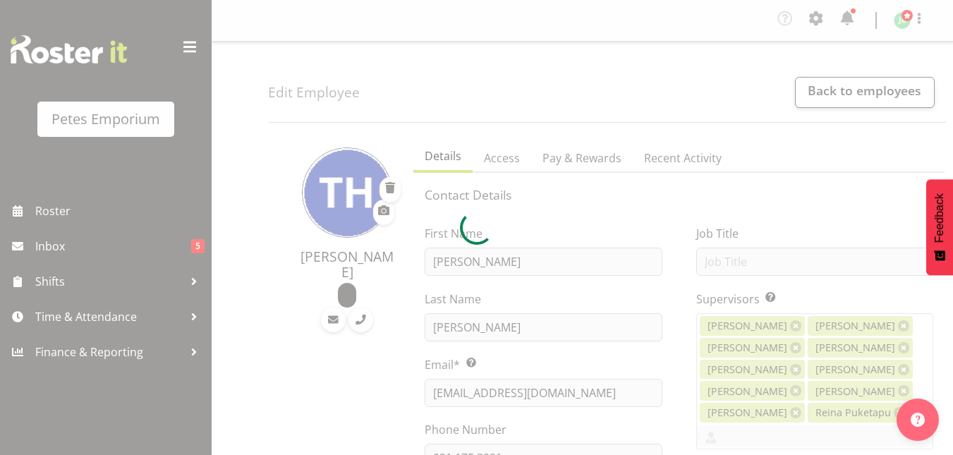
select select "TimelineWeek"
select select
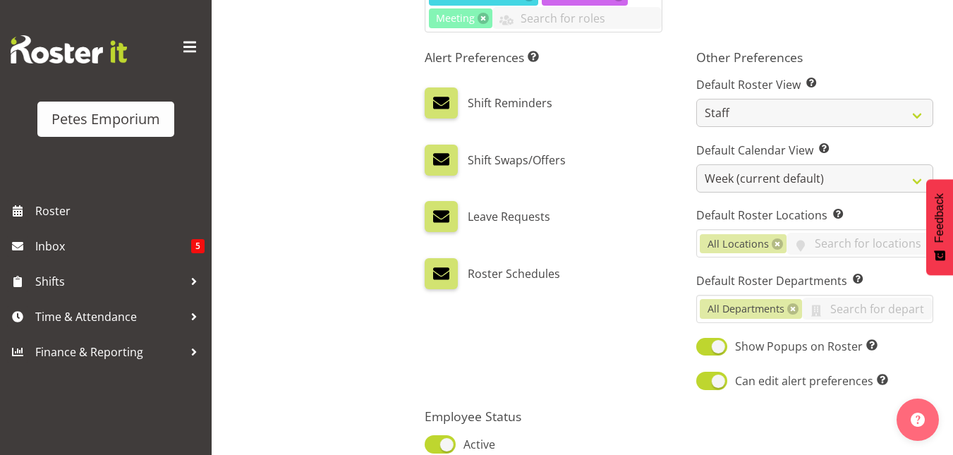
scroll to position [1010, 0]
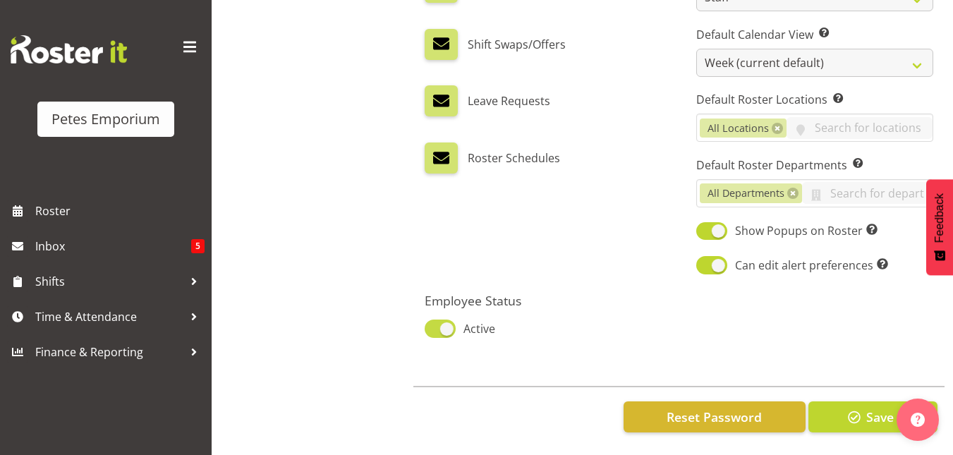
click at [436, 320] on span at bounding box center [440, 329] width 31 height 18
click at [434, 324] on input "Active" at bounding box center [429, 328] width 9 height 9
checkbox input "false"
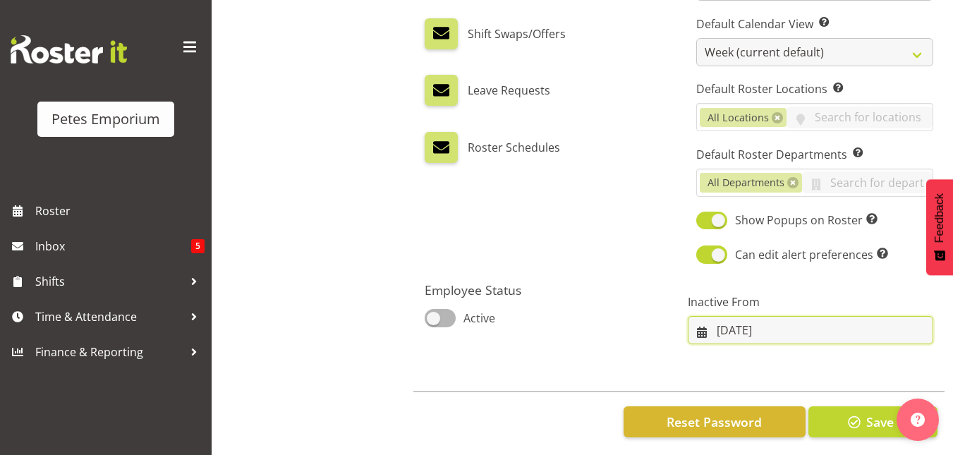
click at [761, 332] on input "08/09/2025" at bounding box center [810, 330] width 245 height 28
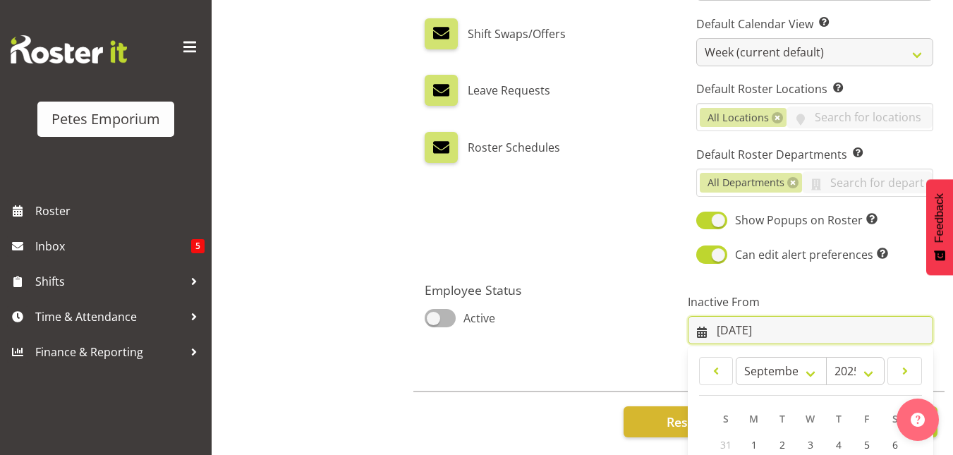
scroll to position [137, 0]
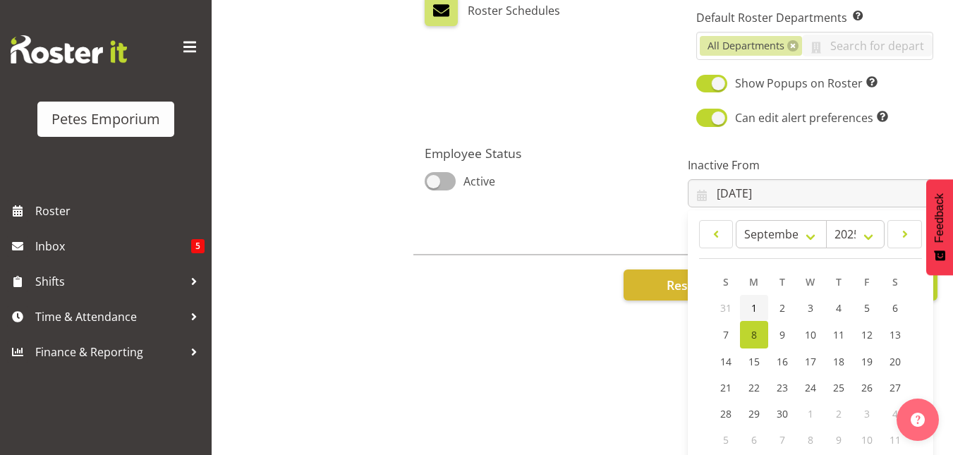
click at [751, 306] on span "1" at bounding box center [754, 307] width 6 height 13
type input "01/09/2025"
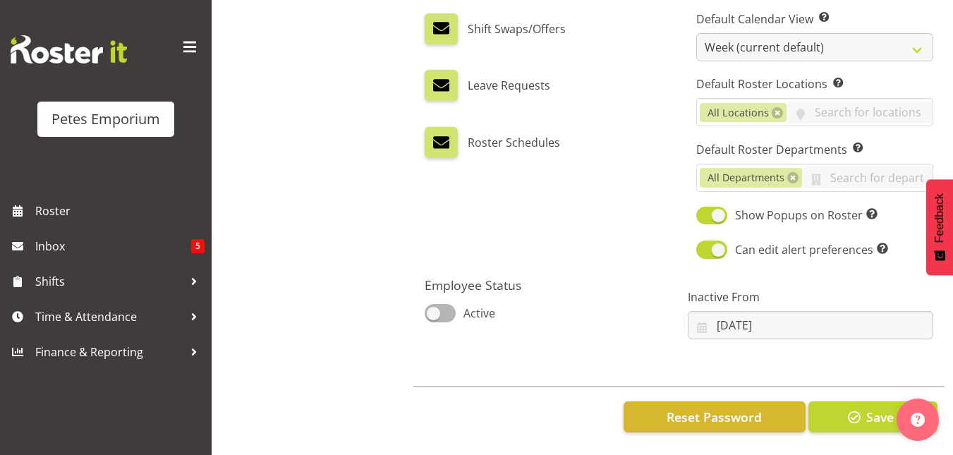
scroll to position [0, 0]
click at [873, 408] on span "Save" at bounding box center [880, 417] width 28 height 18
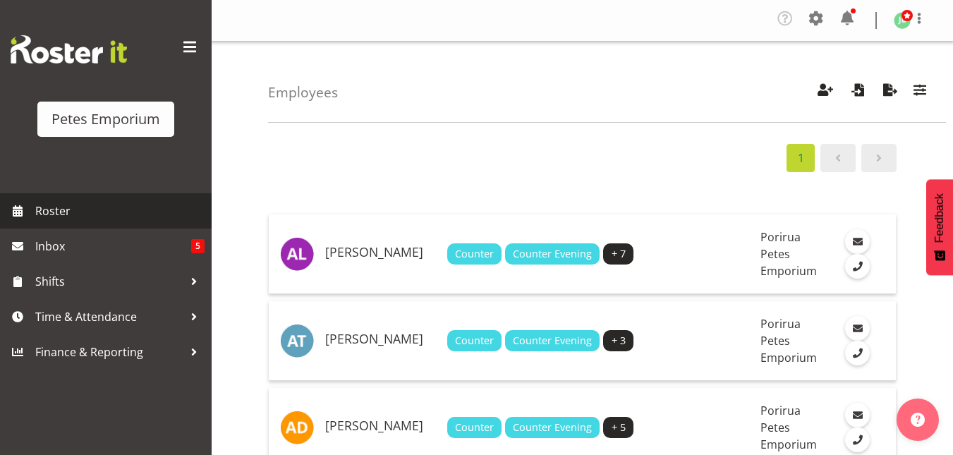
click at [70, 212] on span "Roster" at bounding box center [119, 210] width 169 height 21
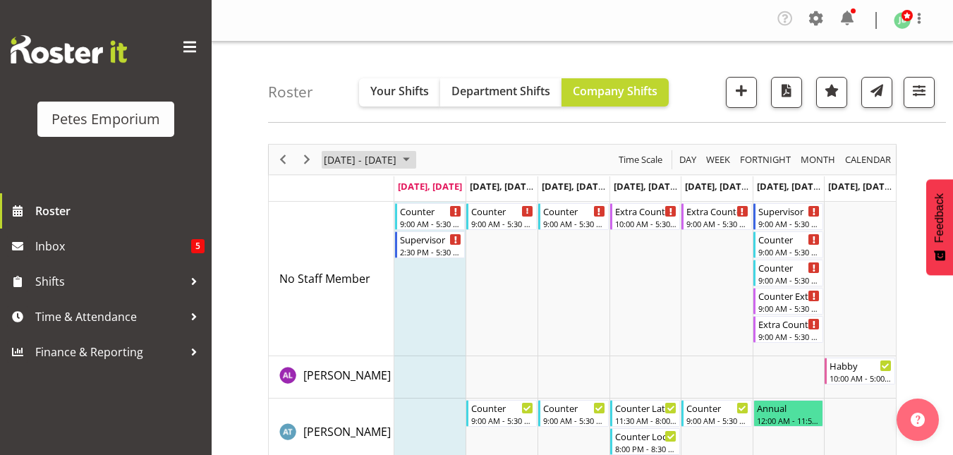
click at [398, 166] on span "[DATE] - [DATE]" at bounding box center [359, 160] width 75 height 18
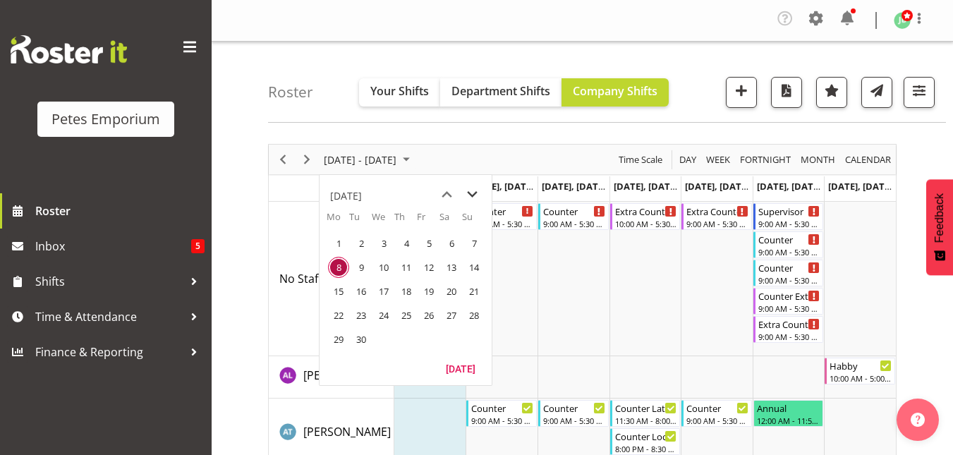
click at [469, 194] on span "next month" at bounding box center [472, 194] width 25 height 25
click at [429, 267] on span "10" at bounding box center [428, 267] width 21 height 21
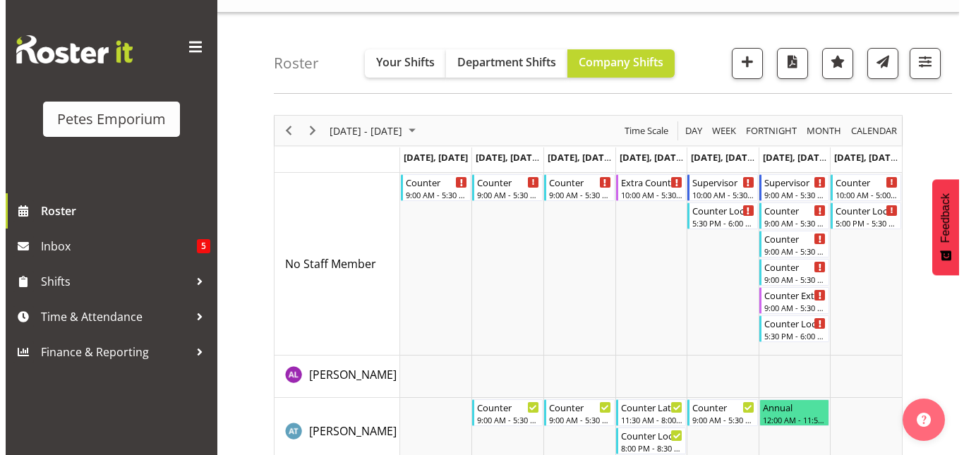
scroll to position [28, 0]
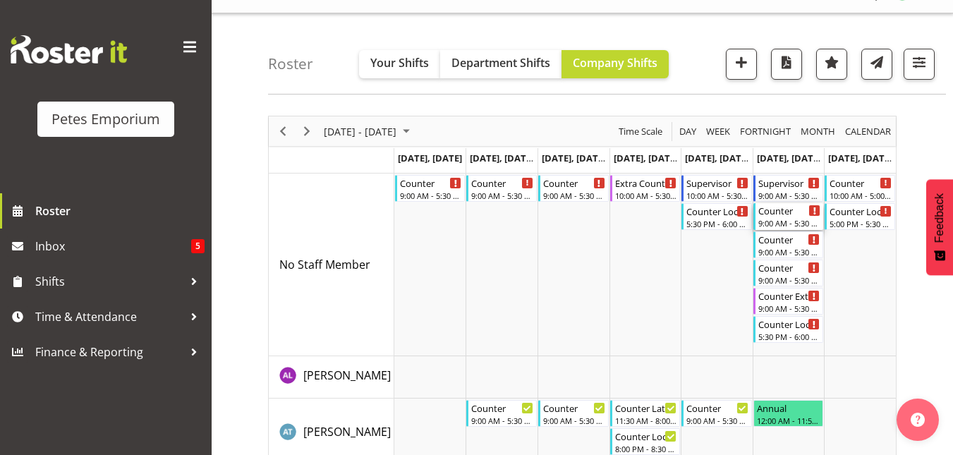
click at [789, 217] on div "Counter" at bounding box center [789, 210] width 63 height 14
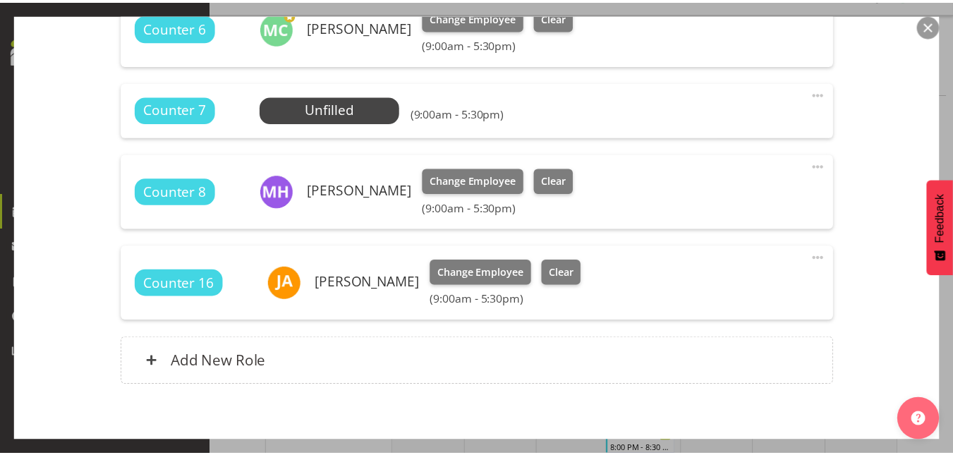
scroll to position [538, 0]
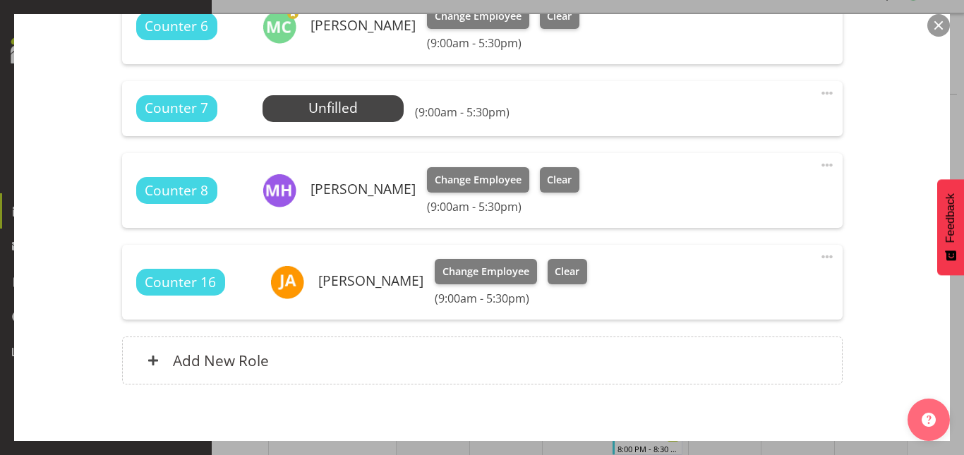
click at [943, 18] on button "button" at bounding box center [938, 25] width 23 height 23
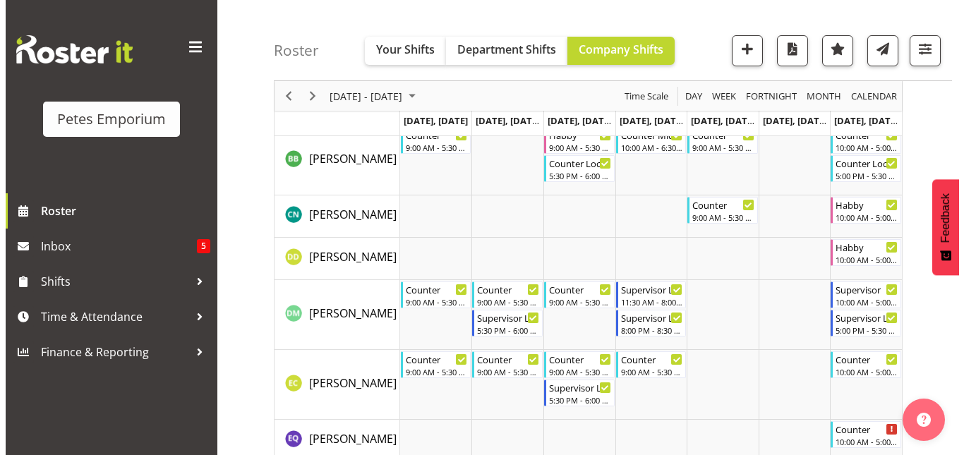
scroll to position [0, 0]
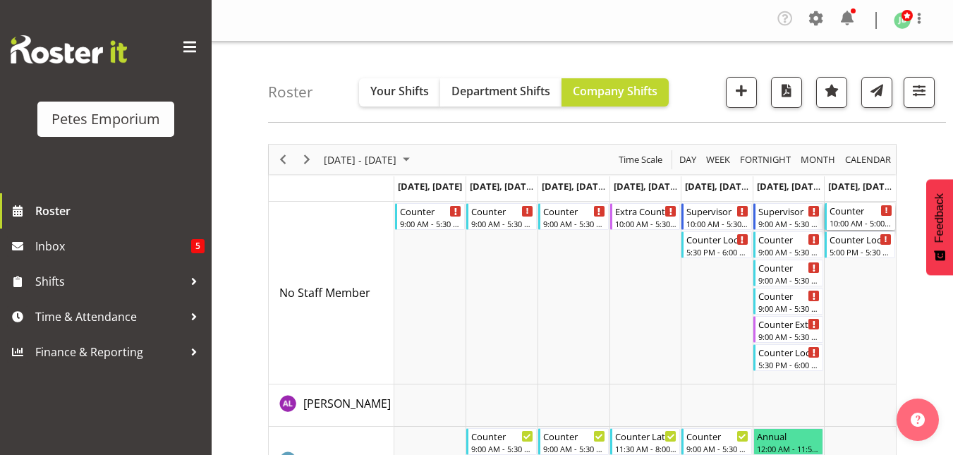
click at [857, 214] on div "Counter" at bounding box center [861, 210] width 63 height 14
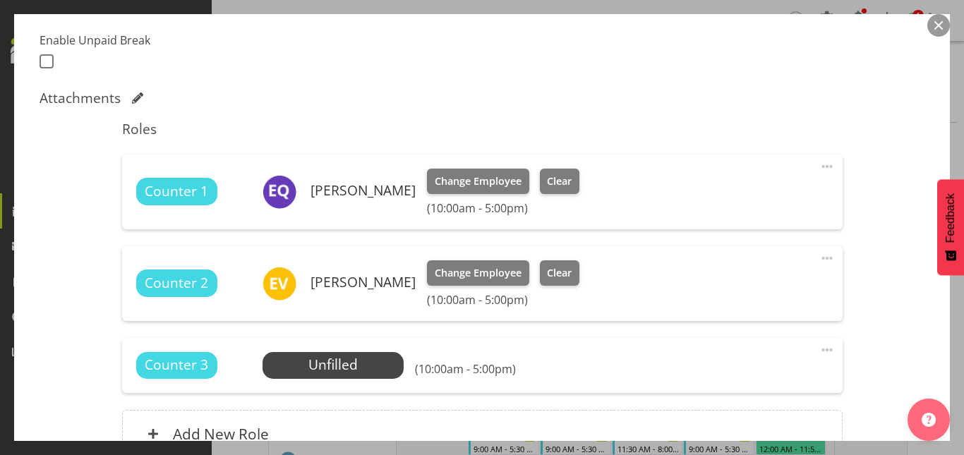
scroll to position [374, 0]
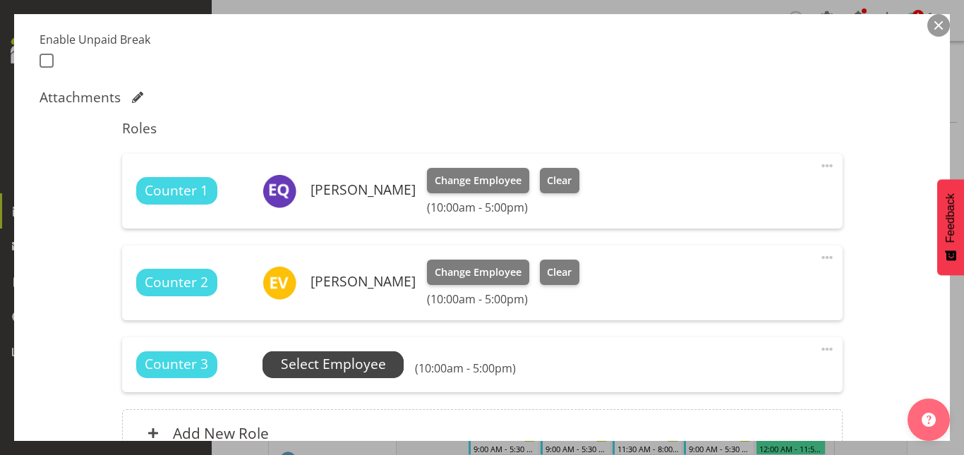
click at [313, 365] on span "Select Employee" at bounding box center [333, 364] width 105 height 20
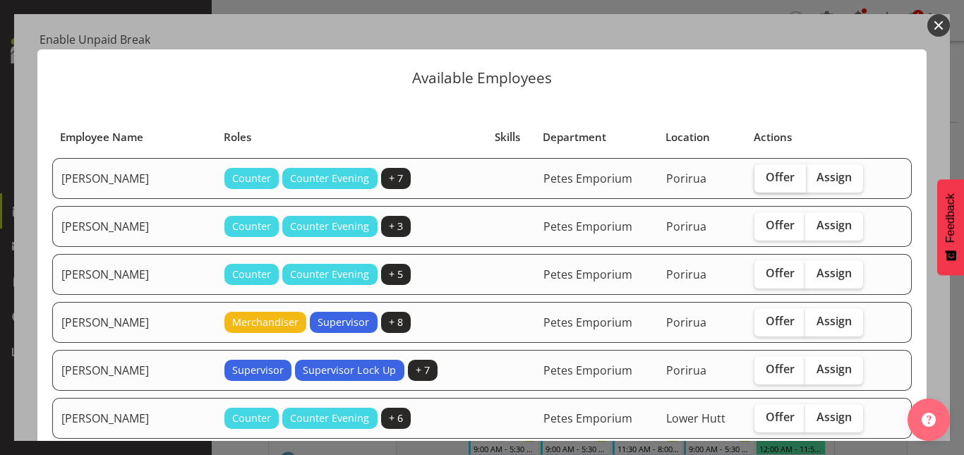
click at [765, 181] on span "Offer" at bounding box center [779, 177] width 29 height 14
click at [760, 181] on input "Offer" at bounding box center [758, 177] width 9 height 9
checkbox input "true"
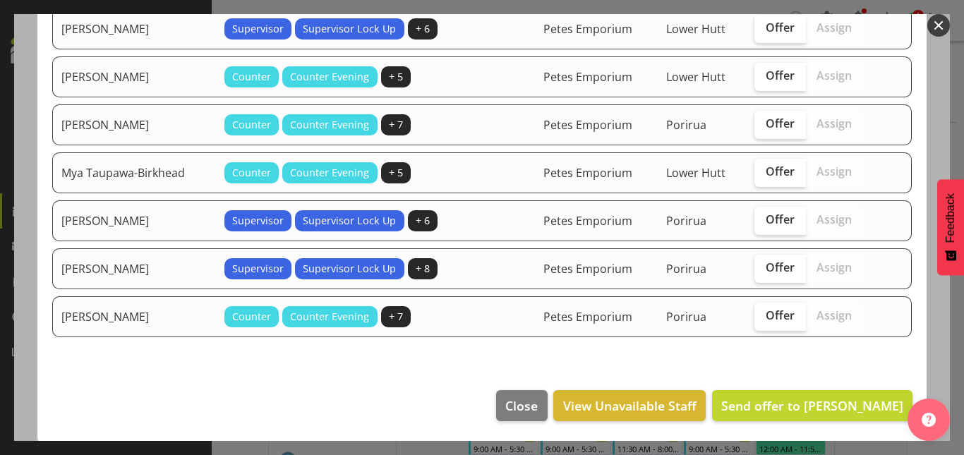
scroll to position [631, 0]
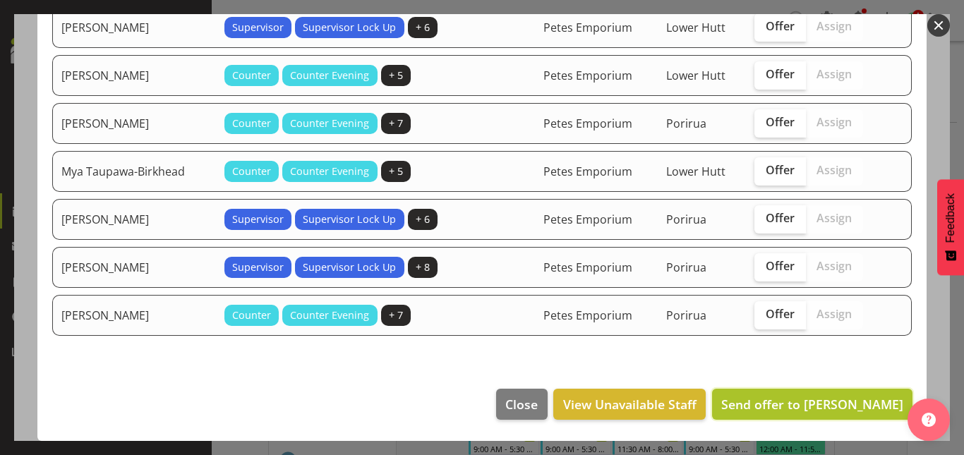
click at [803, 399] on span "Send offer to Abigail Lane" at bounding box center [812, 404] width 182 height 17
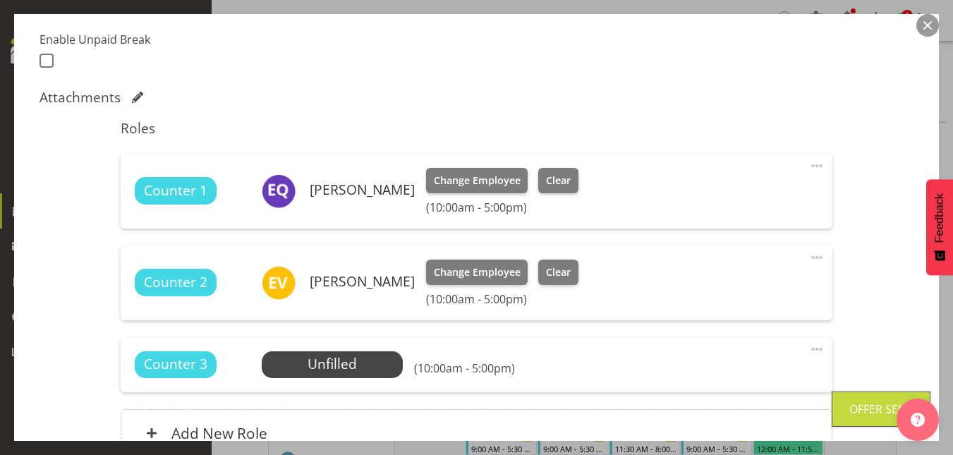
click at [927, 26] on button "button" at bounding box center [927, 25] width 23 height 23
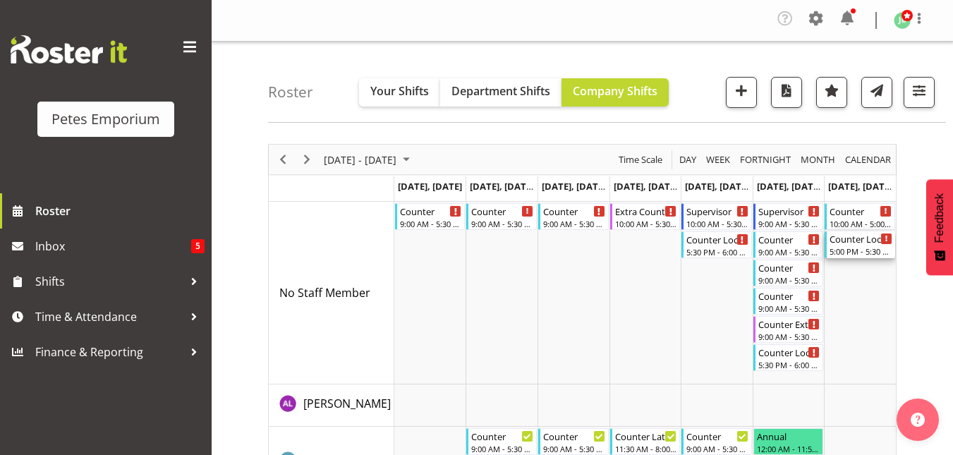
click at [854, 245] on div "Counter Lock Up 5:00 PM - 5:30 PM" at bounding box center [861, 244] width 63 height 27
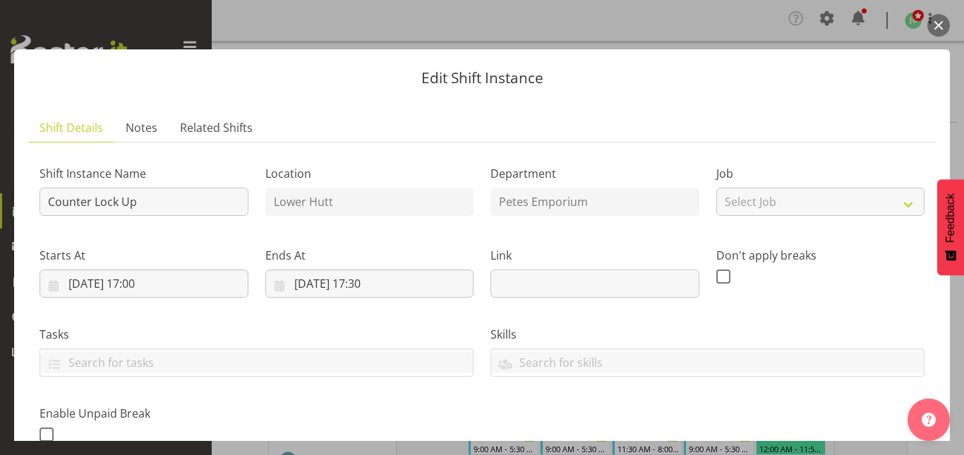
scroll to position [332, 0]
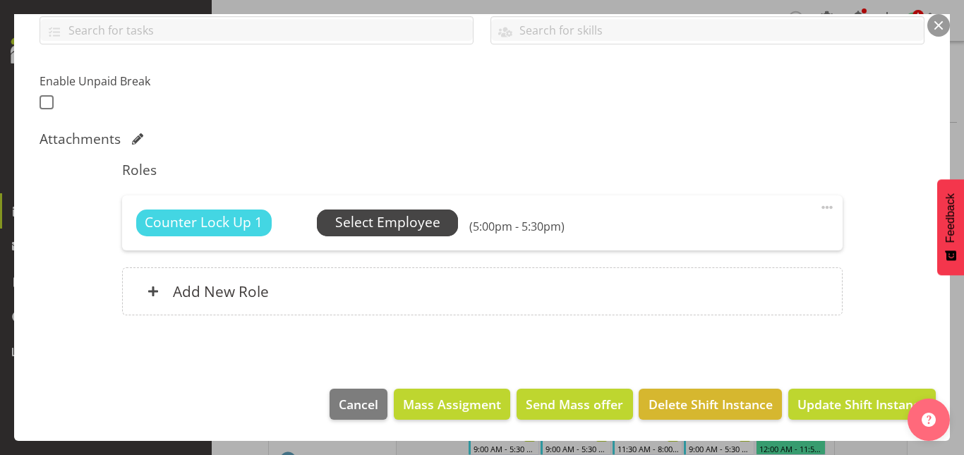
click at [392, 215] on span "Select Employee" at bounding box center [387, 222] width 105 height 20
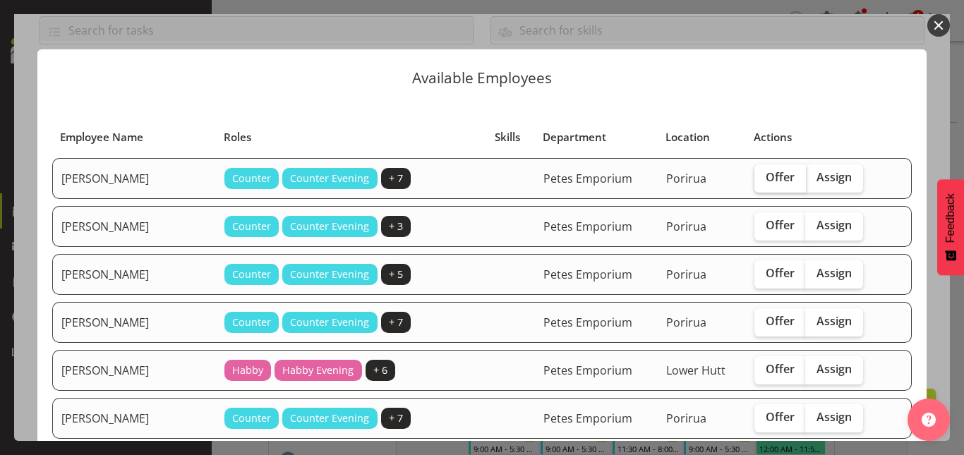
click at [765, 178] on span "Offer" at bounding box center [779, 177] width 29 height 14
click at [763, 178] on input "Offer" at bounding box center [758, 177] width 9 height 9
checkbox input "true"
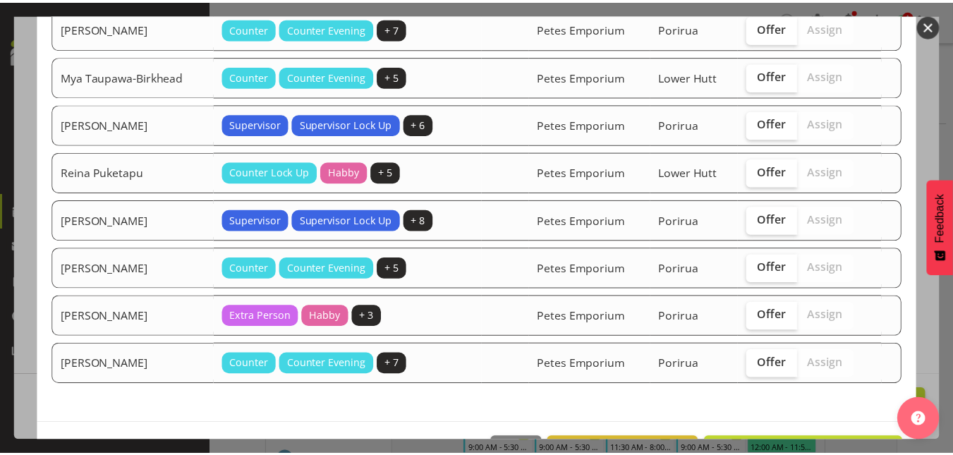
scroll to position [1062, 0]
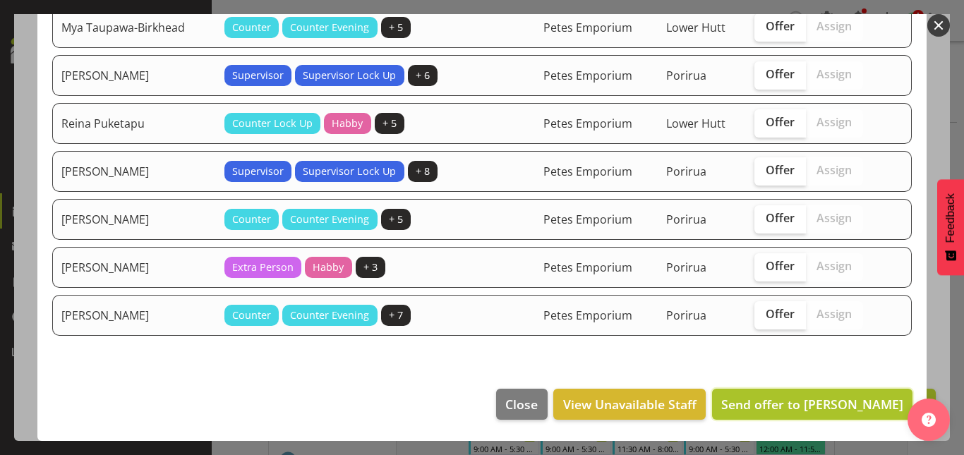
click at [794, 401] on span "Send offer to Abigail Lane" at bounding box center [812, 404] width 182 height 17
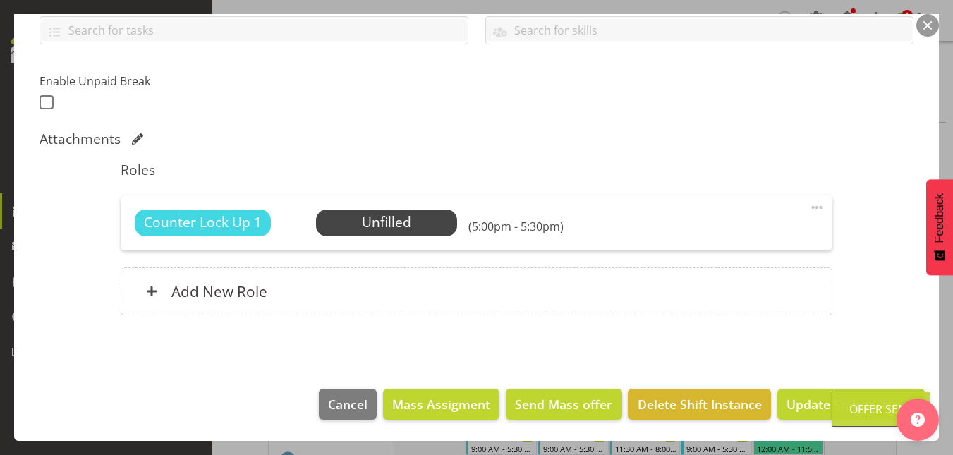
click at [928, 33] on button "button" at bounding box center [927, 25] width 23 height 23
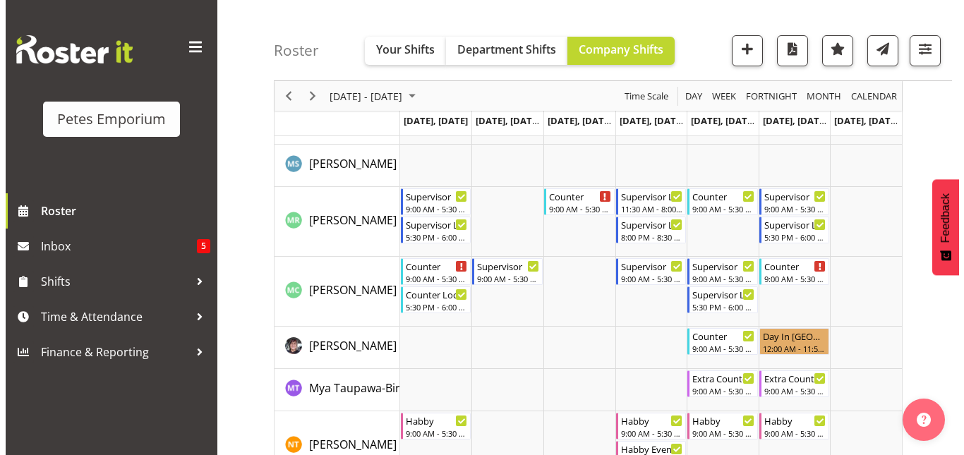
scroll to position [1326, 0]
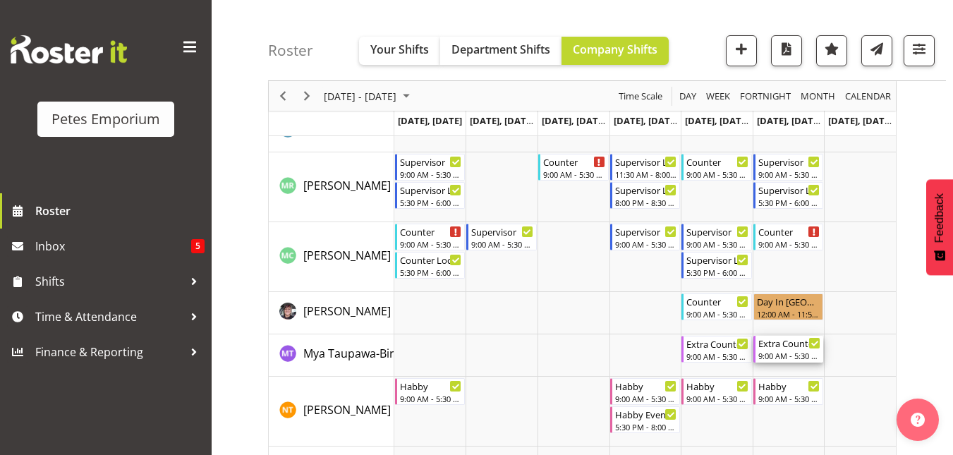
click at [786, 351] on div "9:00 AM - 5:30 PM" at bounding box center [789, 355] width 63 height 11
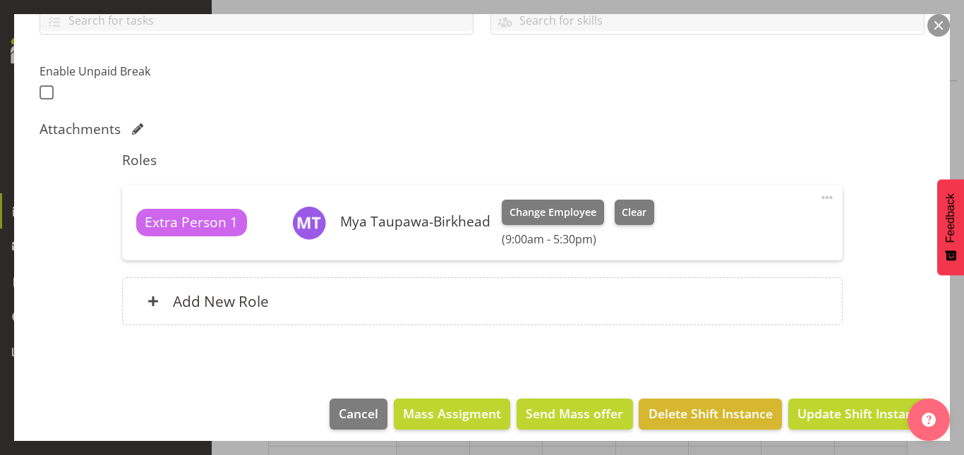
scroll to position [352, 0]
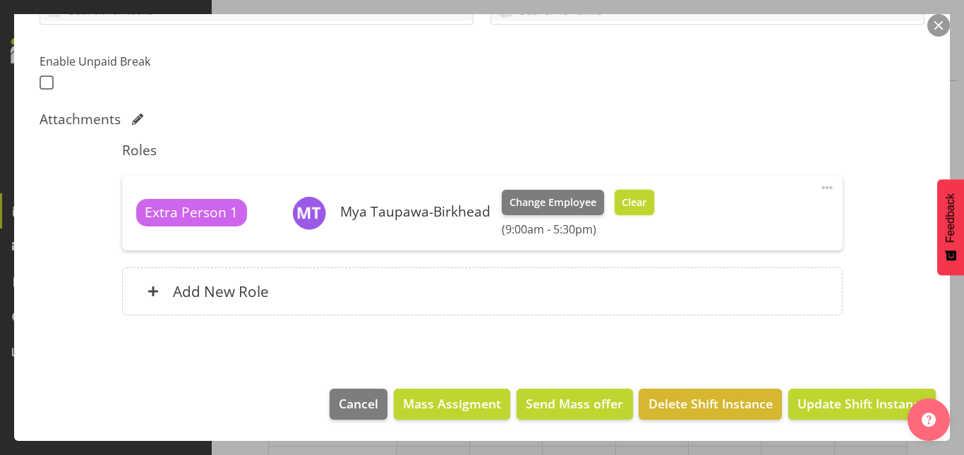
click at [636, 207] on span "Clear" at bounding box center [634, 203] width 25 height 16
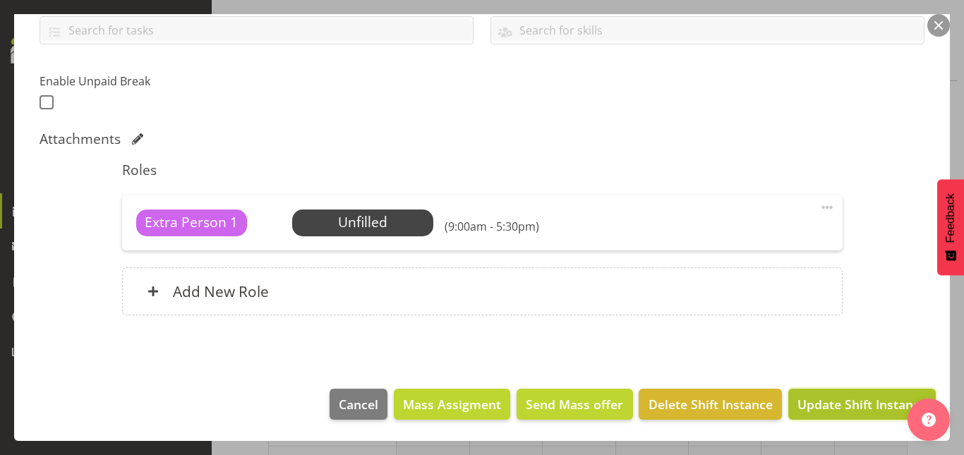
click at [819, 404] on span "Update Shift Instance" at bounding box center [861, 404] width 129 height 18
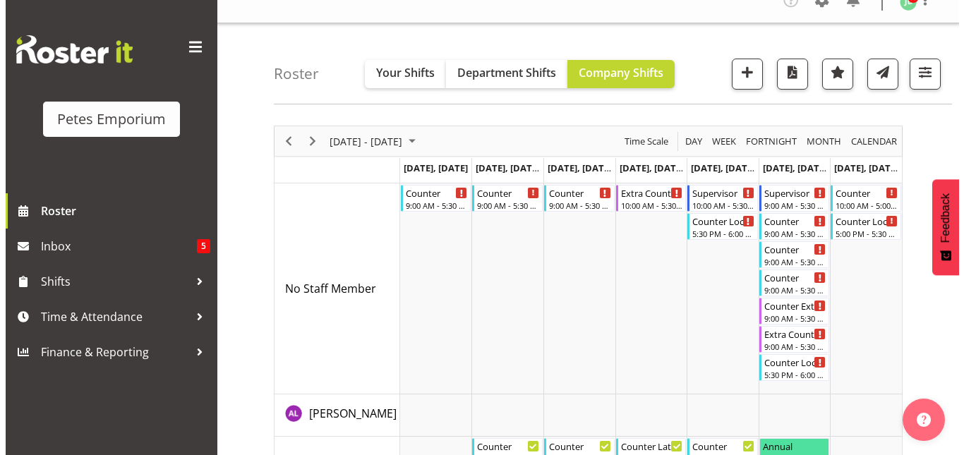
scroll to position [0, 0]
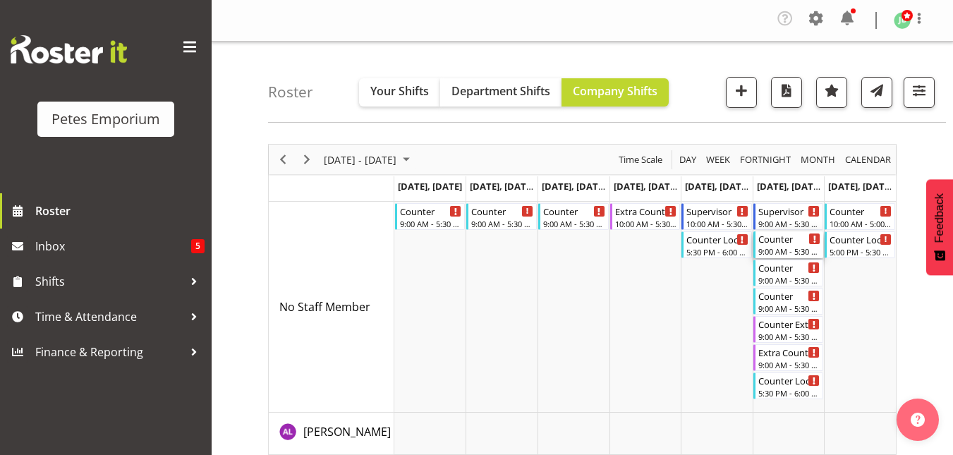
click at [775, 244] on div "Counter" at bounding box center [789, 238] width 63 height 14
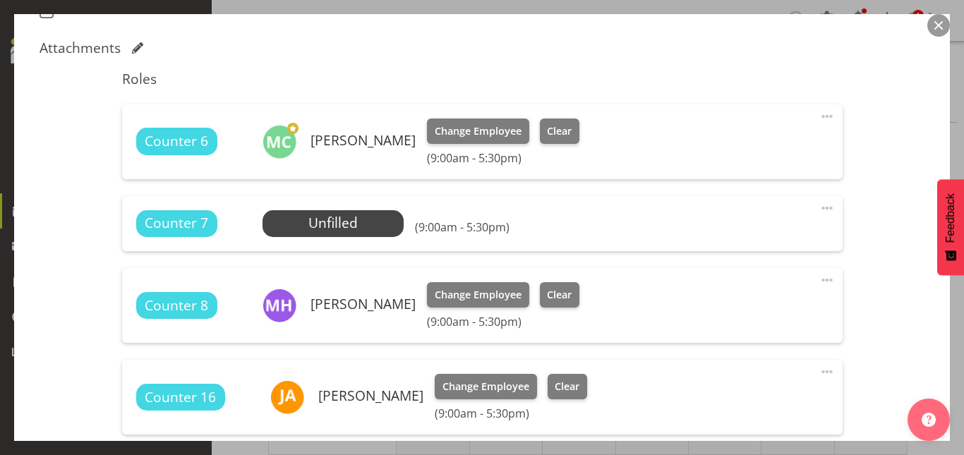
scroll to position [475, 0]
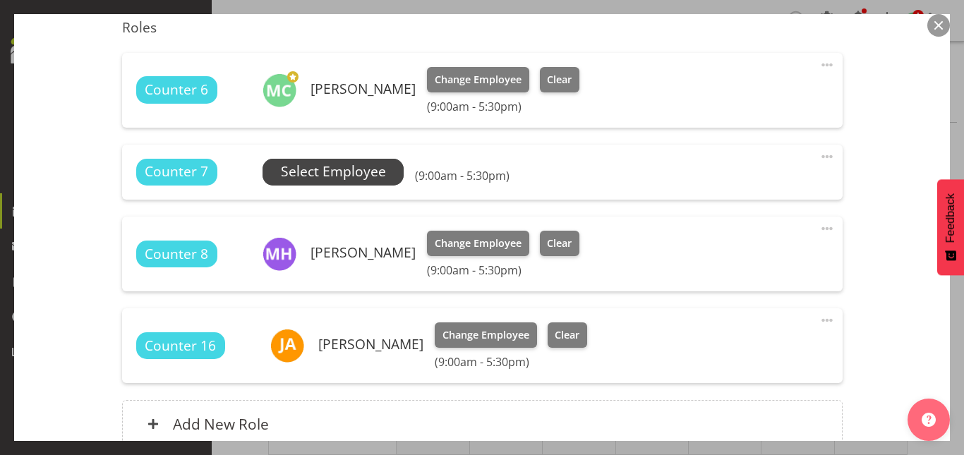
click at [341, 168] on span "Select Employee" at bounding box center [333, 172] width 105 height 20
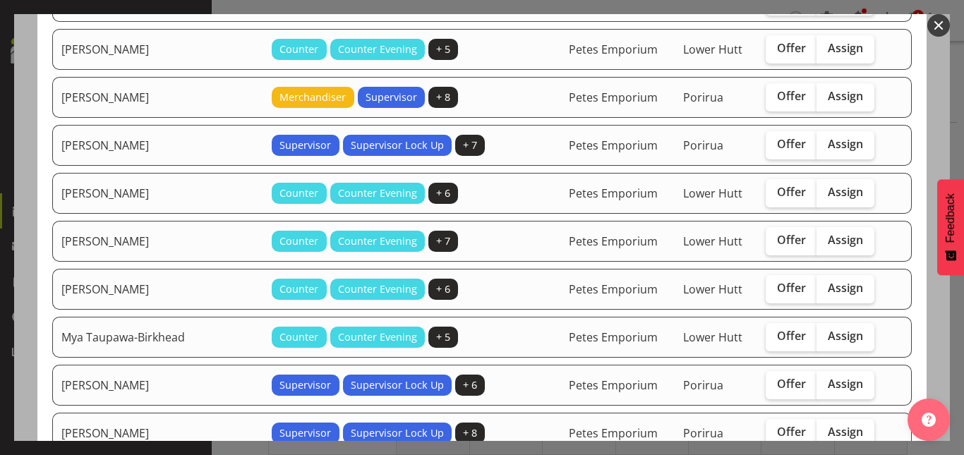
scroll to position [466, 0]
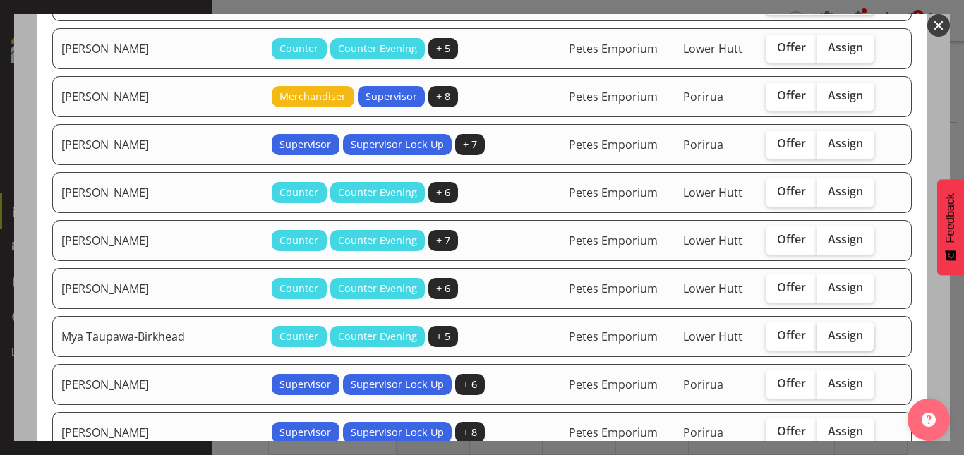
click at [828, 338] on span "Assign" at bounding box center [845, 335] width 35 height 14
click at [816, 338] on input "Assign" at bounding box center [820, 335] width 9 height 9
checkbox input "true"
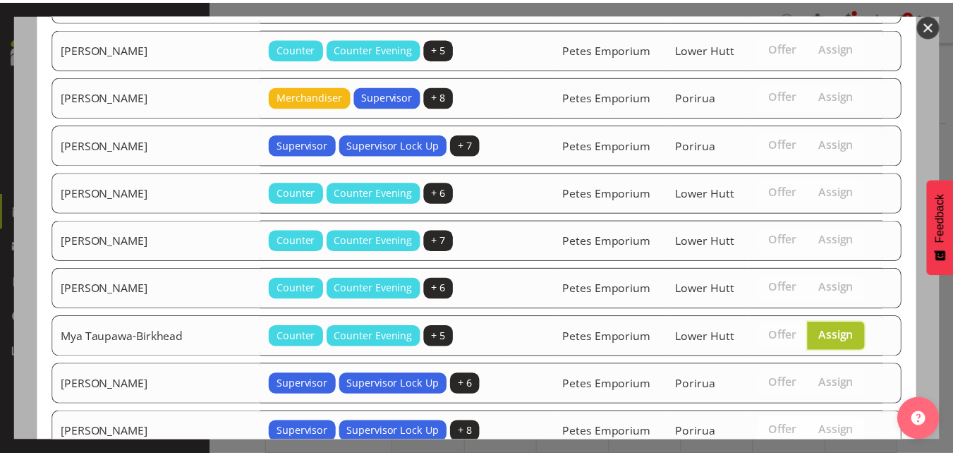
scroll to position [583, 0]
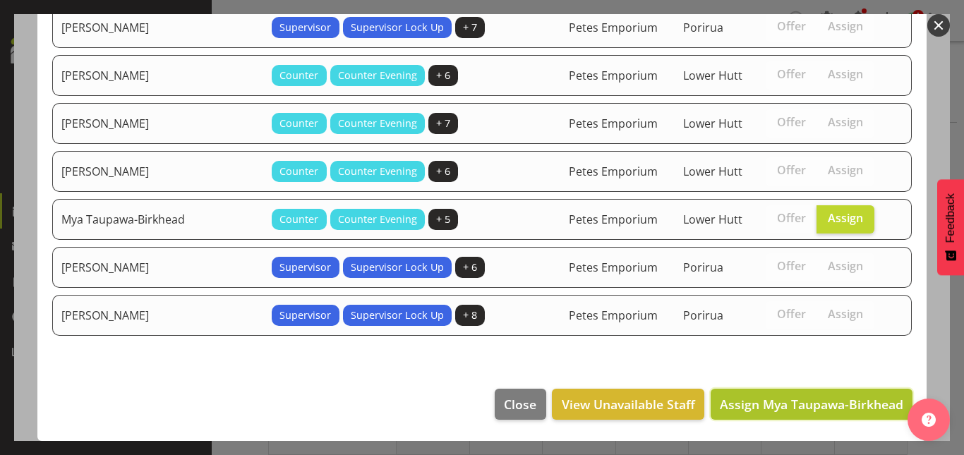
click at [801, 401] on span "Assign Mya Taupawa-Birkhead" at bounding box center [811, 404] width 183 height 17
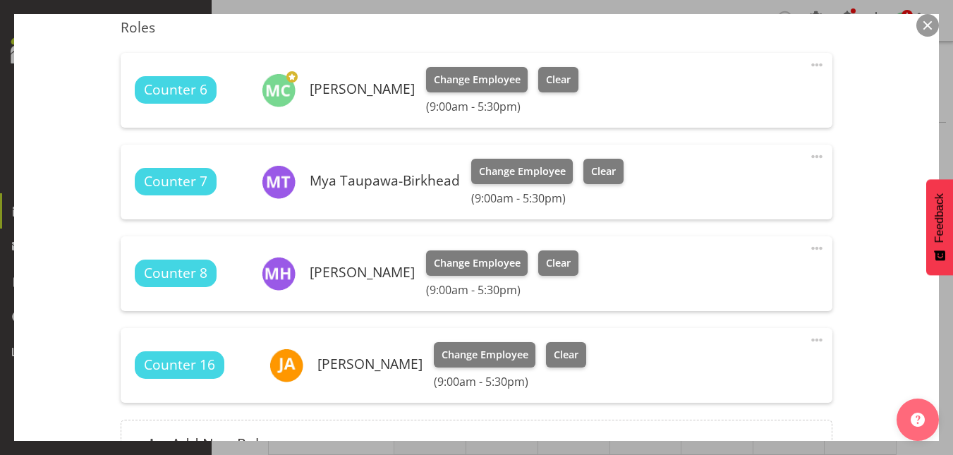
scroll to position [627, 0]
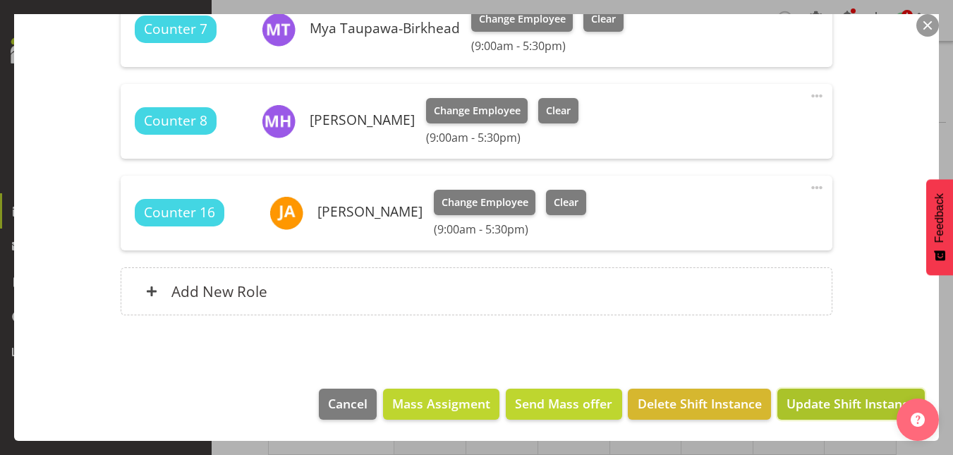
click at [851, 402] on span "Update Shift Instance" at bounding box center [851, 403] width 129 height 18
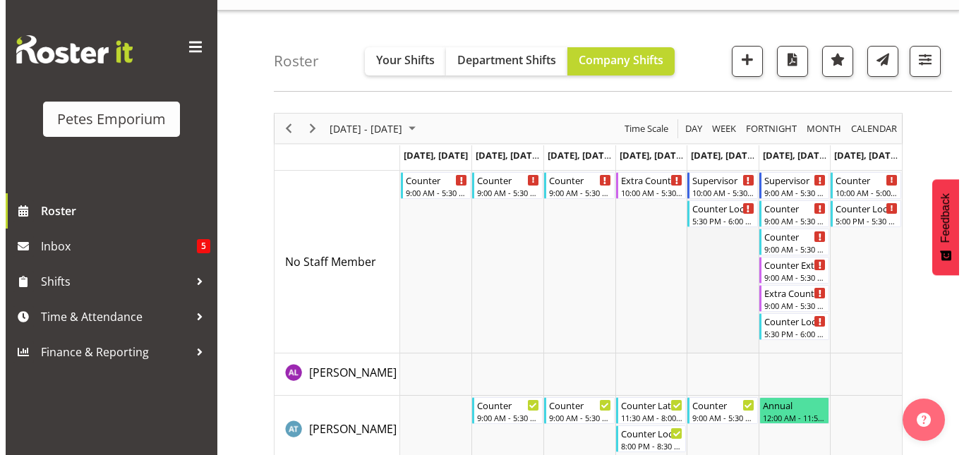
scroll to position [30, 0]
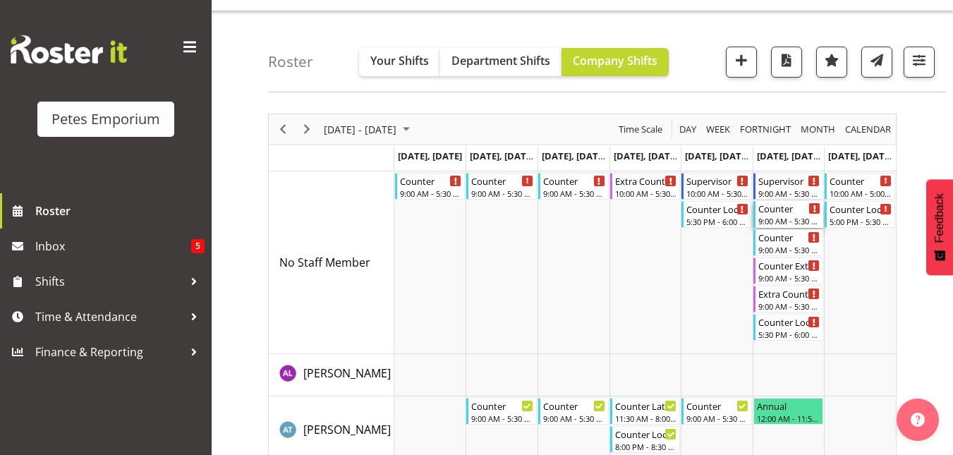
click at [793, 207] on div "Counter" at bounding box center [789, 208] width 63 height 14
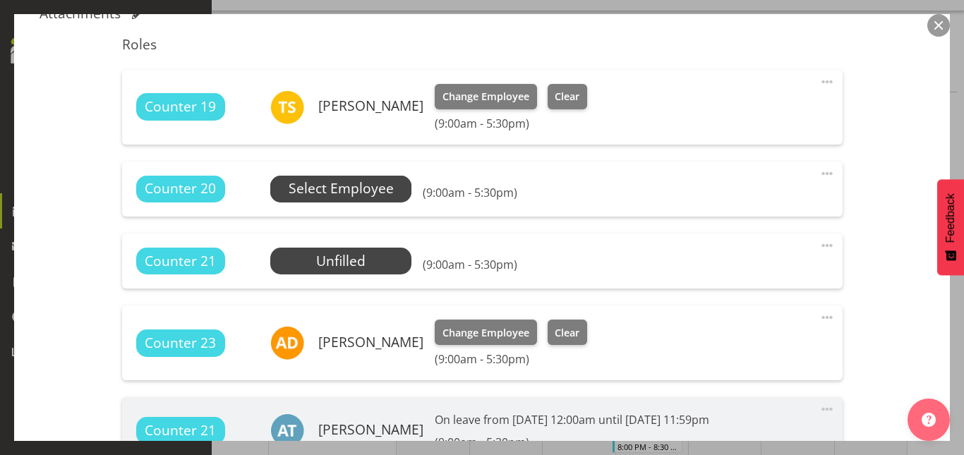
scroll to position [459, 0]
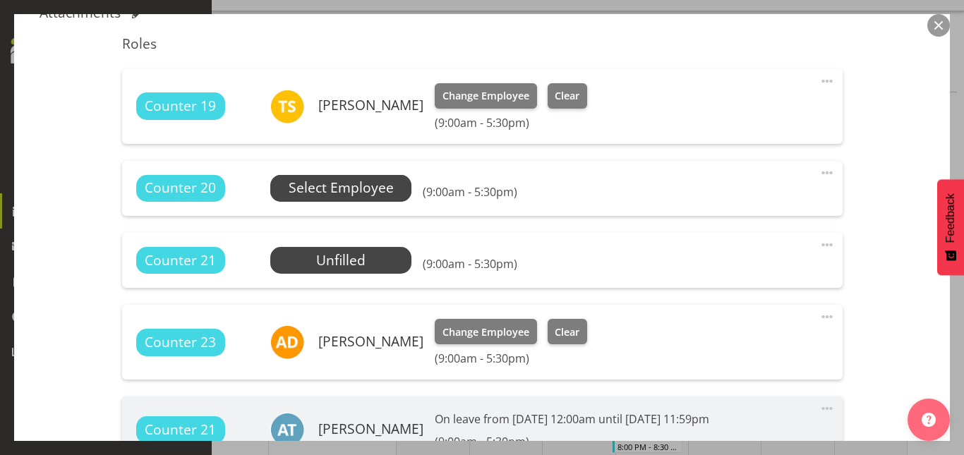
click at [355, 183] on span "Select Employee" at bounding box center [341, 188] width 105 height 20
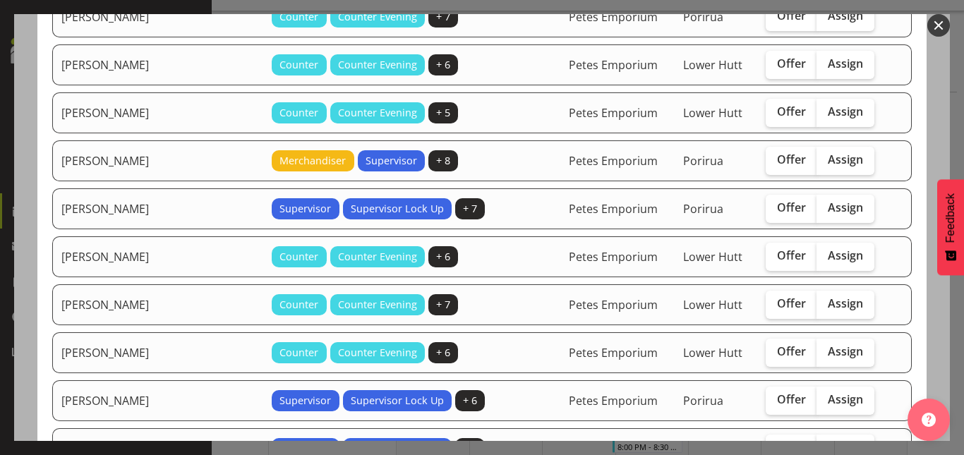
scroll to position [409, 0]
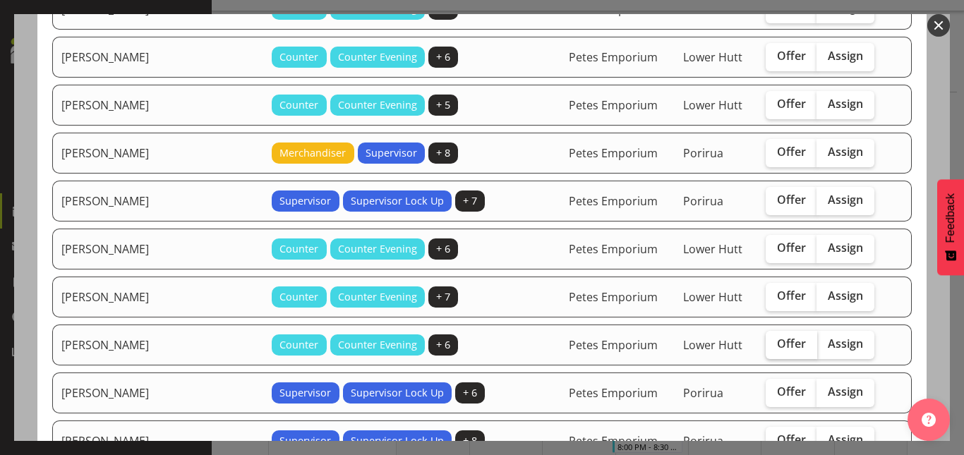
click at [770, 335] on label "Offer" at bounding box center [790, 345] width 51 height 28
click at [770, 339] on input "Offer" at bounding box center [769, 343] width 9 height 9
checkbox input "true"
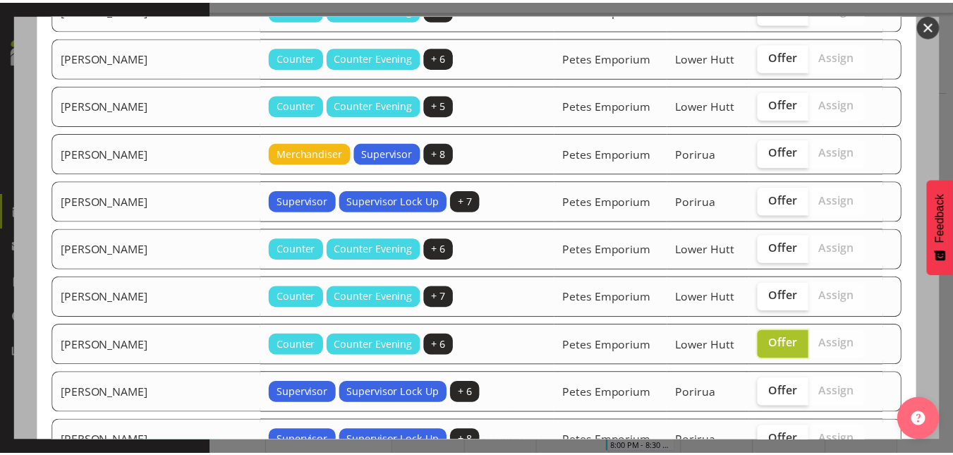
scroll to position [535, 0]
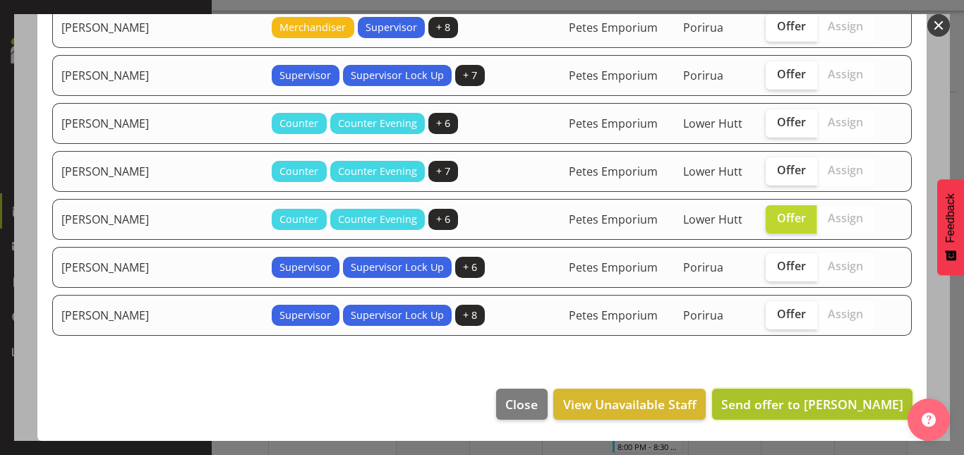
click at [789, 416] on button "Send offer to Maureen Sellwood" at bounding box center [812, 404] width 200 height 31
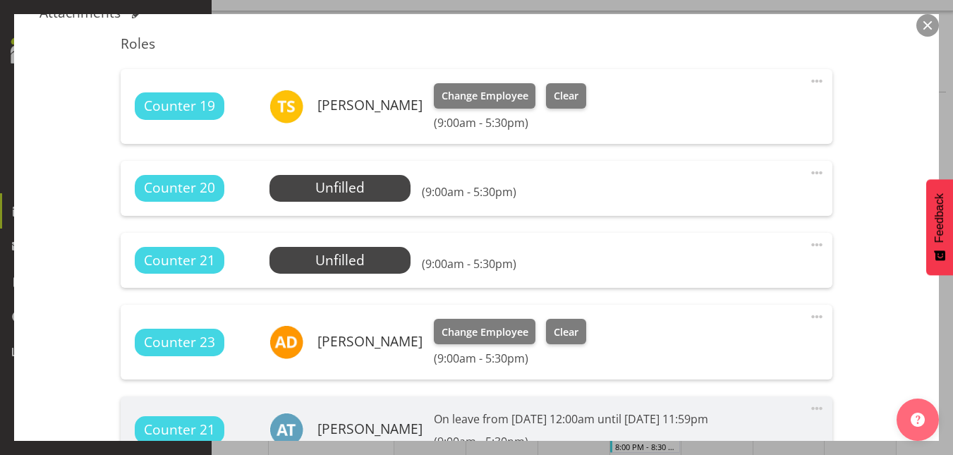
click at [928, 31] on button "button" at bounding box center [927, 25] width 23 height 23
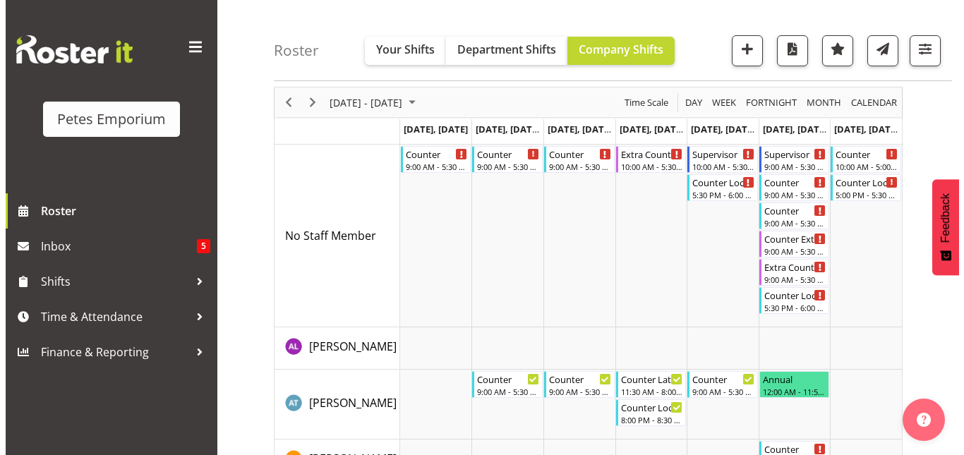
scroll to position [58, 0]
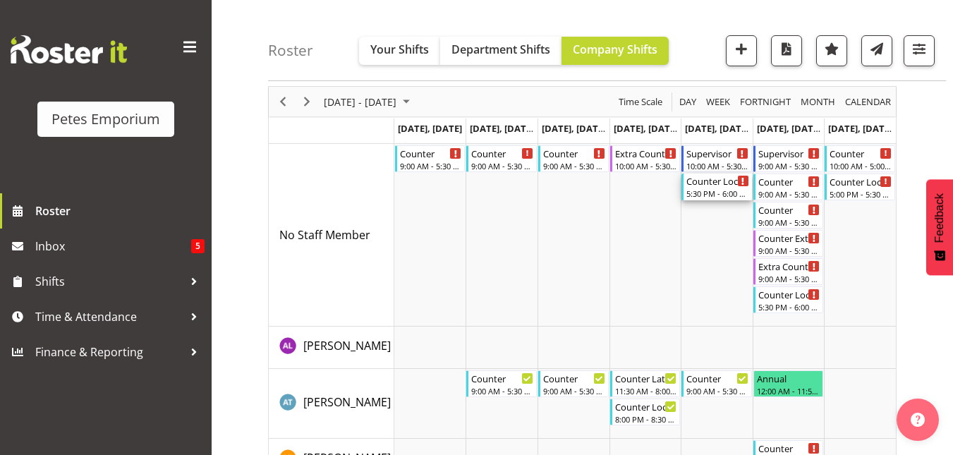
click at [708, 197] on div "5:30 PM - 6:00 PM" at bounding box center [717, 193] width 63 height 11
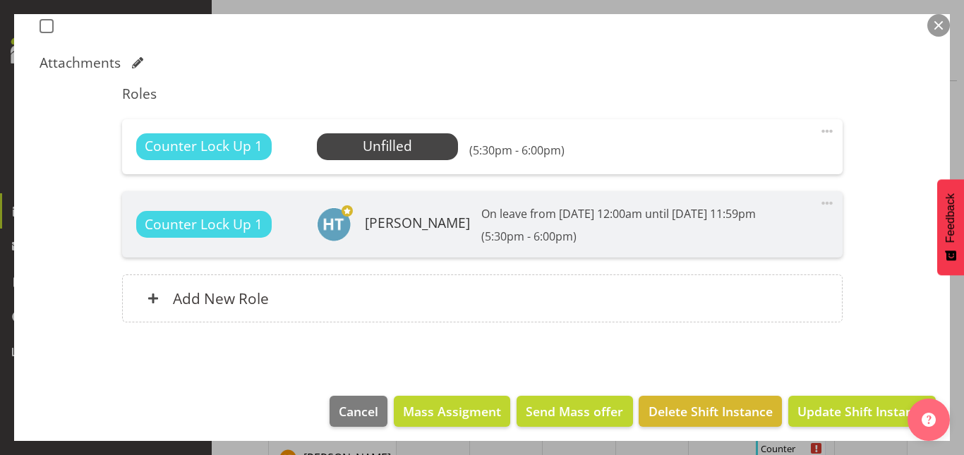
scroll to position [409, 0]
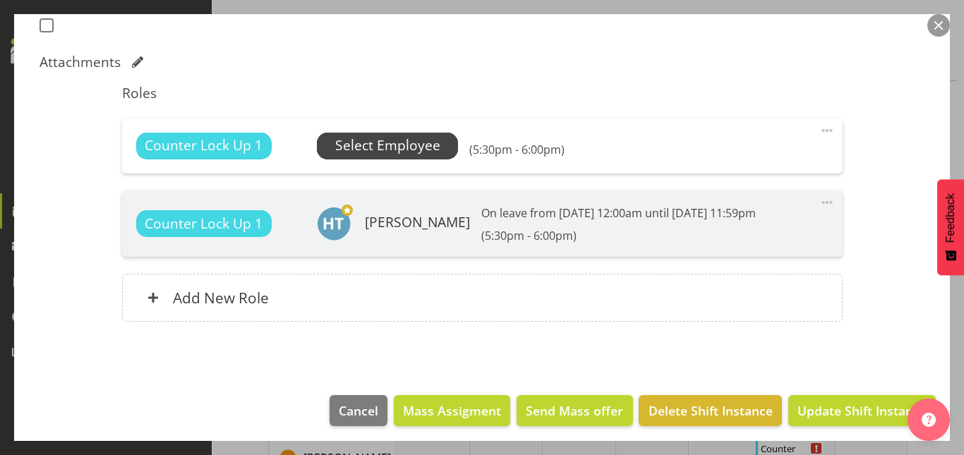
click at [404, 151] on span "Select Employee" at bounding box center [387, 145] width 105 height 20
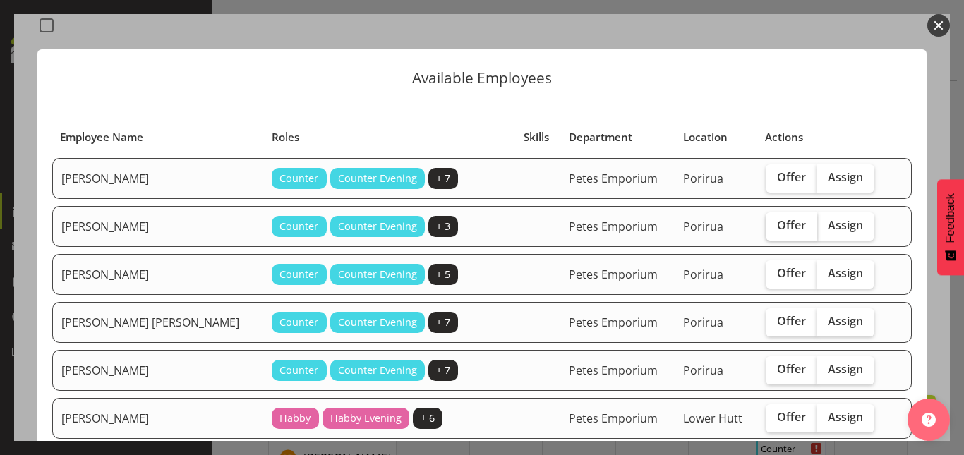
click at [765, 233] on label "Offer" at bounding box center [790, 226] width 51 height 28
click at [765, 230] on input "Offer" at bounding box center [769, 225] width 9 height 9
checkbox input "true"
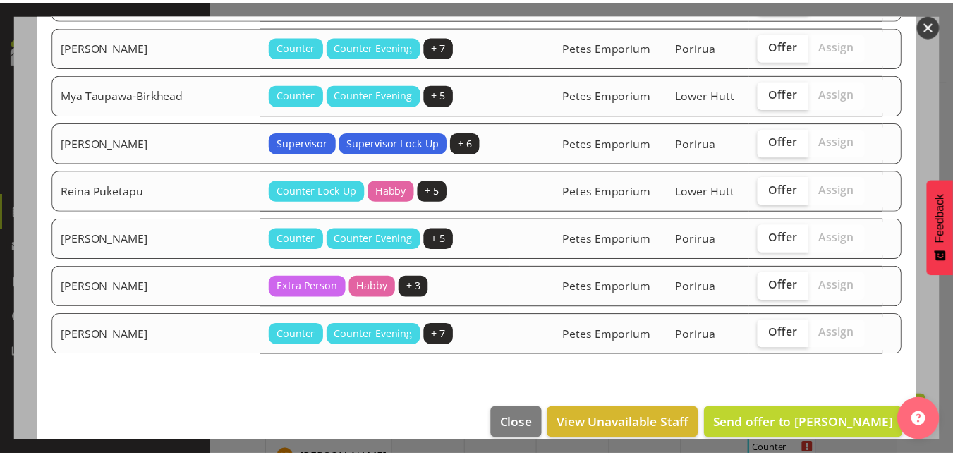
scroll to position [1014, 0]
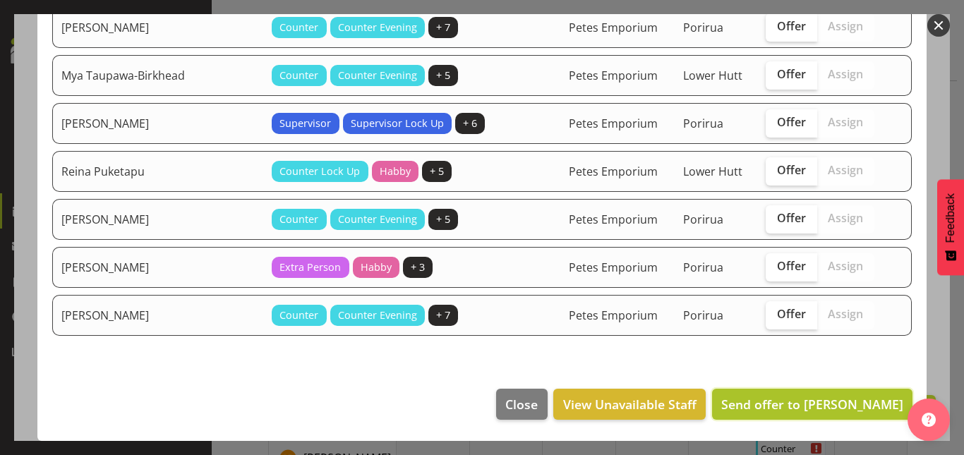
click at [758, 406] on span "Send offer to Alex-Micheal Taniwha" at bounding box center [812, 404] width 182 height 17
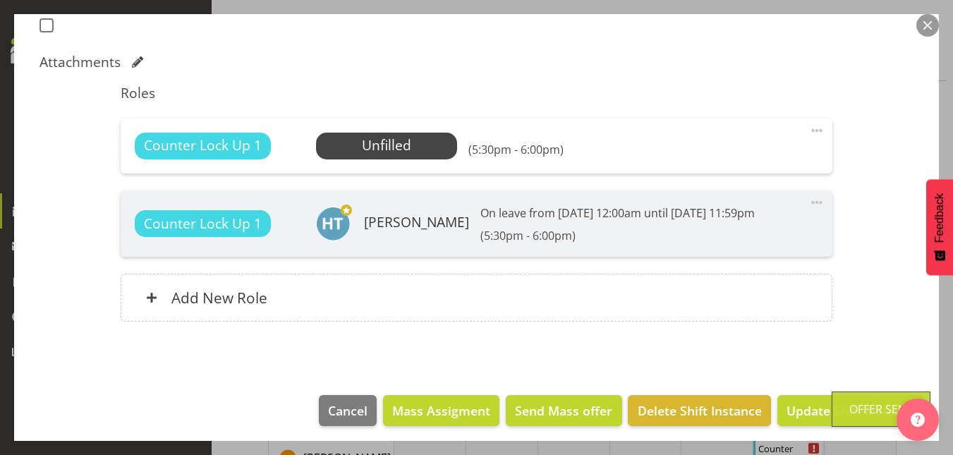
click at [923, 25] on button "button" at bounding box center [927, 25] width 23 height 23
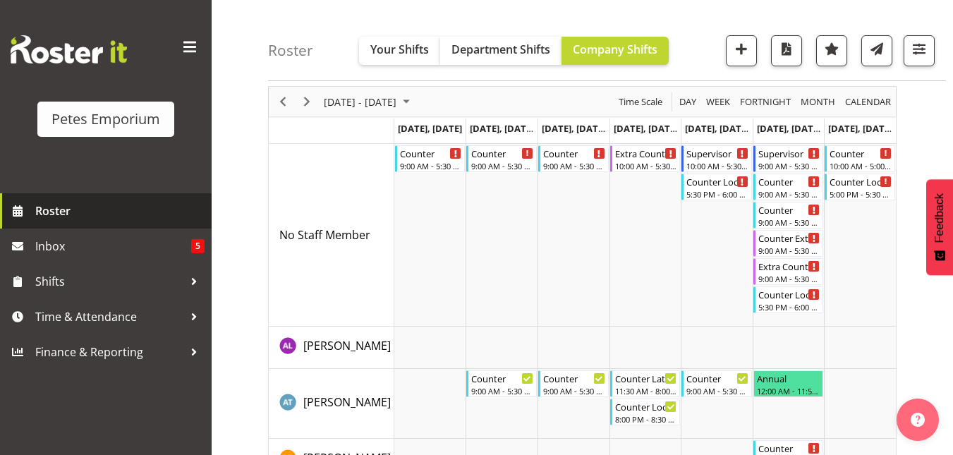
click at [91, 216] on span "Roster" at bounding box center [119, 210] width 169 height 21
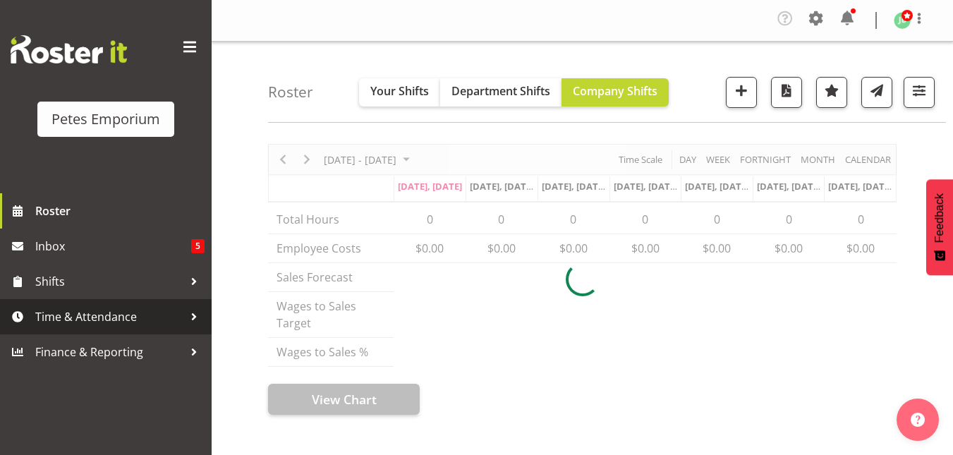
click at [95, 310] on span "Time & Attendance" at bounding box center [109, 316] width 148 height 21
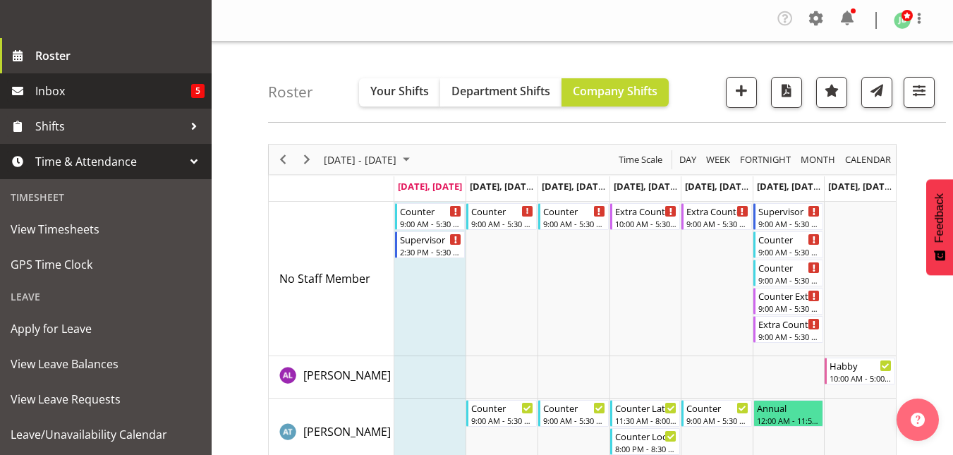
scroll to position [191, 0]
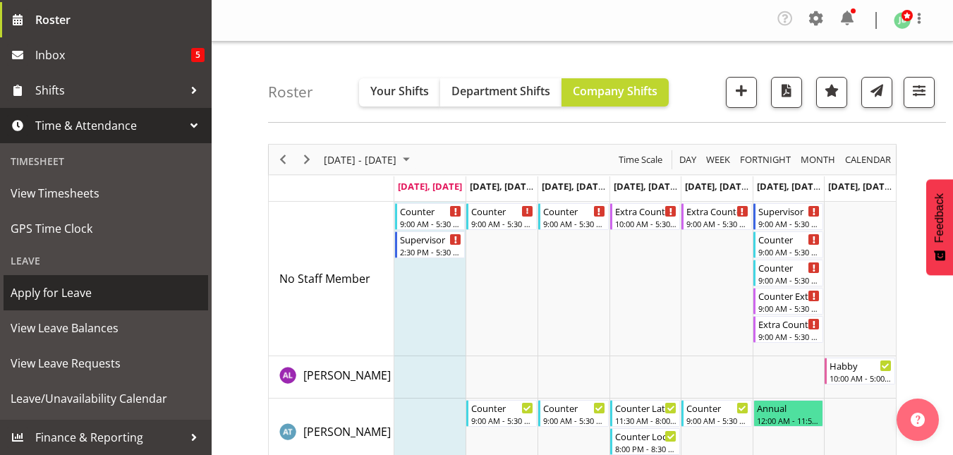
click at [71, 285] on span "Apply for Leave" at bounding box center [106, 292] width 190 height 21
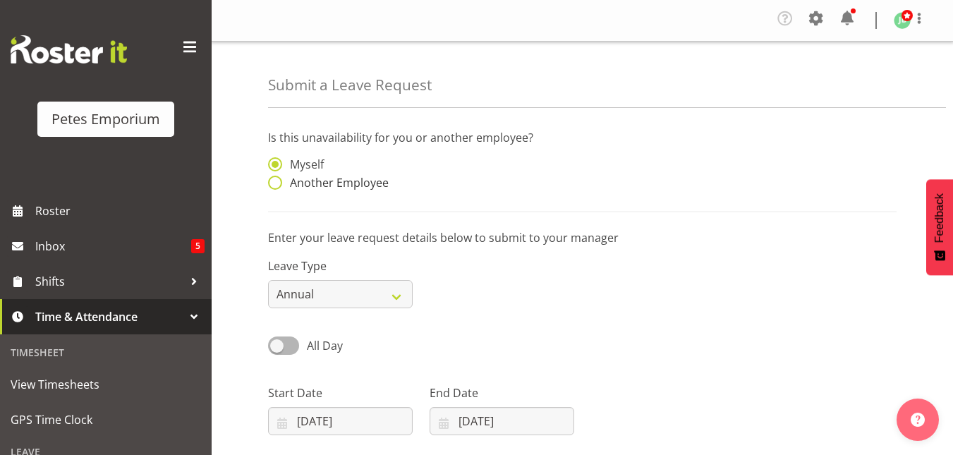
click at [272, 185] on span at bounding box center [275, 183] width 14 height 14
click at [272, 185] on input "Another Employee" at bounding box center [272, 182] width 9 height 9
radio input "true"
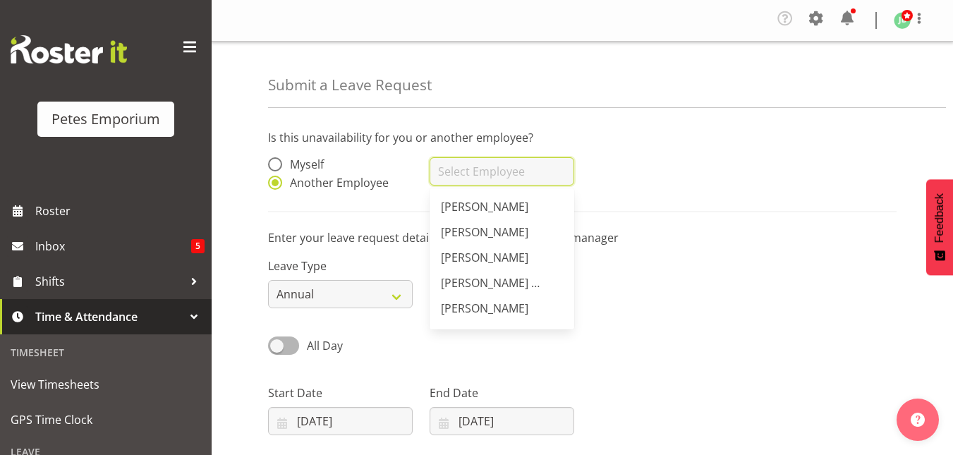
click at [449, 162] on input "text" at bounding box center [502, 171] width 145 height 28
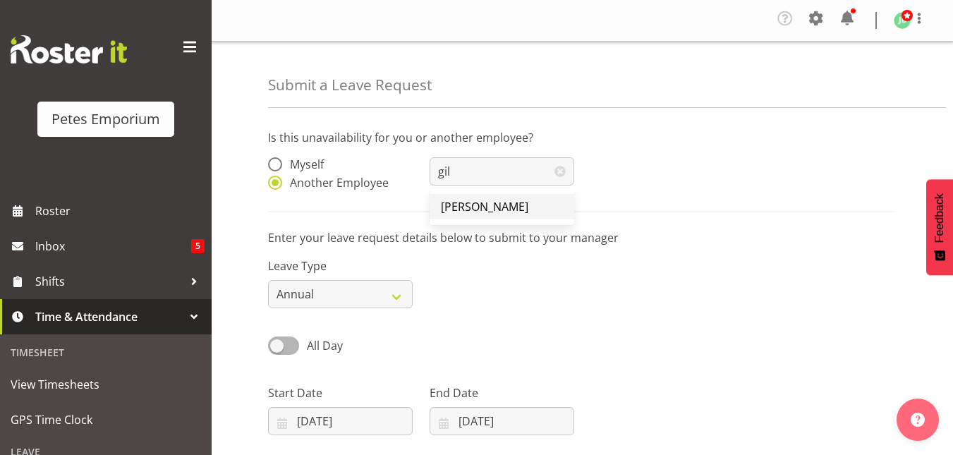
click at [483, 202] on span "[PERSON_NAME]" at bounding box center [484, 207] width 87 height 16
type input "[PERSON_NAME]"
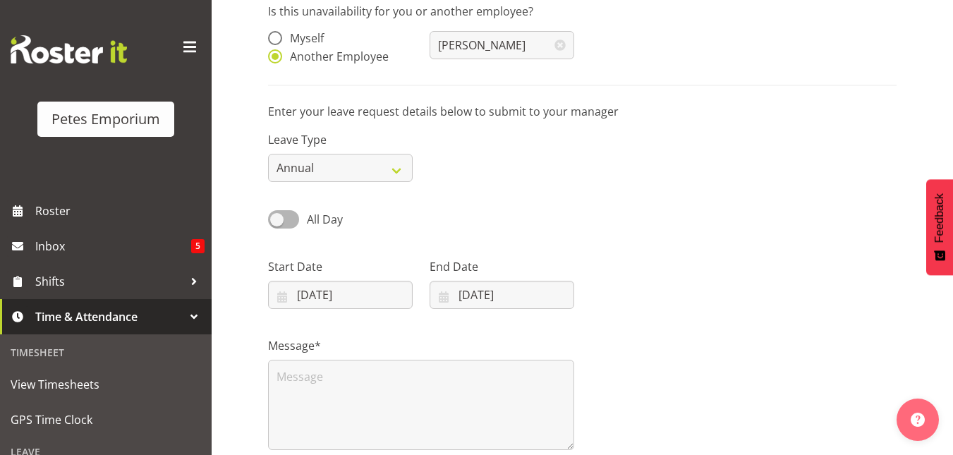
scroll to position [127, 0]
click at [325, 293] on input "08/09/2025" at bounding box center [340, 294] width 145 height 28
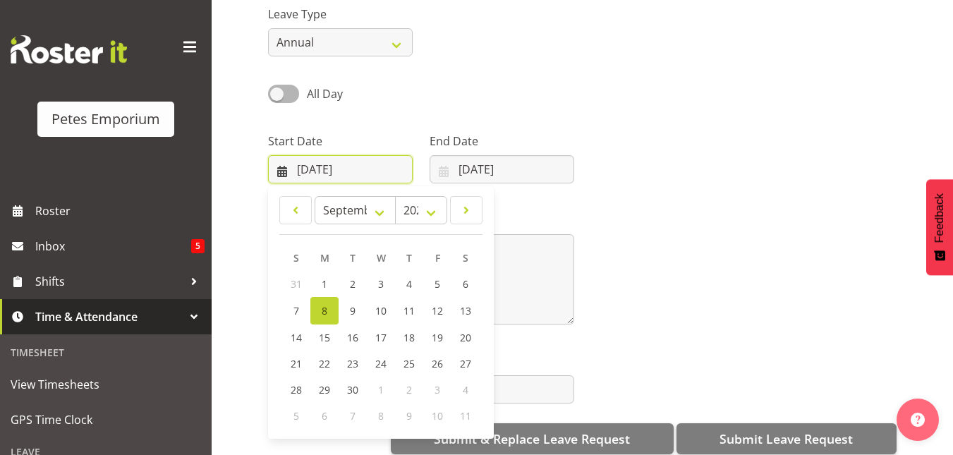
scroll to position [272, 0]
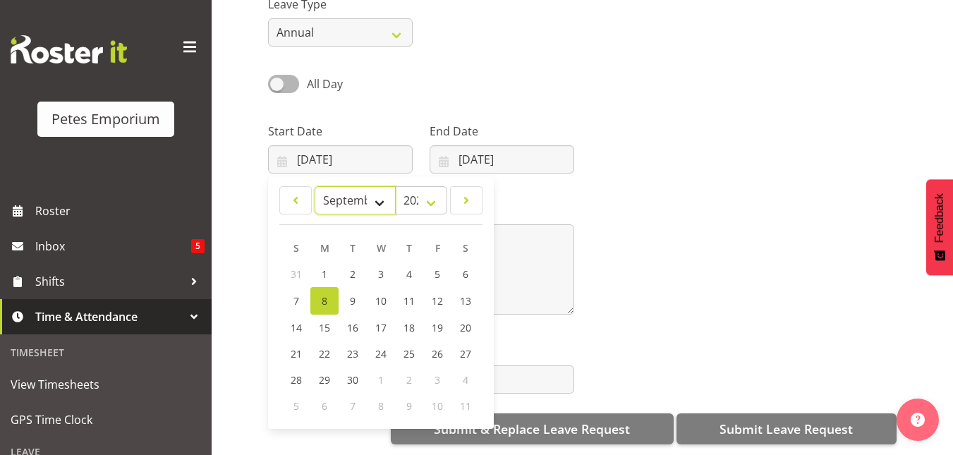
click at [387, 186] on select "January February March April May June July August September October November De…" at bounding box center [355, 200] width 81 height 28
select select "9"
click at [315, 186] on select "January February March April May June July August September October November De…" at bounding box center [355, 200] width 81 height 28
click at [432, 287] on link "10" at bounding box center [437, 300] width 28 height 26
type input "10/10/2025"
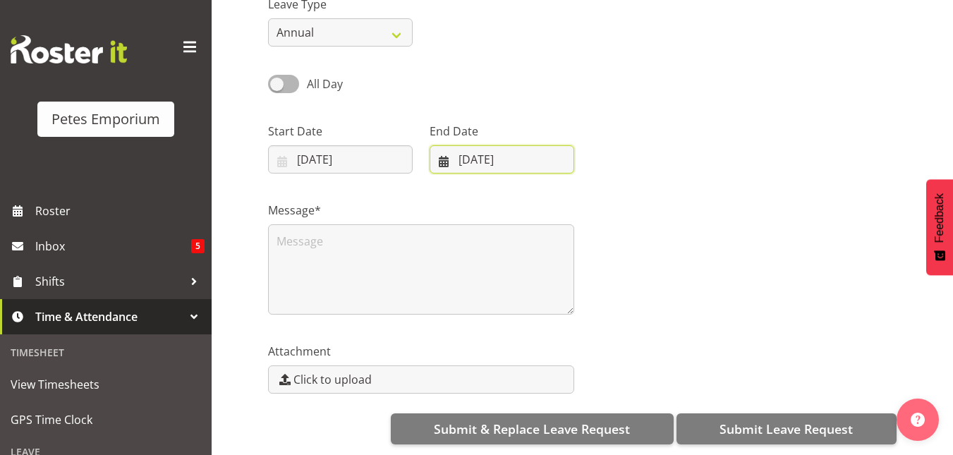
click at [487, 146] on input "08/09/2025" at bounding box center [502, 159] width 145 height 28
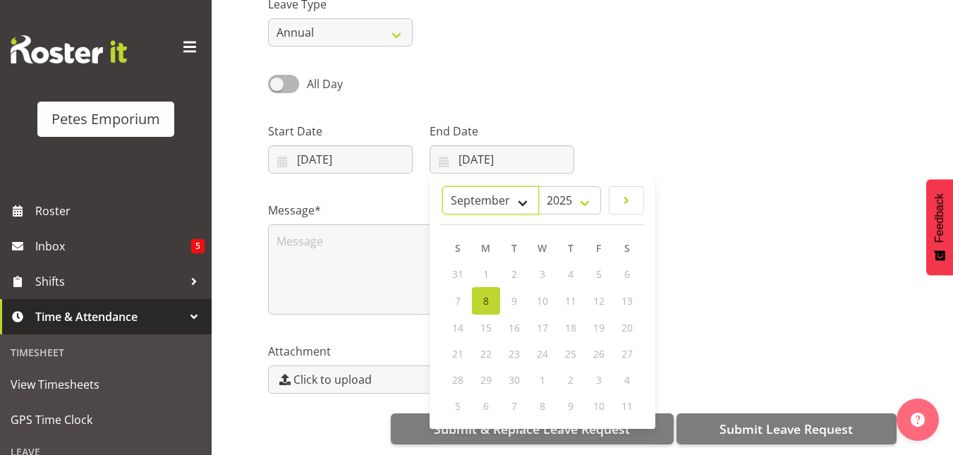
click at [529, 186] on select "January February March April May June July August September October November De…" at bounding box center [490, 200] width 97 height 28
select select "9"
click at [442, 186] on select "January February March April May June July August September October November De…" at bounding box center [490, 200] width 97 height 28
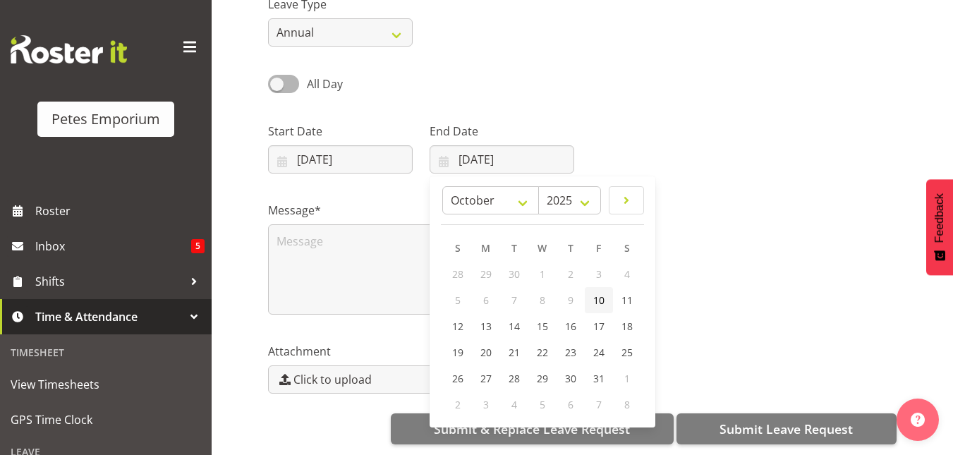
click at [602, 293] on span "10" at bounding box center [598, 299] width 11 height 13
type input "10/10/2025"
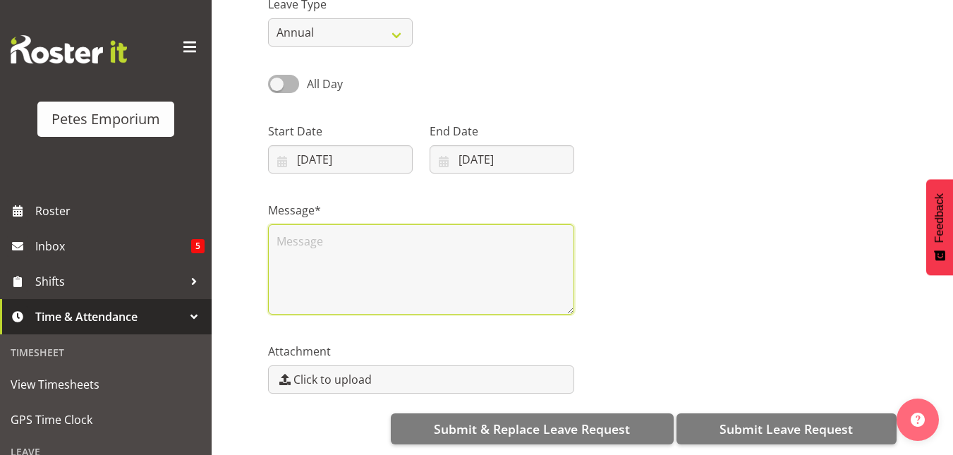
click at [431, 224] on textarea at bounding box center [421, 269] width 306 height 90
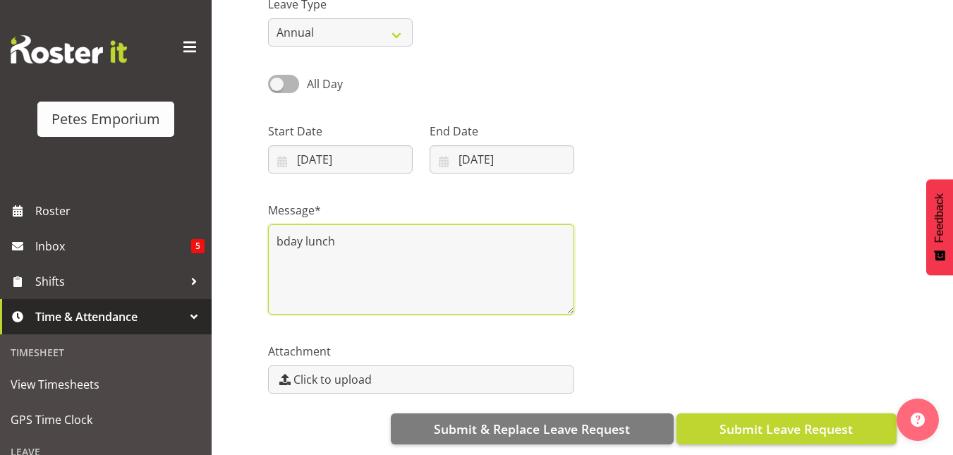
type textarea "bday lunch"
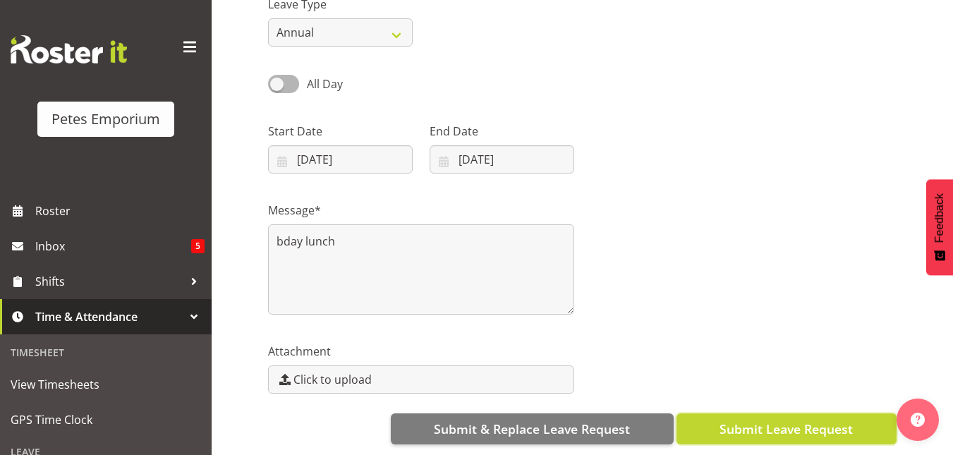
click at [793, 425] on span "Submit Leave Request" at bounding box center [786, 429] width 133 height 18
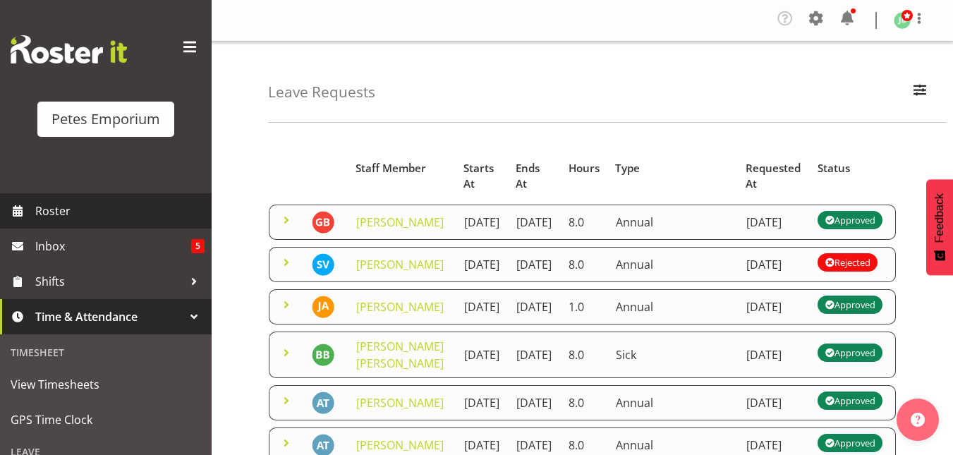
click at [64, 213] on span "Roster" at bounding box center [119, 210] width 169 height 21
